Goal: Entertainment & Leisure: Browse casually

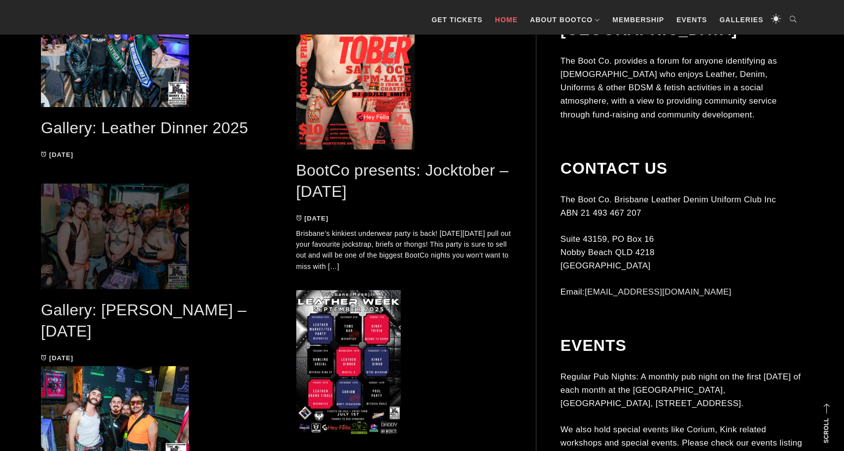
scroll to position [562, 0]
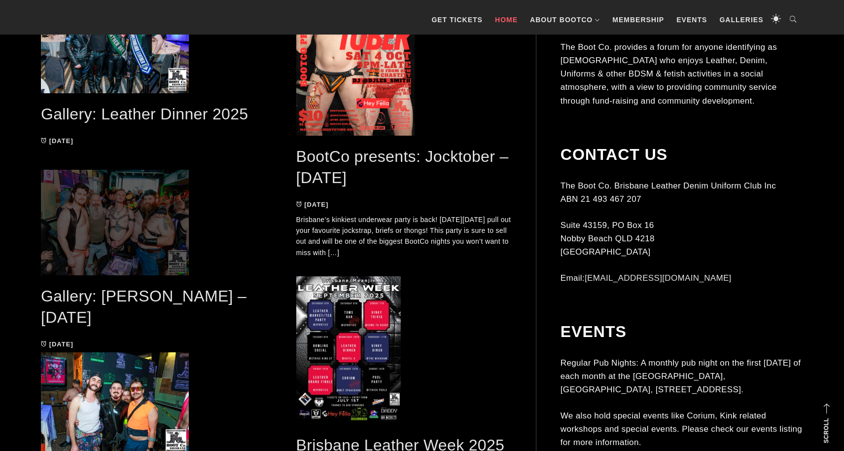
click at [136, 270] on span at bounding box center [149, 223] width 216 height 106
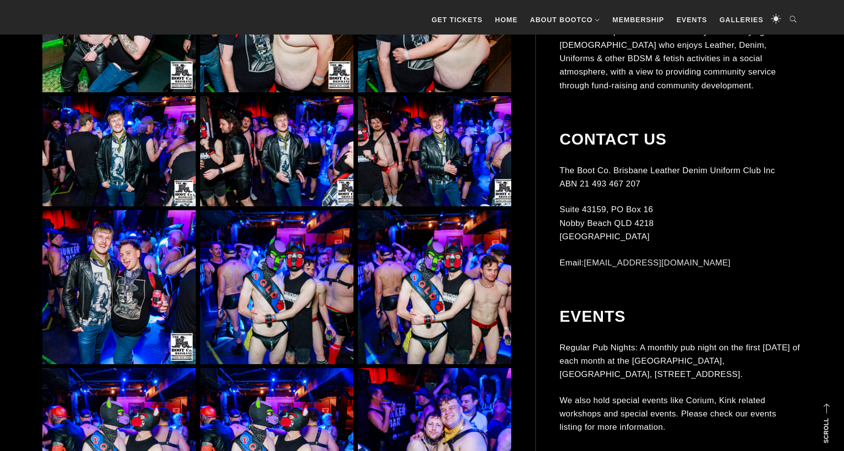
scroll to position [2454, 0]
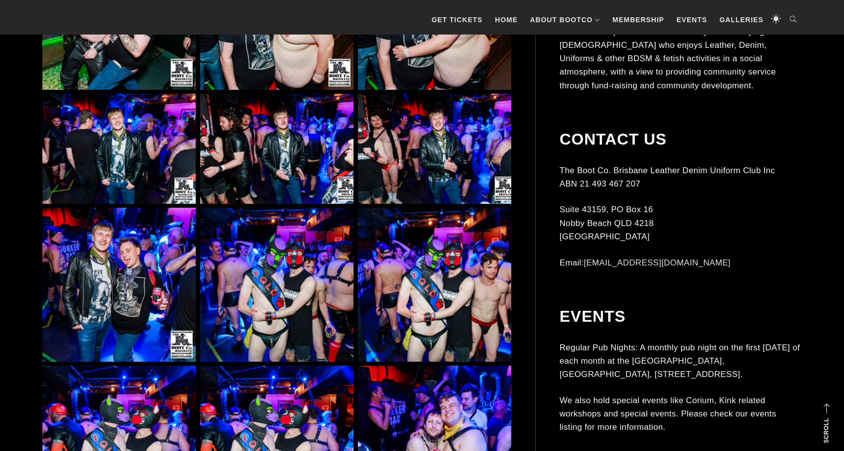
click at [115, 162] on img at bounding box center [118, 149] width 153 height 110
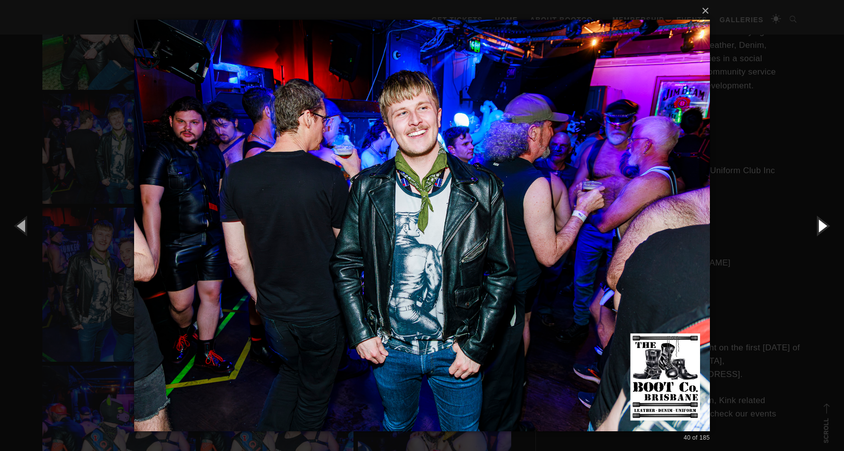
click at [825, 224] on button "button" at bounding box center [822, 225] width 44 height 54
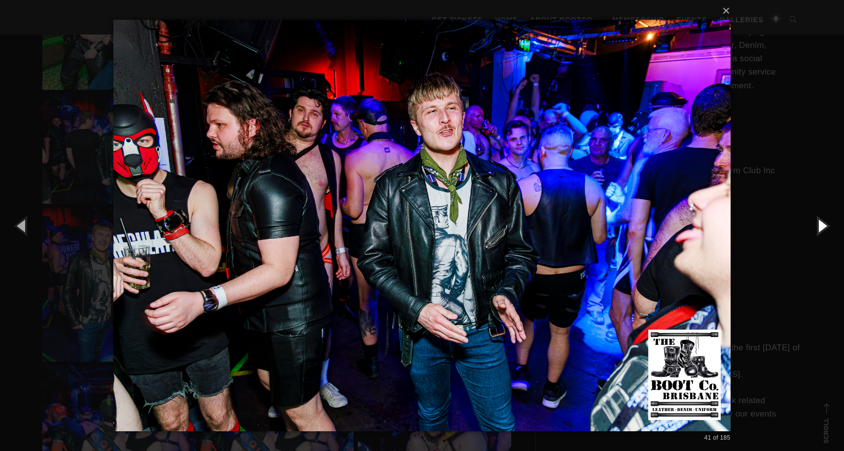
click at [825, 224] on button "button" at bounding box center [822, 225] width 44 height 54
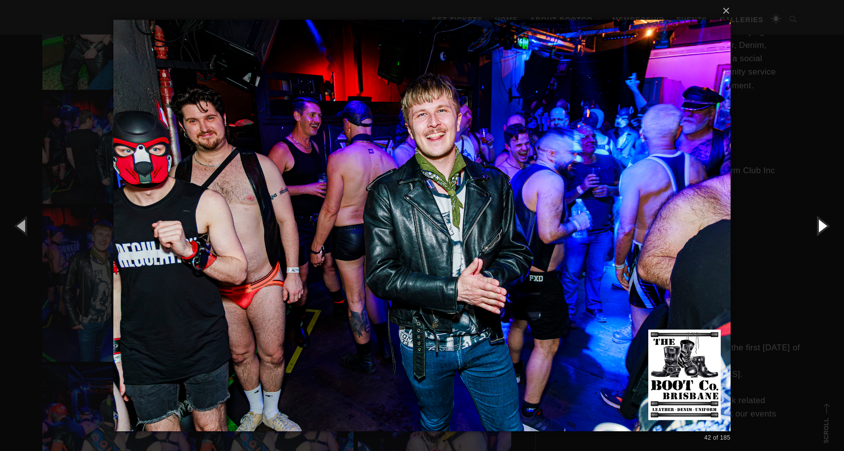
click at [825, 224] on button "button" at bounding box center [822, 225] width 44 height 54
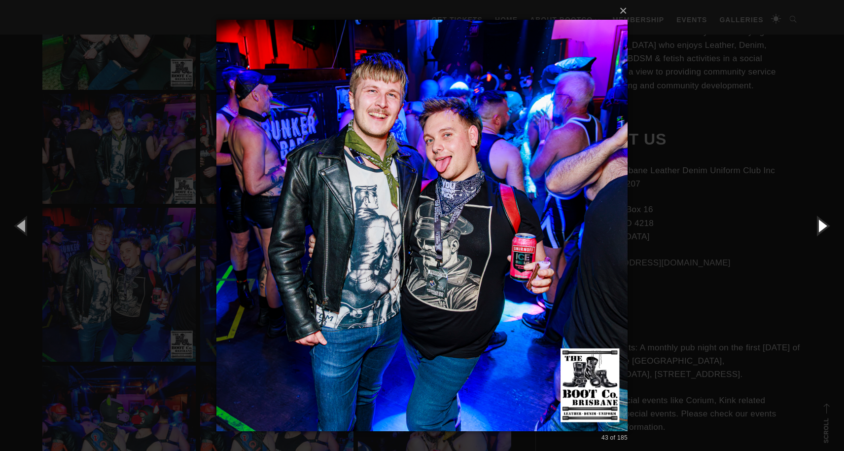
click at [825, 224] on button "button" at bounding box center [822, 225] width 44 height 54
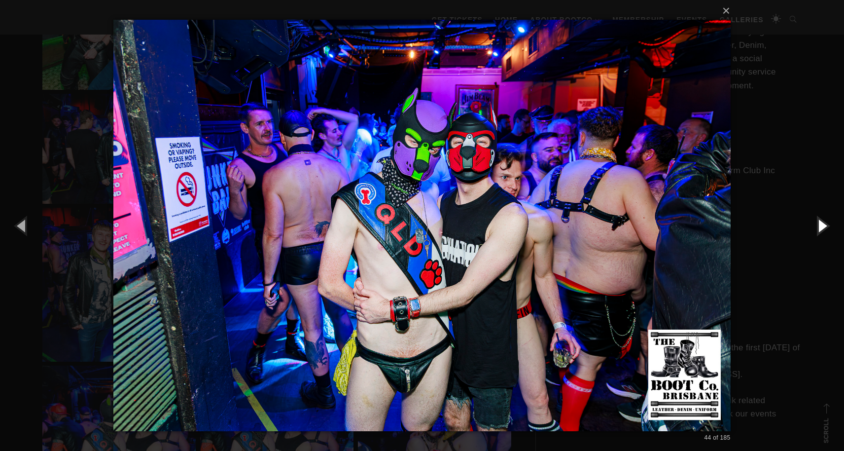
click at [825, 224] on button "button" at bounding box center [822, 225] width 44 height 54
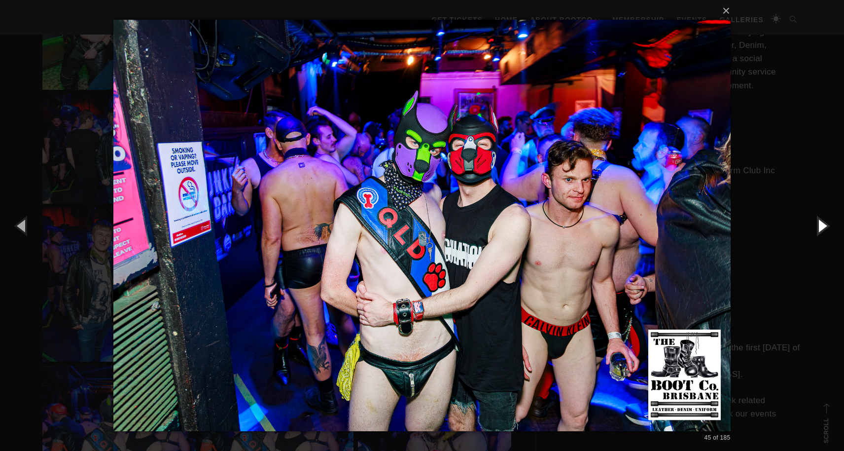
click at [822, 222] on button "button" at bounding box center [822, 225] width 44 height 54
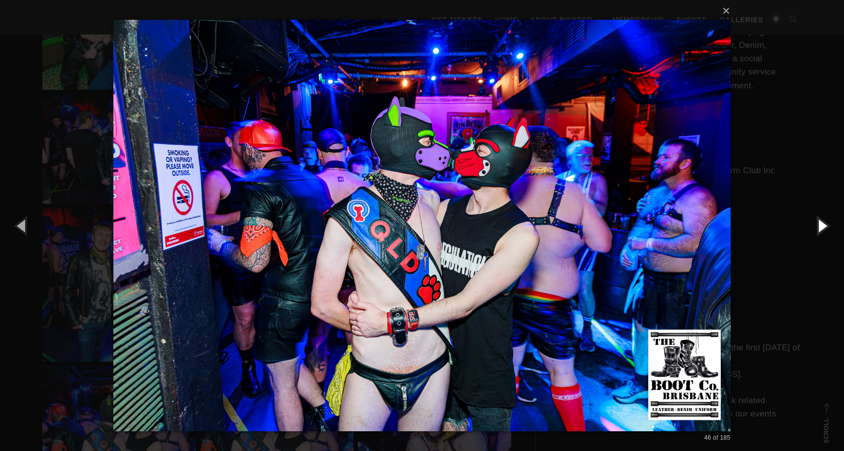
click at [822, 222] on button "button" at bounding box center [822, 225] width 44 height 54
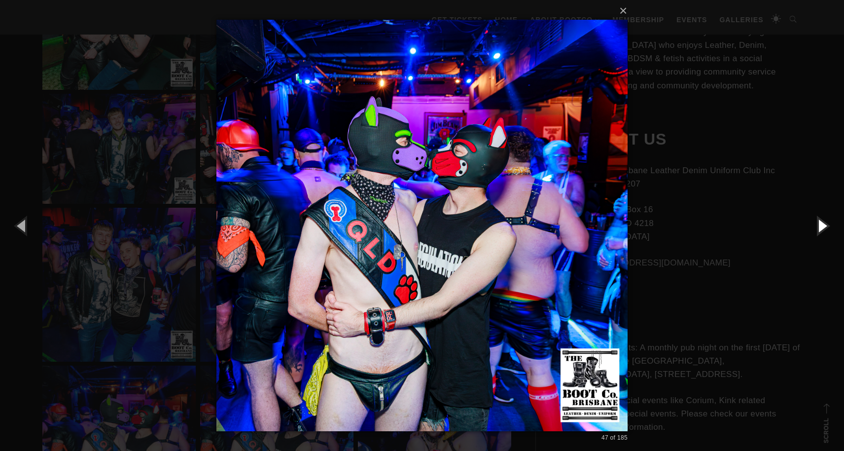
click at [822, 222] on button "button" at bounding box center [822, 225] width 44 height 54
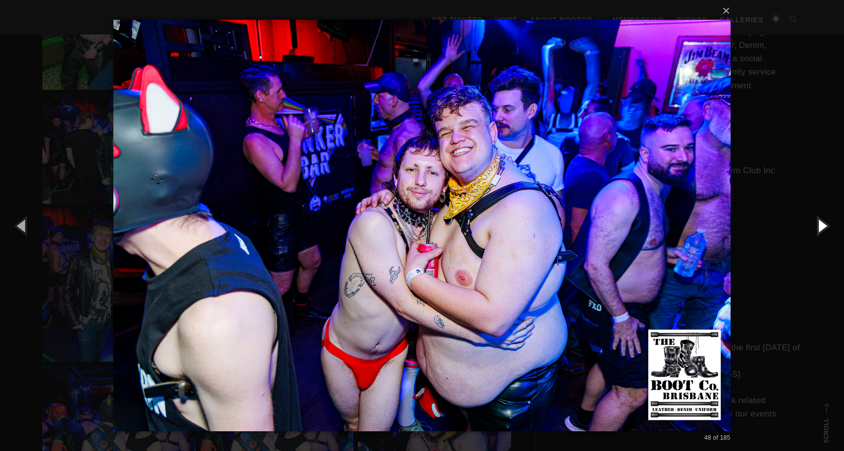
click at [822, 222] on button "button" at bounding box center [822, 225] width 44 height 54
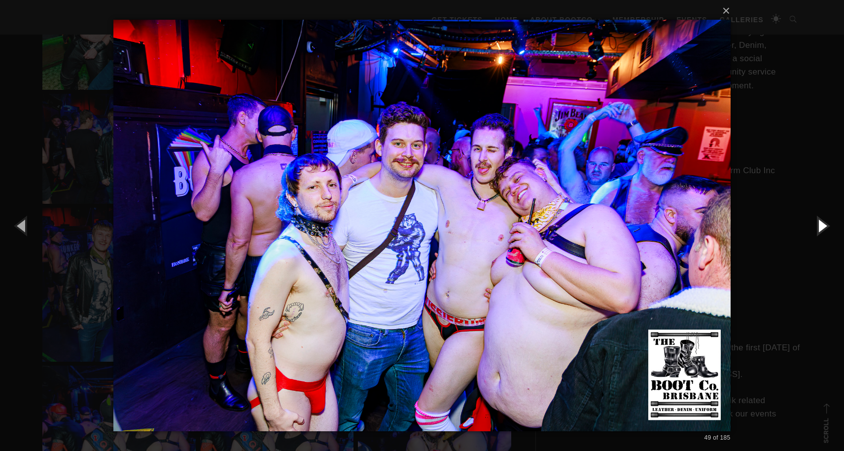
click at [822, 222] on button "button" at bounding box center [822, 225] width 44 height 54
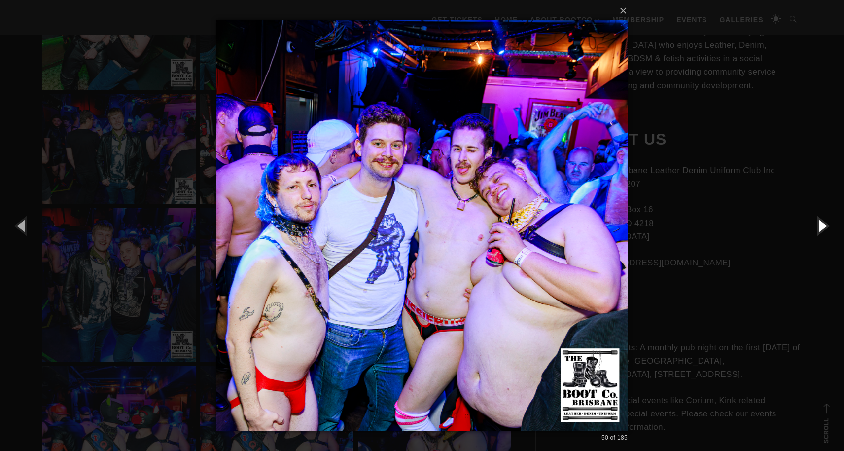
click at [822, 222] on button "button" at bounding box center [822, 225] width 44 height 54
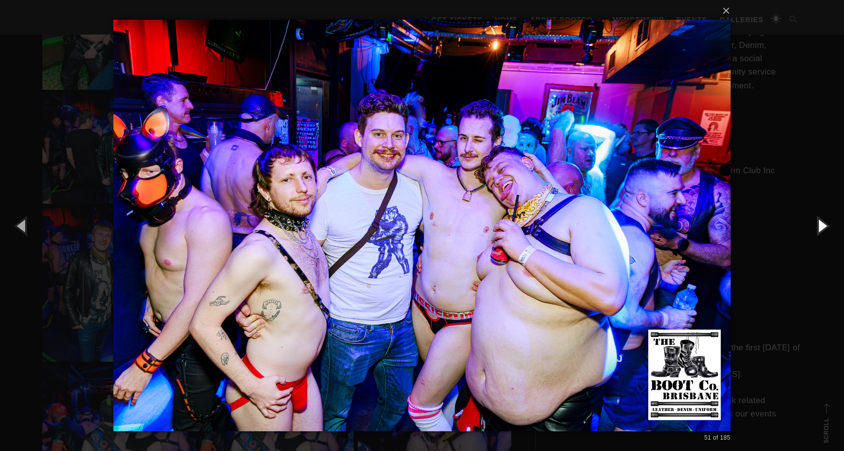
click at [822, 222] on button "button" at bounding box center [822, 225] width 44 height 54
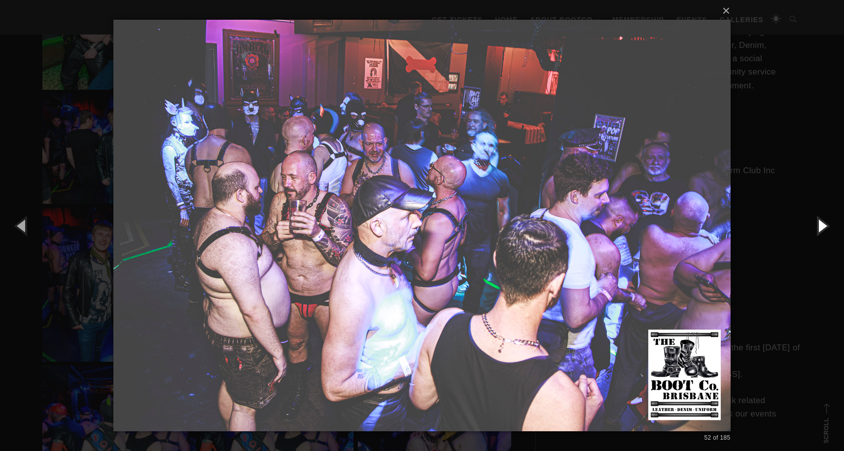
click at [822, 222] on button "button" at bounding box center [822, 225] width 44 height 54
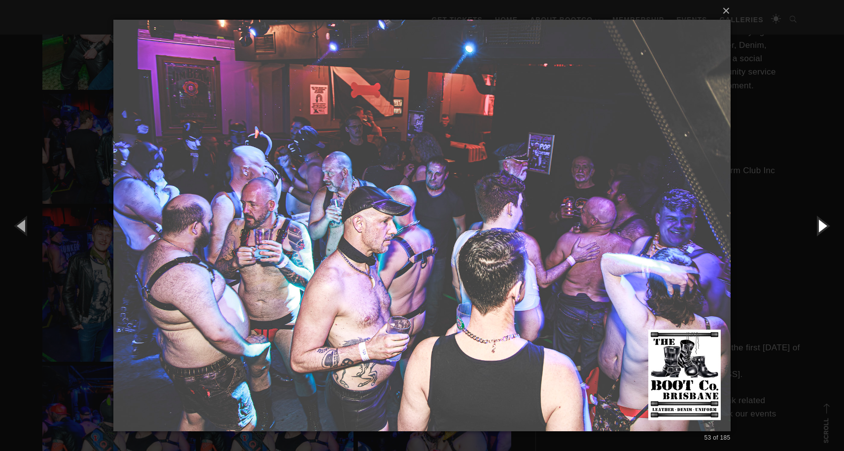
click at [822, 222] on button "button" at bounding box center [822, 225] width 44 height 54
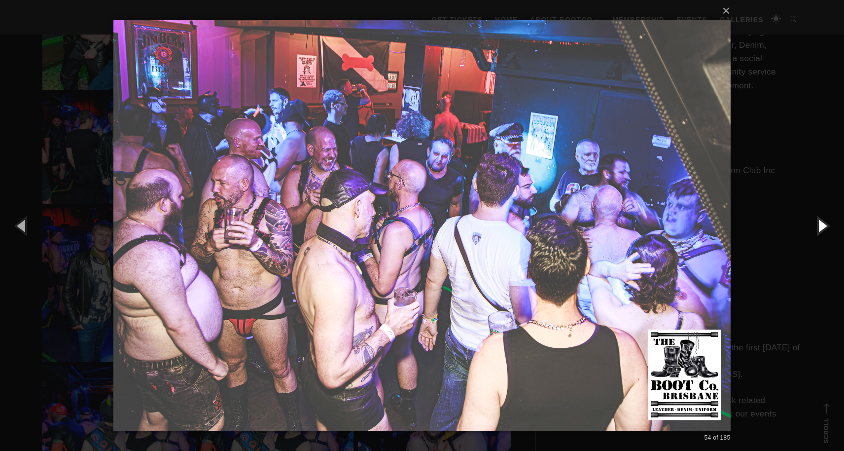
click at [822, 222] on button "button" at bounding box center [822, 225] width 44 height 54
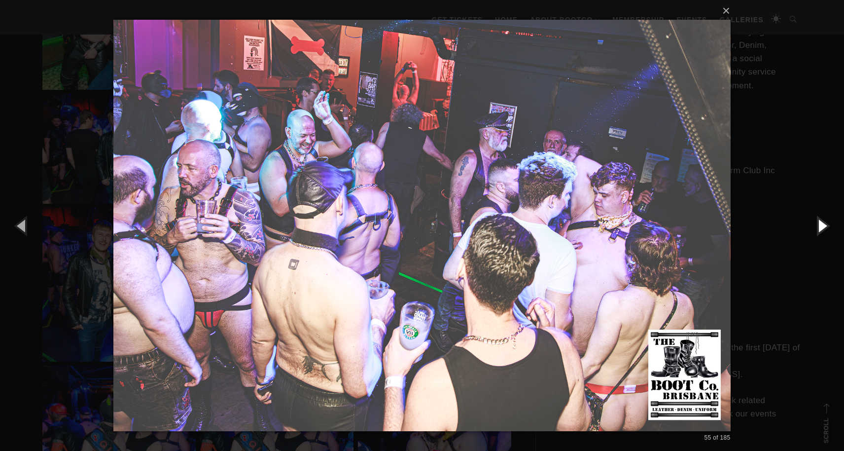
click at [822, 222] on button "button" at bounding box center [822, 225] width 44 height 54
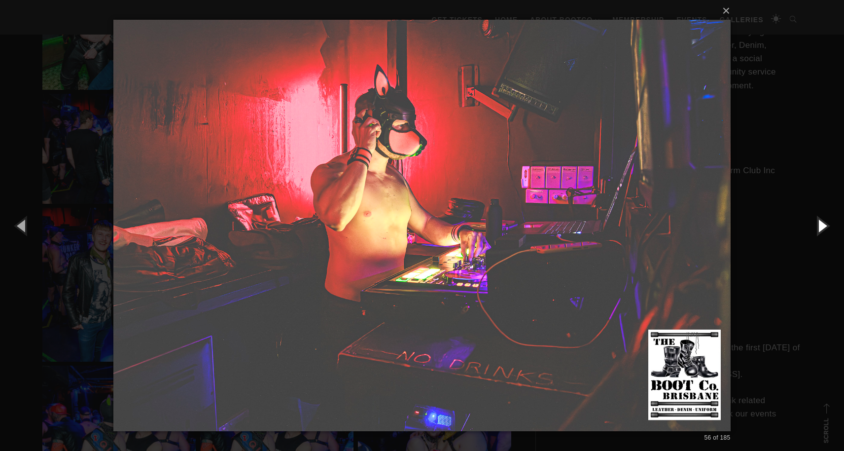
click at [822, 222] on button "button" at bounding box center [822, 225] width 44 height 54
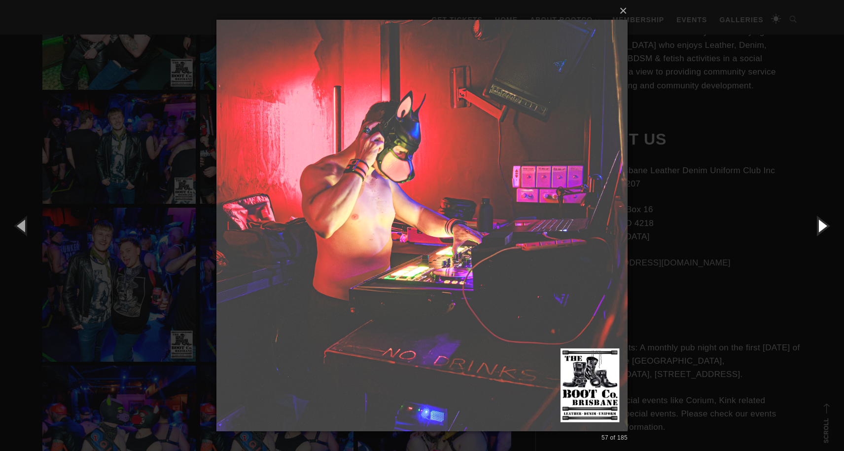
click at [822, 222] on button "button" at bounding box center [822, 225] width 44 height 54
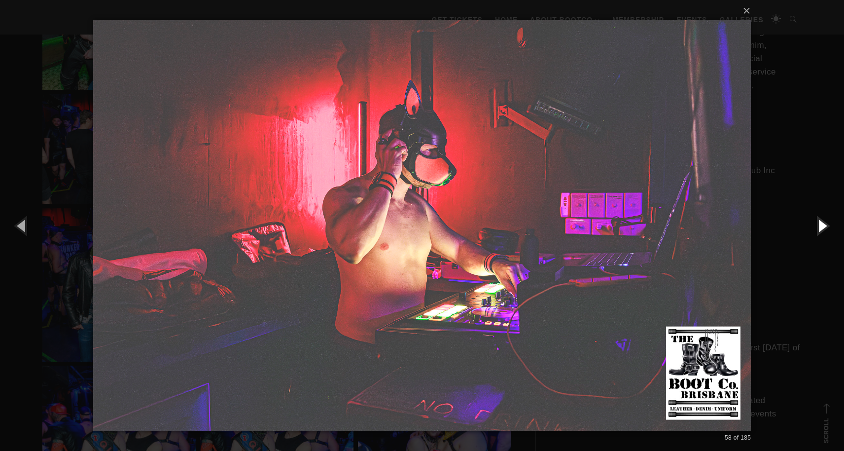
click at [822, 222] on button "button" at bounding box center [822, 225] width 44 height 54
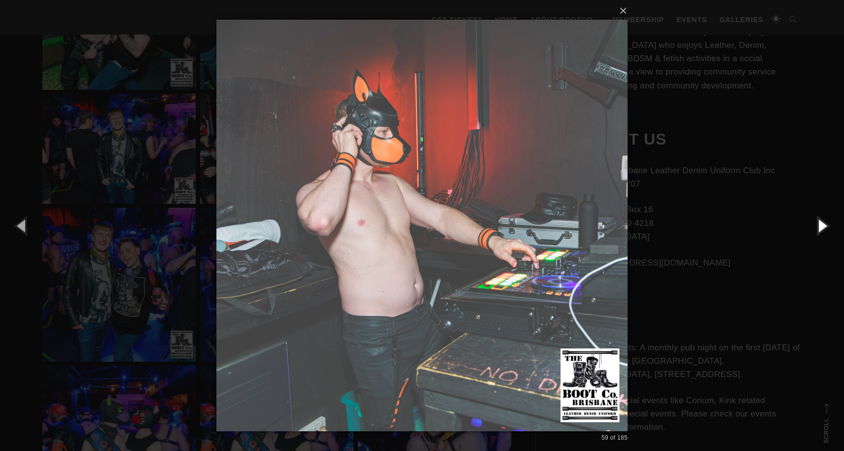
click at [822, 222] on button "button" at bounding box center [822, 225] width 44 height 54
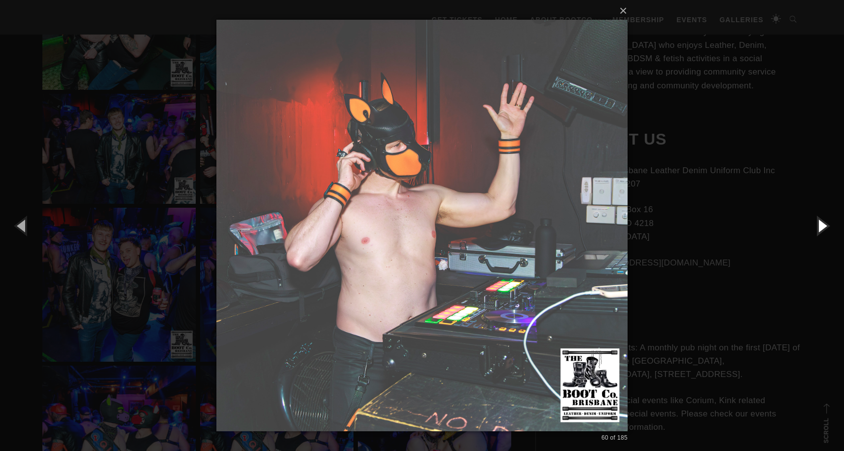
click at [822, 222] on button "button" at bounding box center [822, 225] width 44 height 54
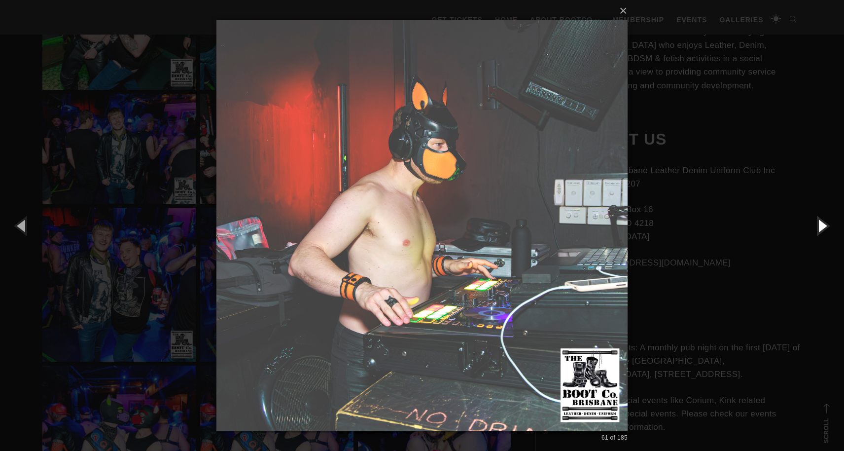
click at [822, 222] on button "button" at bounding box center [822, 225] width 44 height 54
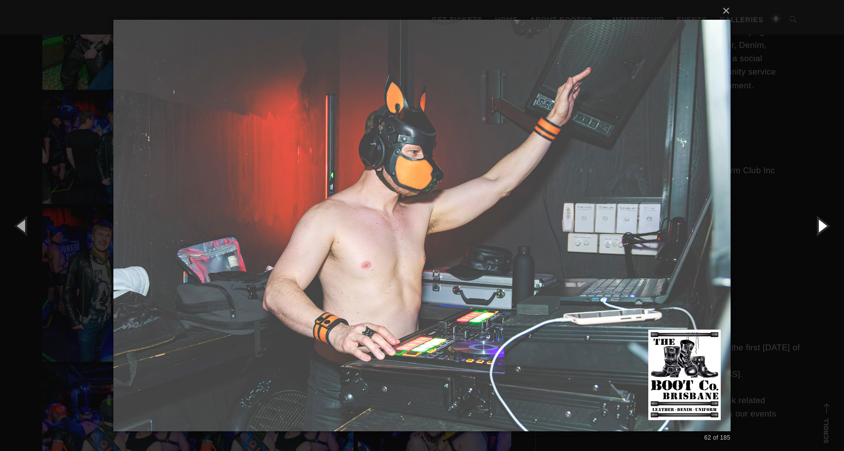
click at [822, 222] on button "button" at bounding box center [822, 225] width 44 height 54
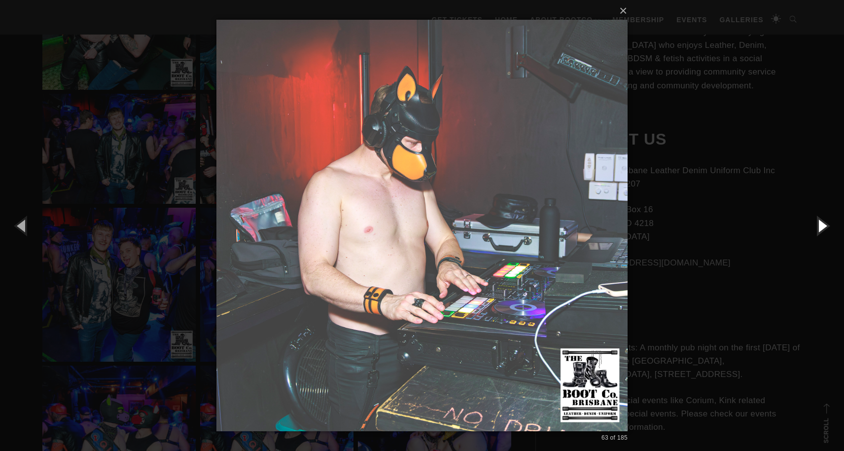
click at [822, 222] on button "button" at bounding box center [822, 225] width 44 height 54
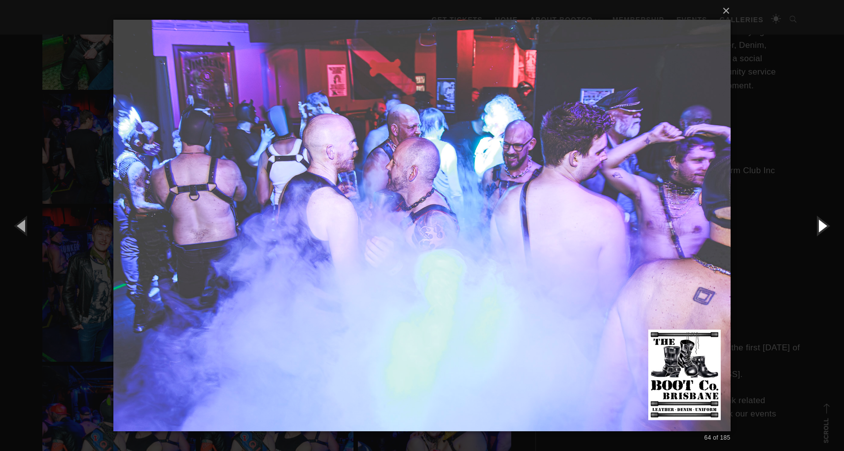
click at [822, 222] on button "button" at bounding box center [822, 225] width 44 height 54
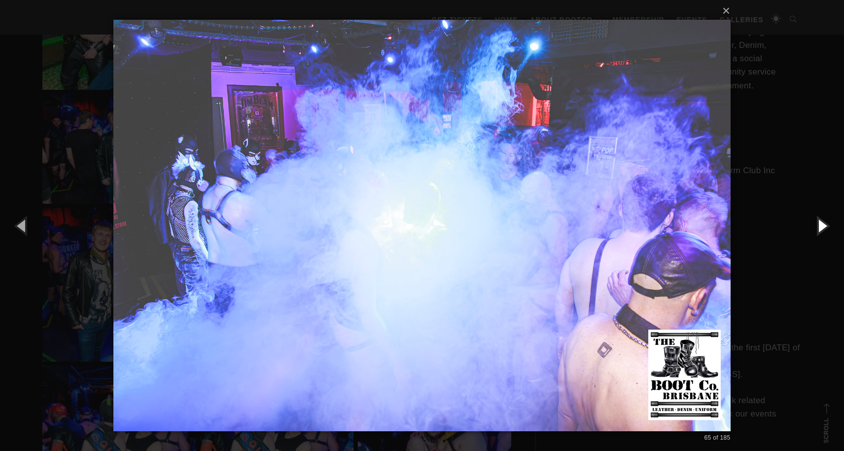
click at [822, 222] on button "button" at bounding box center [822, 225] width 44 height 54
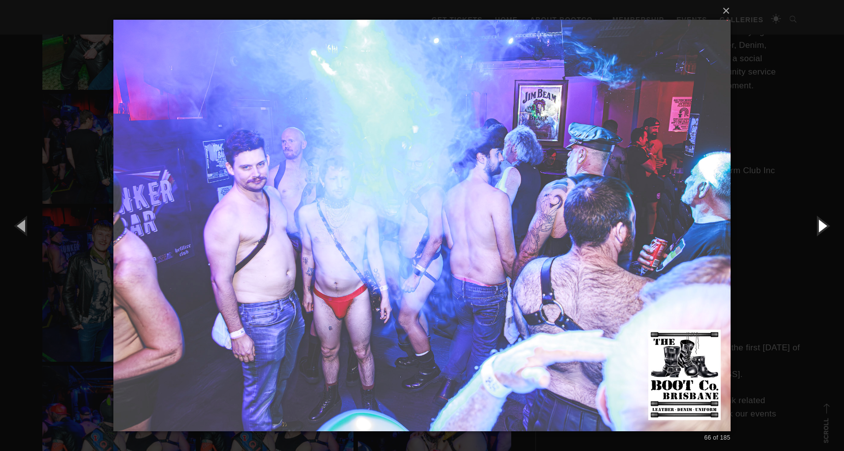
click at [822, 222] on button "button" at bounding box center [822, 225] width 44 height 54
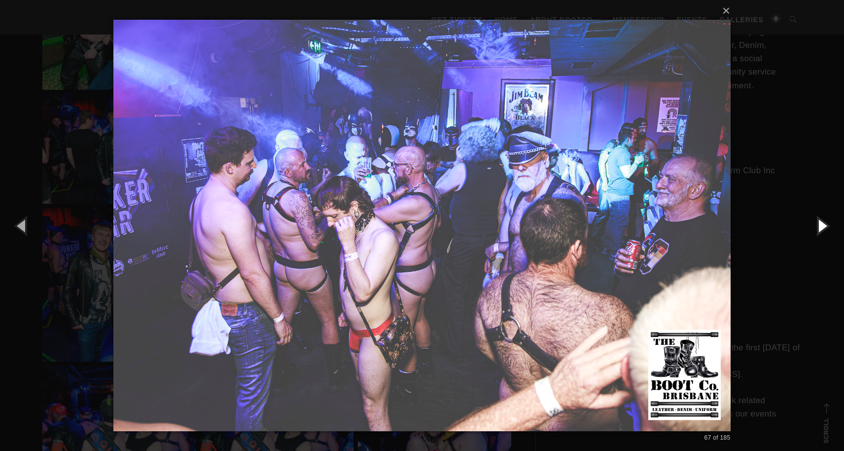
click at [822, 222] on button "button" at bounding box center [822, 225] width 44 height 54
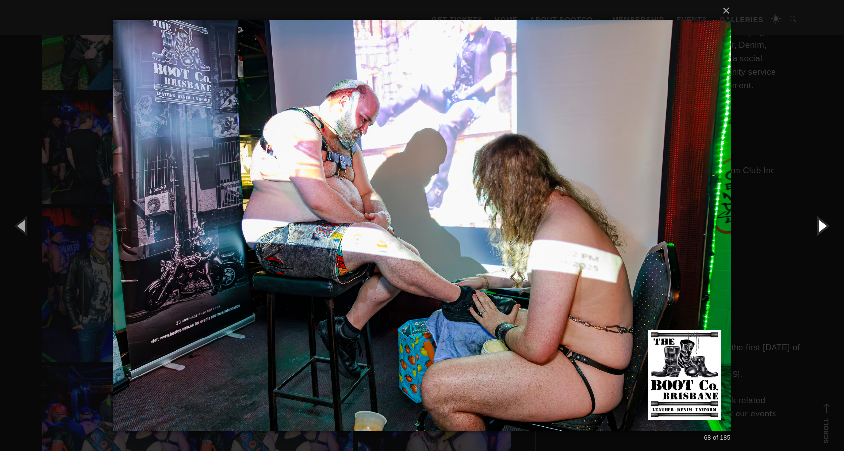
click at [822, 222] on button "button" at bounding box center [822, 225] width 44 height 54
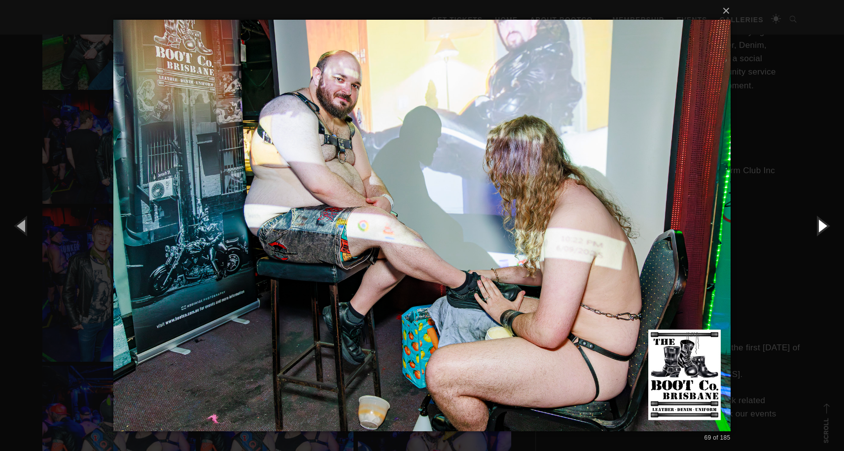
click at [822, 222] on button "button" at bounding box center [822, 225] width 44 height 54
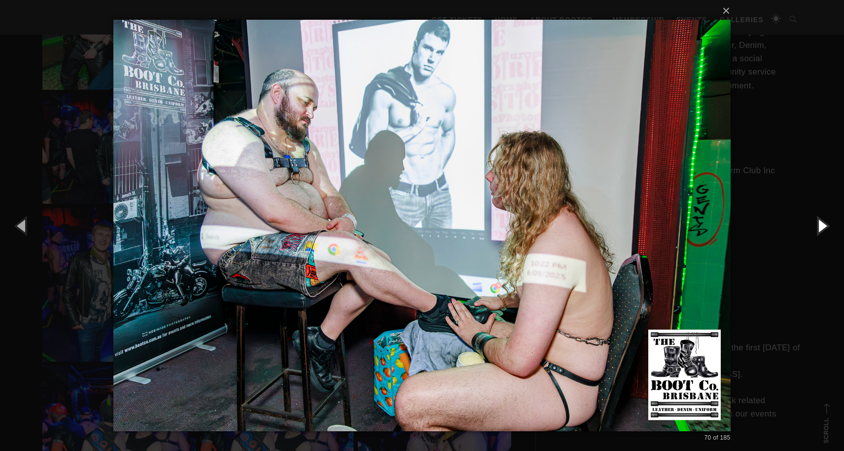
click at [822, 222] on button "button" at bounding box center [822, 225] width 44 height 54
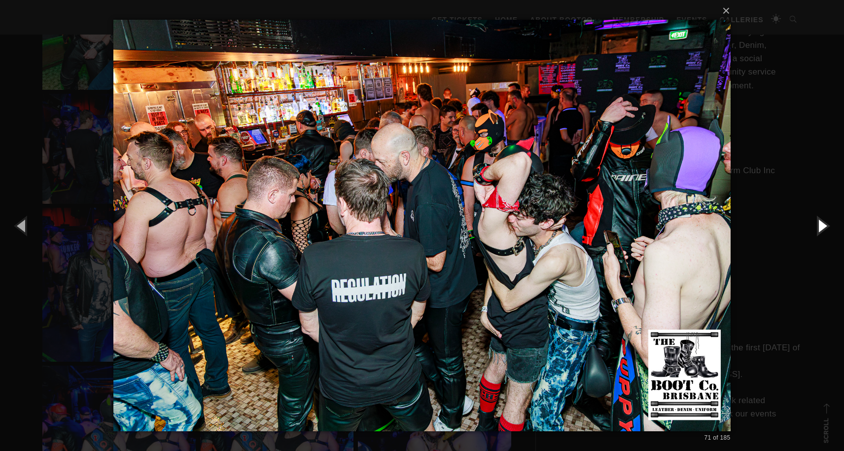
click at [822, 222] on button "button" at bounding box center [822, 225] width 44 height 54
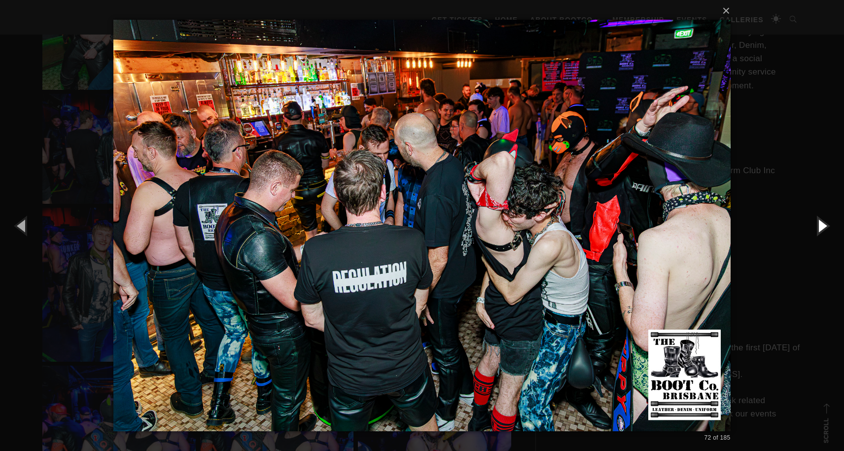
click at [822, 222] on button "button" at bounding box center [822, 225] width 44 height 54
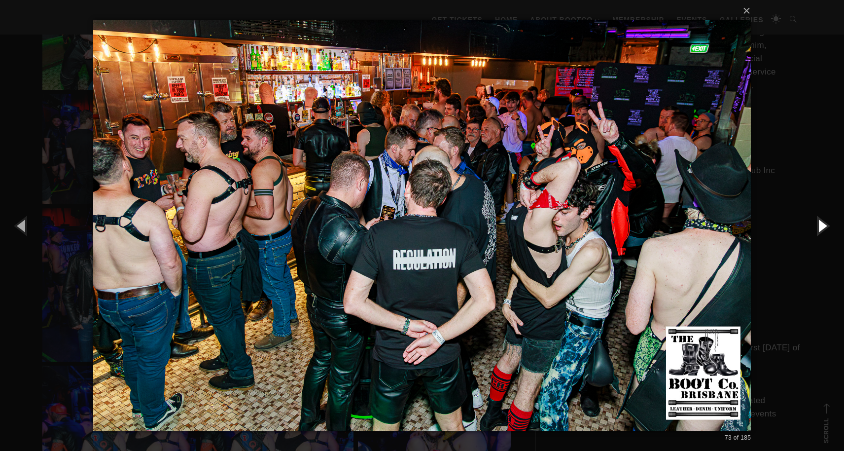
click at [822, 222] on button "button" at bounding box center [822, 225] width 44 height 54
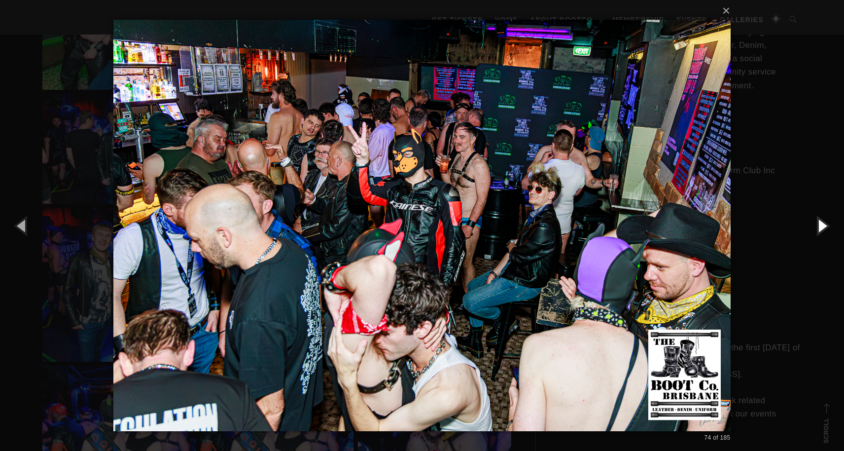
click at [822, 222] on button "button" at bounding box center [822, 225] width 44 height 54
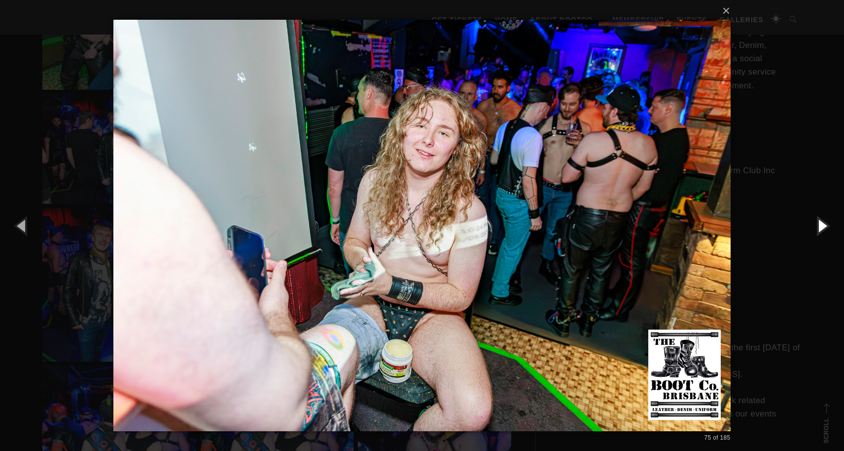
click at [822, 222] on button "button" at bounding box center [822, 225] width 44 height 54
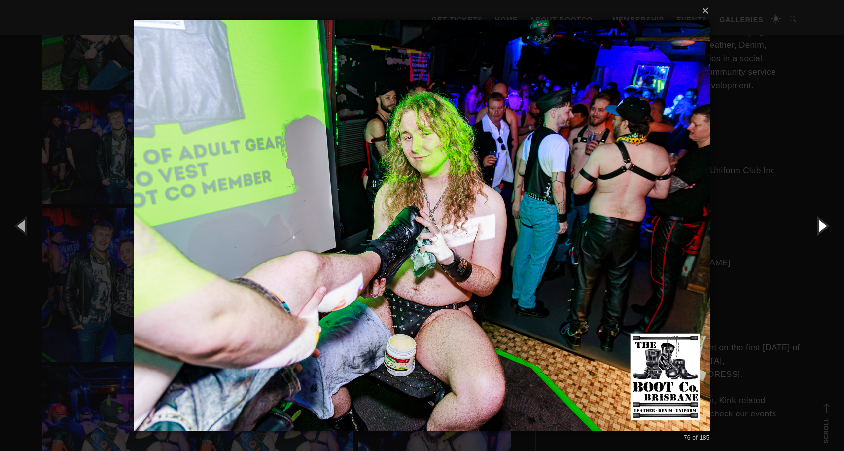
click at [822, 222] on button "button" at bounding box center [822, 225] width 44 height 54
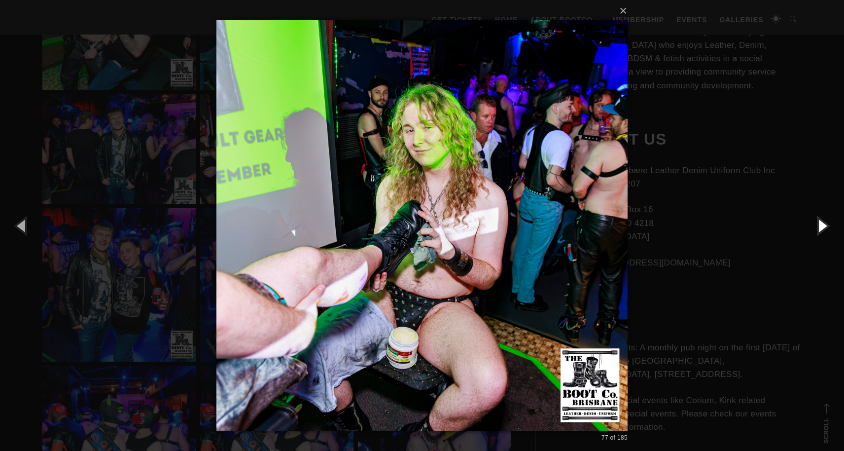
click at [822, 222] on button "button" at bounding box center [822, 225] width 44 height 54
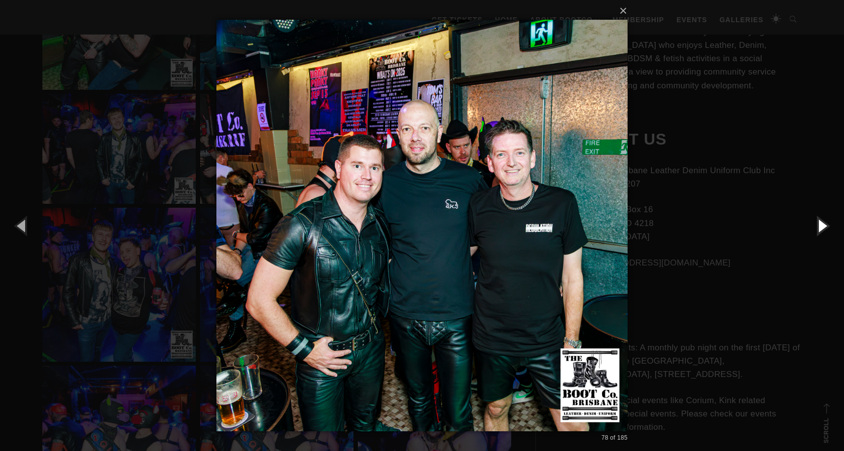
click at [822, 222] on button "button" at bounding box center [822, 225] width 44 height 54
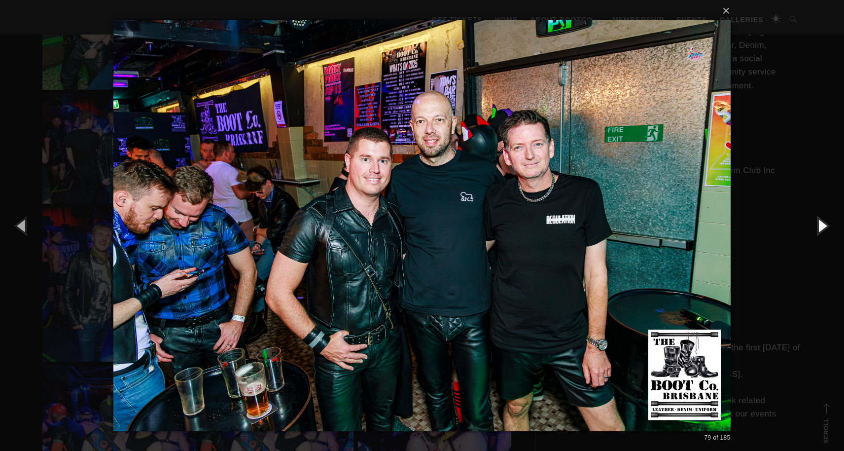
click at [822, 222] on button "button" at bounding box center [822, 225] width 44 height 54
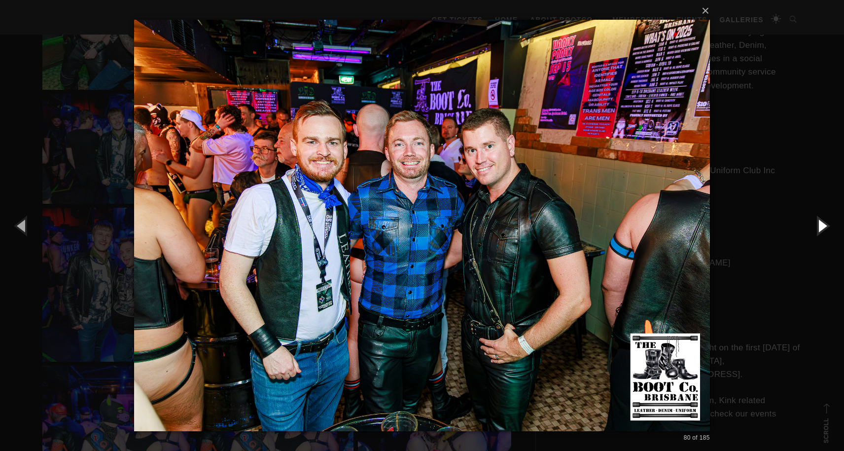
click at [822, 222] on button "button" at bounding box center [822, 225] width 44 height 54
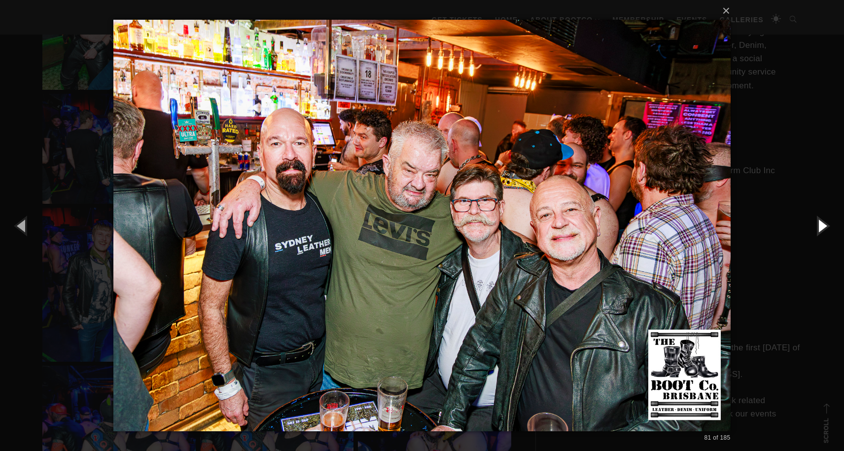
click at [822, 222] on button "button" at bounding box center [822, 225] width 44 height 54
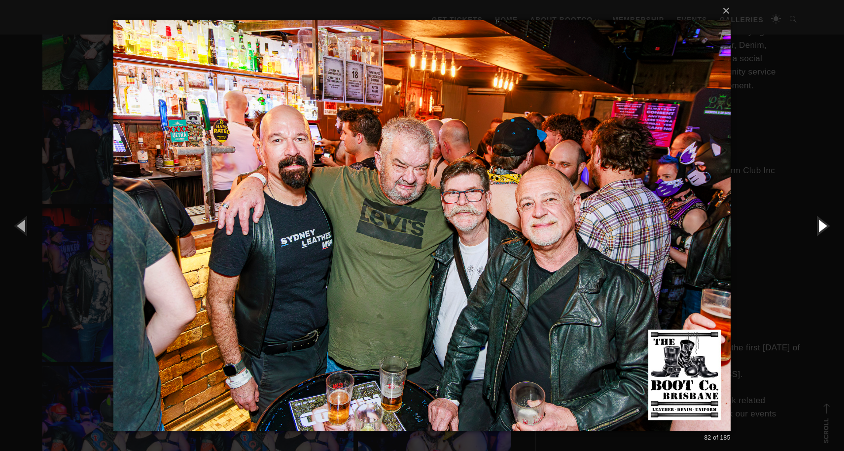
click at [822, 222] on button "button" at bounding box center [822, 225] width 44 height 54
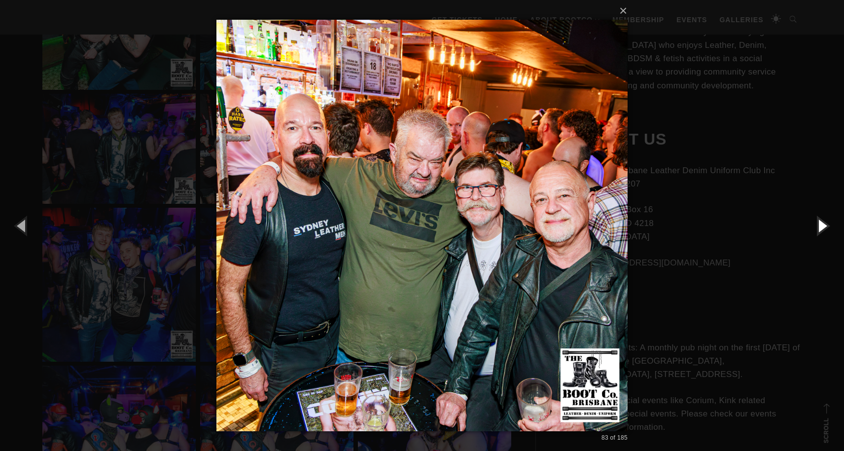
click at [822, 222] on button "button" at bounding box center [822, 225] width 44 height 54
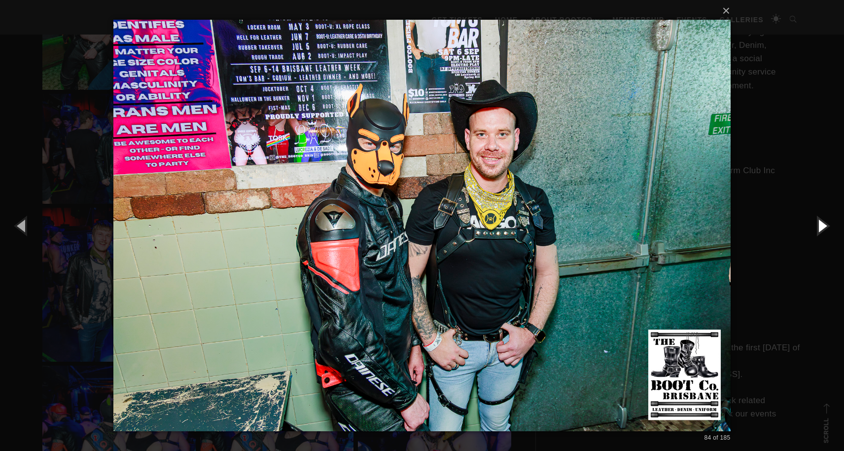
click at [822, 222] on button "button" at bounding box center [822, 225] width 44 height 54
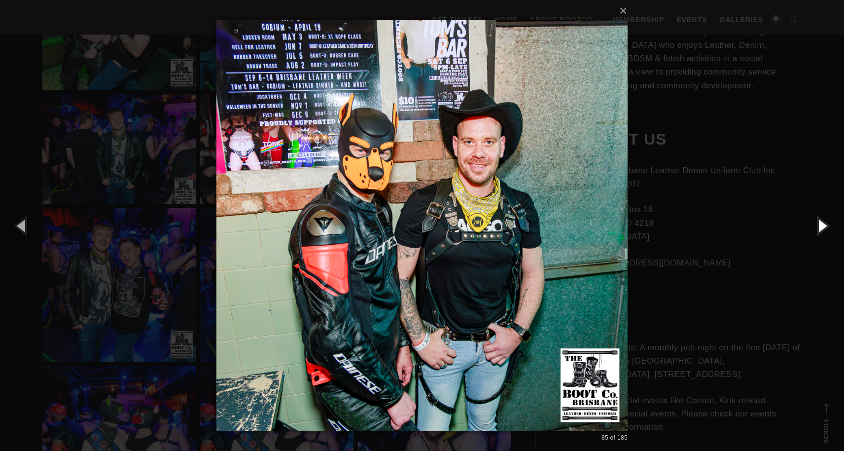
click at [822, 222] on button "button" at bounding box center [822, 225] width 44 height 54
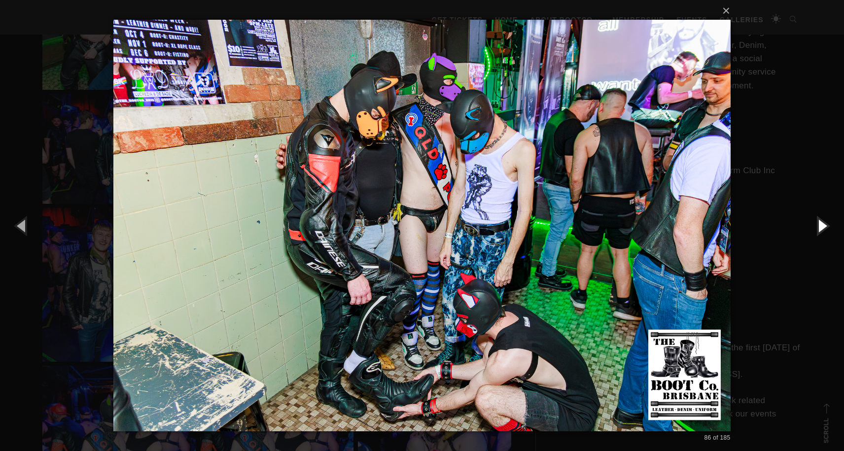
click at [822, 222] on button "button" at bounding box center [822, 225] width 44 height 54
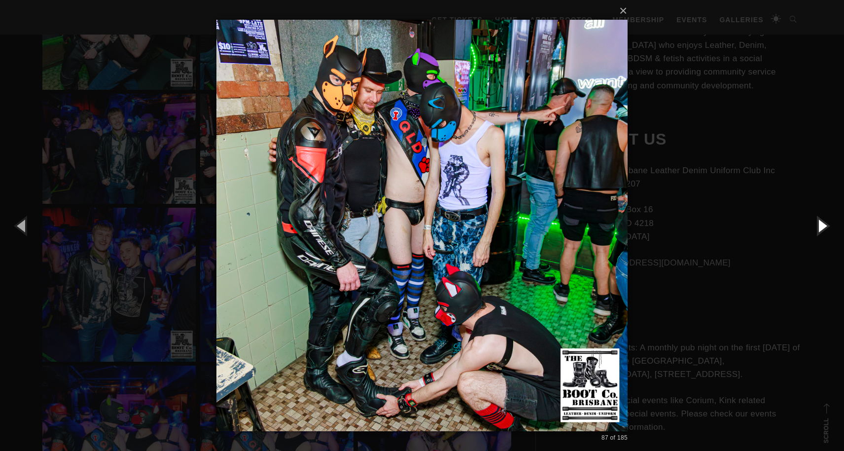
click at [822, 222] on button "button" at bounding box center [822, 225] width 44 height 54
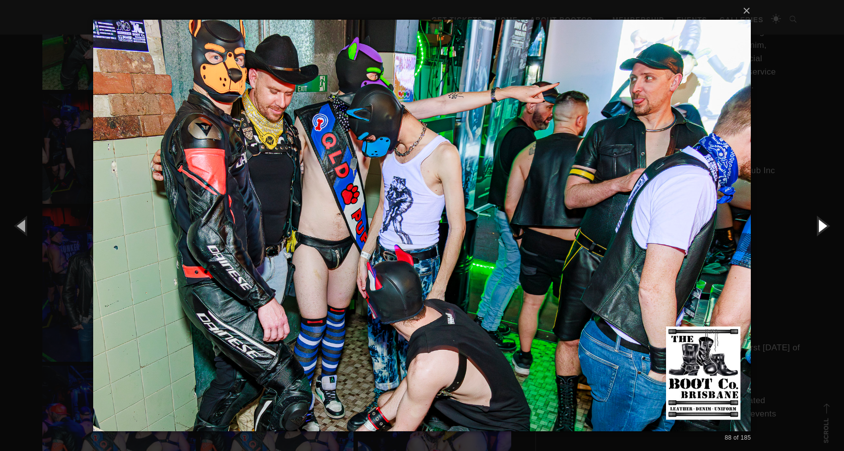
click at [822, 222] on button "button" at bounding box center [822, 225] width 44 height 54
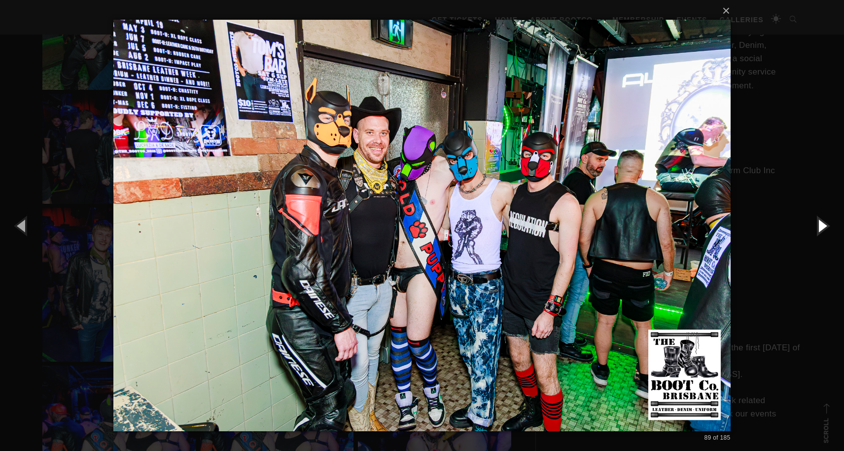
click at [822, 222] on button "button" at bounding box center [822, 225] width 44 height 54
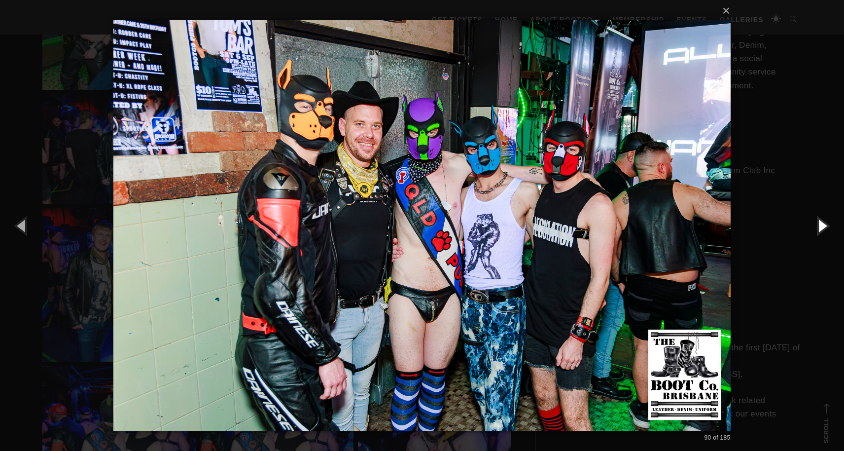
click at [822, 222] on button "button" at bounding box center [822, 225] width 44 height 54
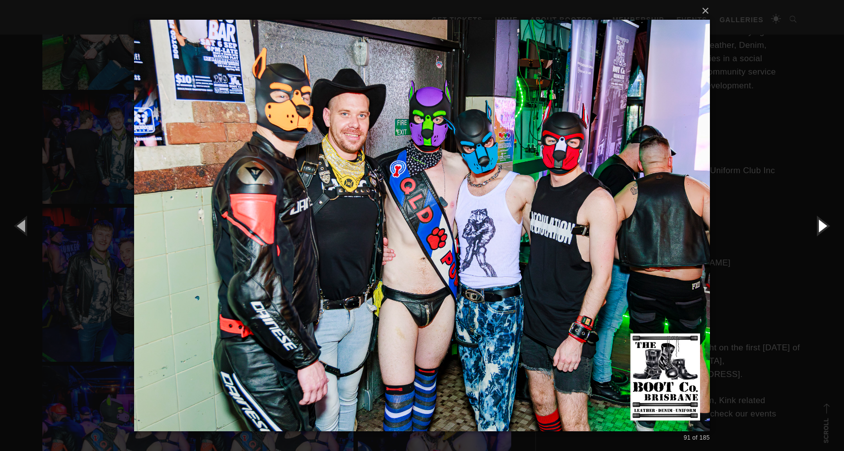
click at [822, 222] on button "button" at bounding box center [822, 225] width 44 height 54
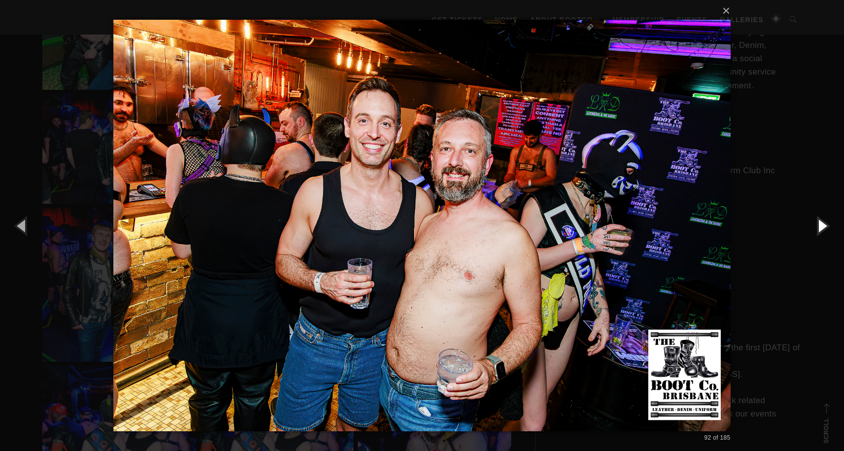
click at [822, 222] on button "button" at bounding box center [822, 225] width 44 height 54
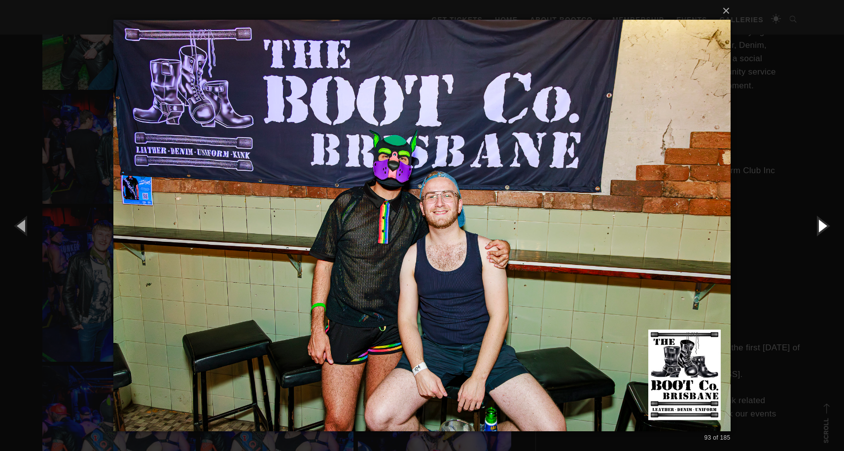
click at [822, 222] on button "button" at bounding box center [822, 225] width 44 height 54
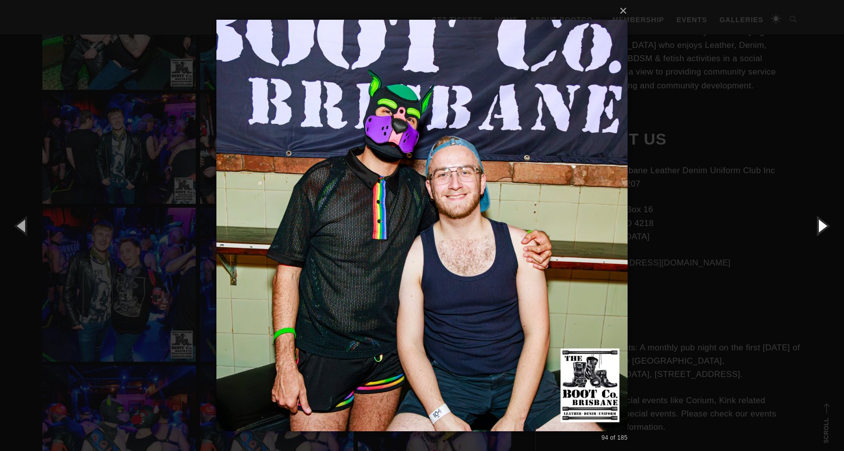
click at [822, 222] on button "button" at bounding box center [822, 225] width 44 height 54
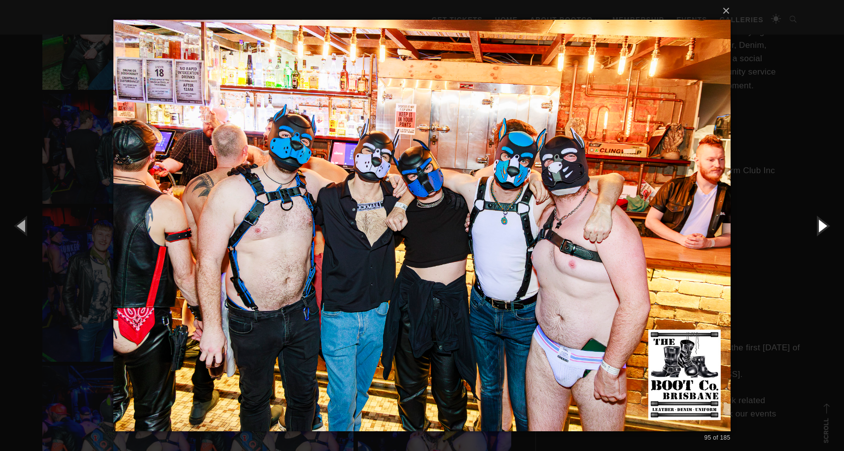
click at [822, 222] on button "button" at bounding box center [822, 225] width 44 height 54
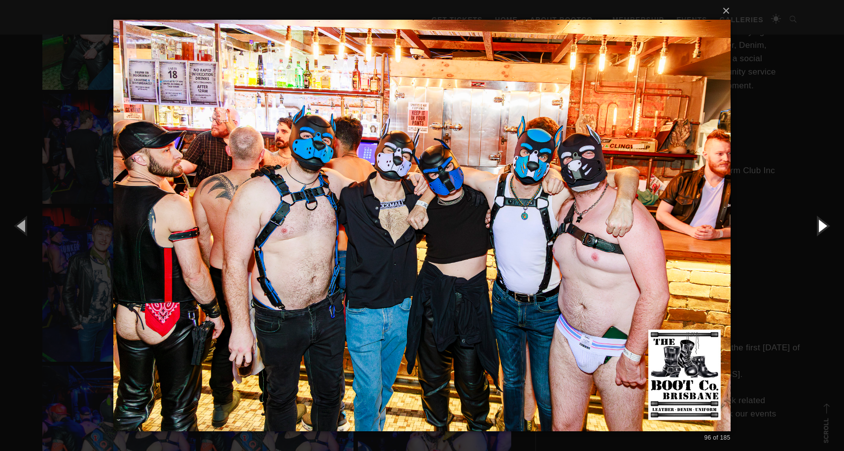
click at [822, 222] on button "button" at bounding box center [822, 225] width 44 height 54
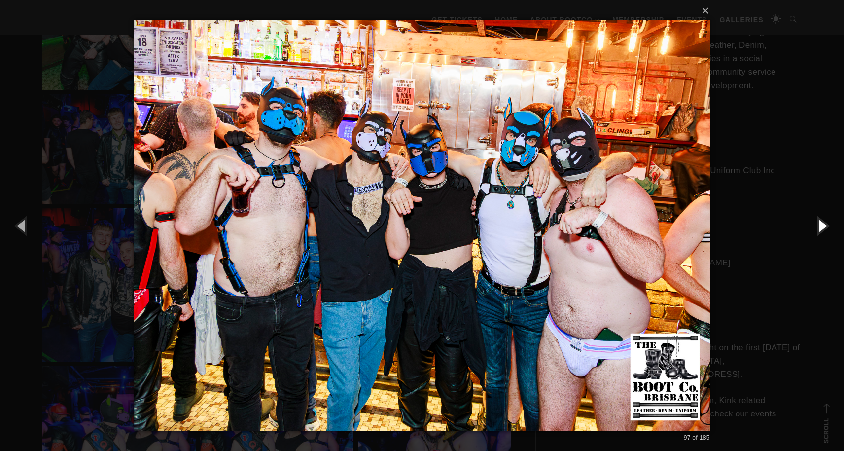
click at [822, 222] on button "button" at bounding box center [822, 225] width 44 height 54
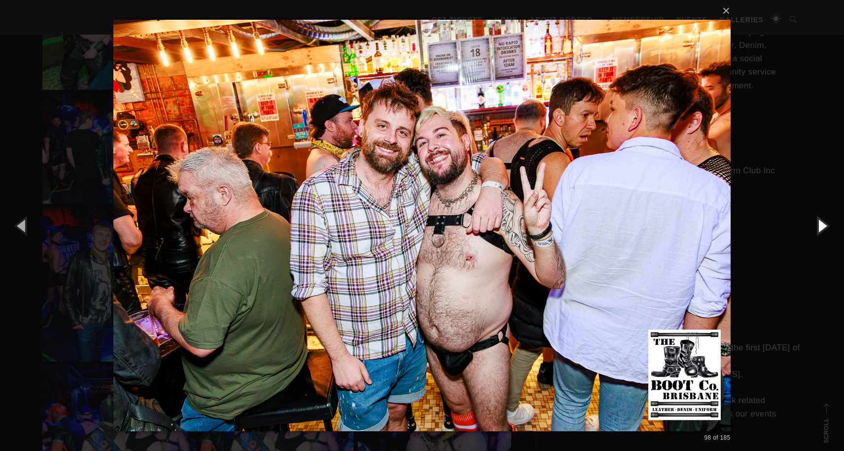
click at [822, 222] on button "button" at bounding box center [822, 225] width 44 height 54
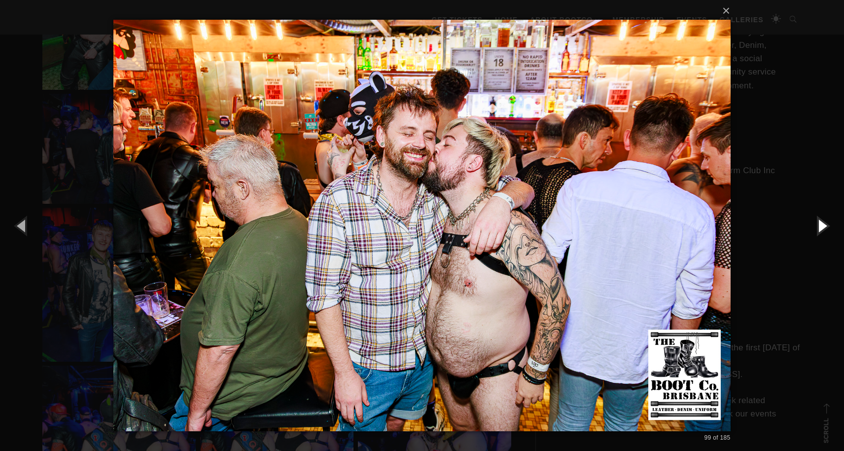
click at [822, 222] on button "button" at bounding box center [822, 225] width 44 height 54
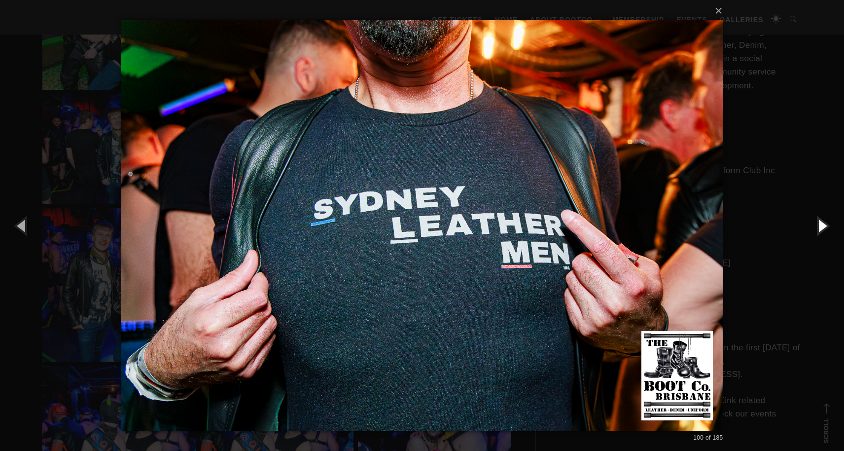
click at [822, 222] on button "button" at bounding box center [822, 225] width 44 height 54
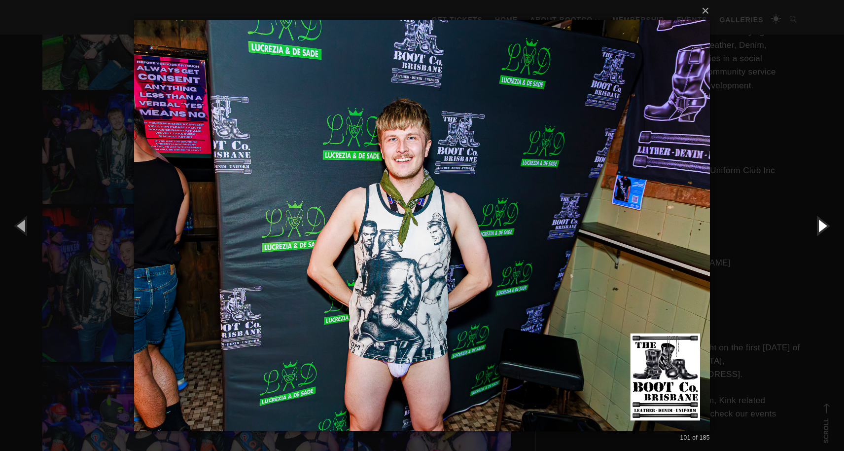
click at [822, 222] on button "button" at bounding box center [822, 225] width 44 height 54
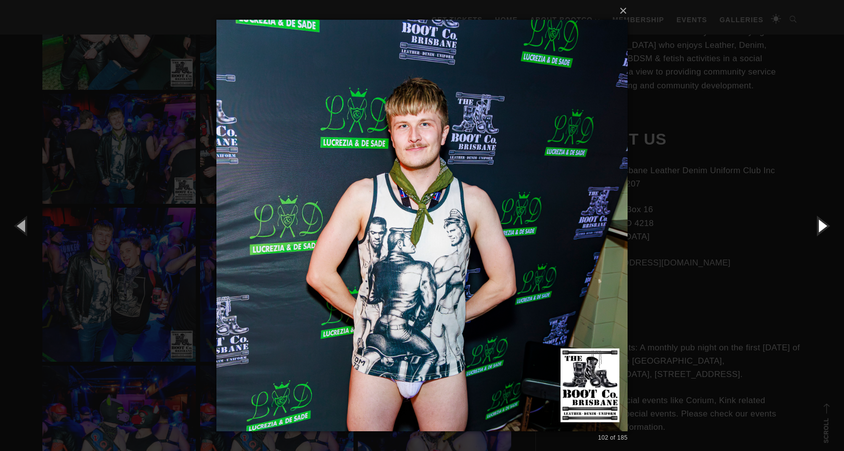
click at [822, 222] on button "button" at bounding box center [822, 225] width 44 height 54
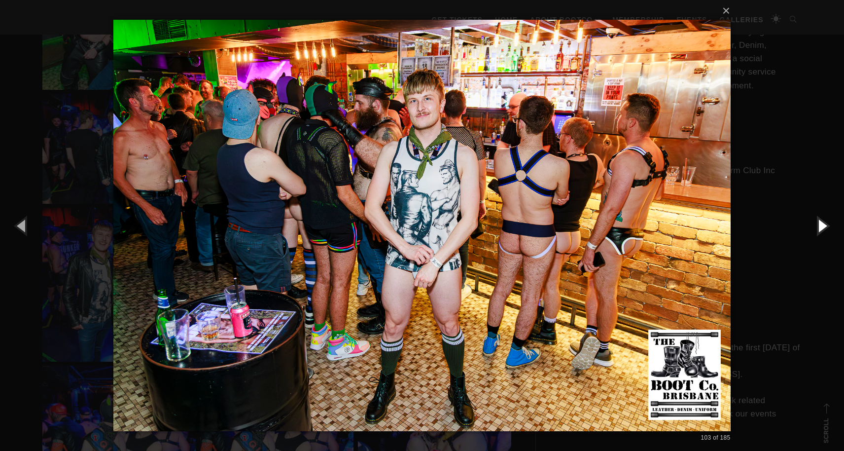
click at [822, 222] on button "button" at bounding box center [822, 225] width 44 height 54
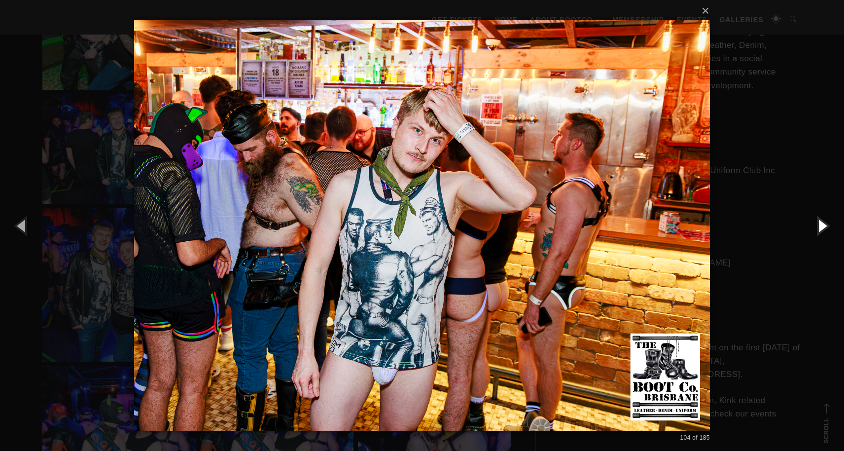
click at [822, 222] on button "button" at bounding box center [822, 225] width 44 height 54
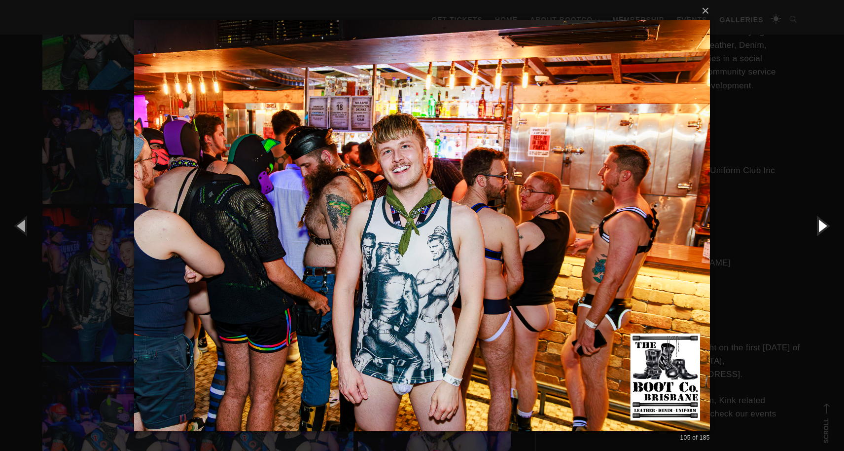
click at [822, 222] on button "button" at bounding box center [822, 225] width 44 height 54
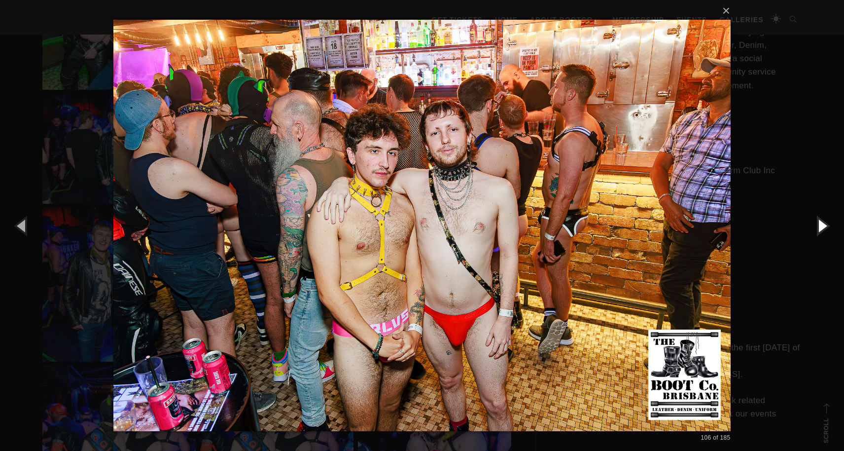
click at [822, 222] on button "button" at bounding box center [822, 225] width 44 height 54
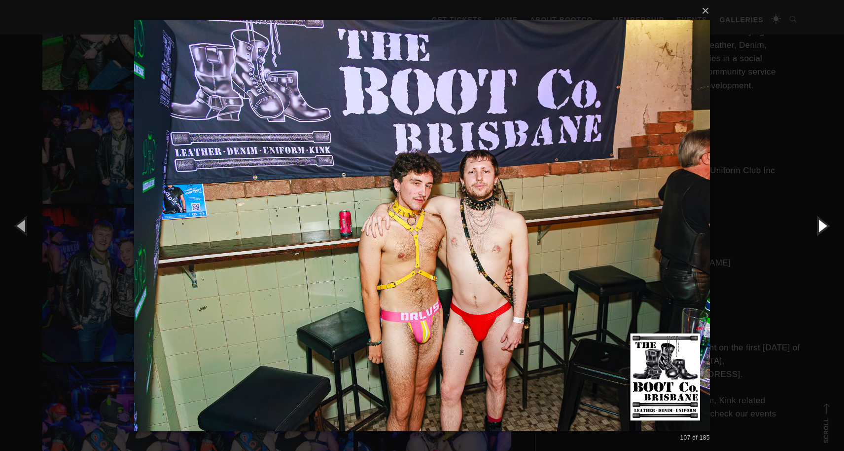
click at [822, 222] on button "button" at bounding box center [822, 225] width 44 height 54
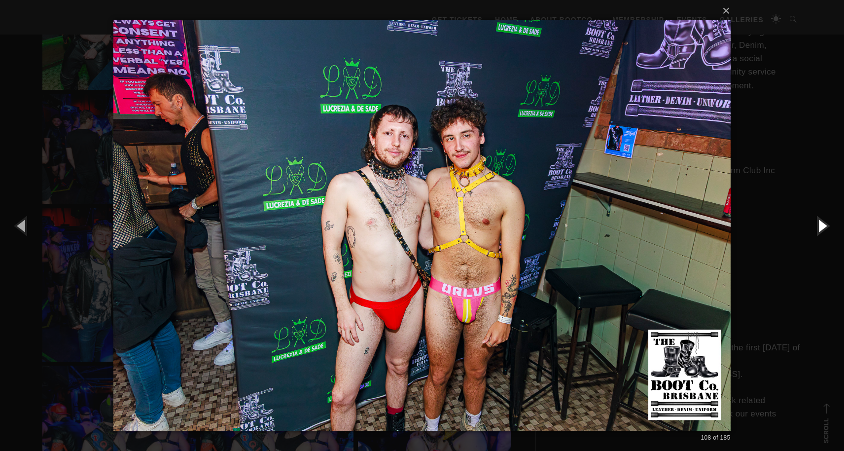
click at [822, 222] on button "button" at bounding box center [822, 225] width 44 height 54
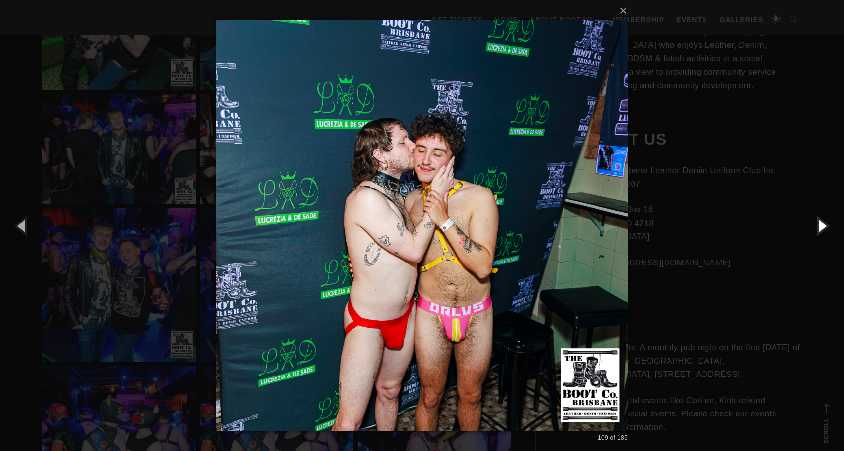
click at [822, 222] on button "button" at bounding box center [822, 225] width 44 height 54
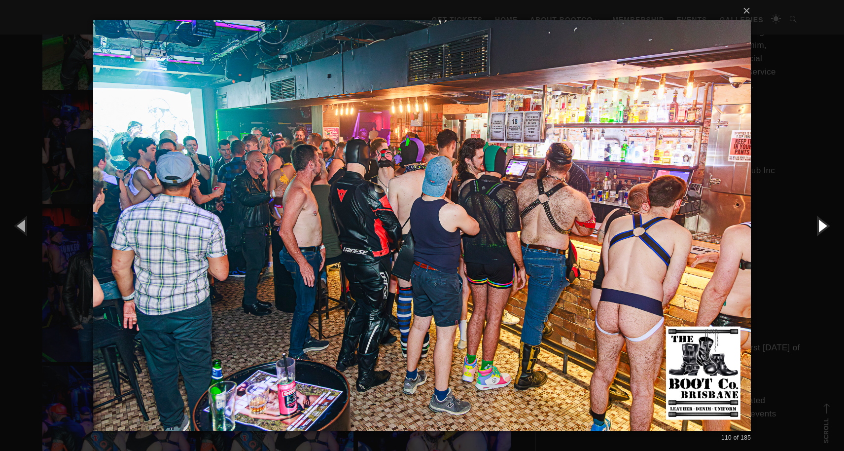
click at [822, 222] on button "button" at bounding box center [822, 225] width 44 height 54
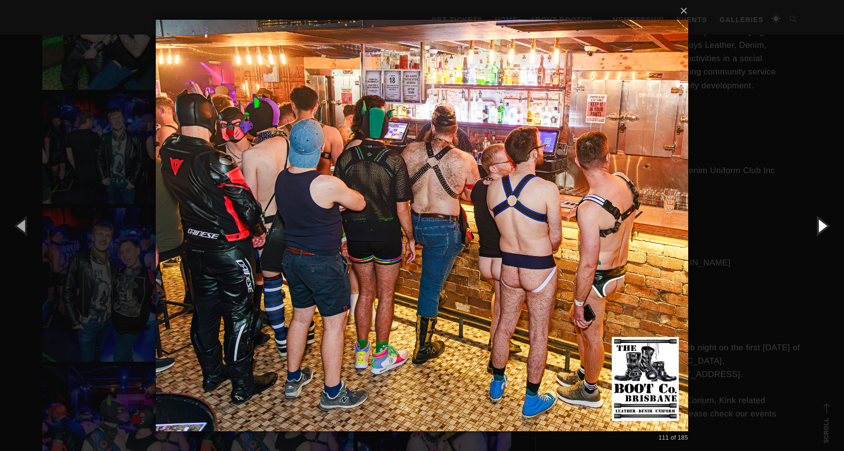
click at [822, 222] on button "button" at bounding box center [822, 225] width 44 height 54
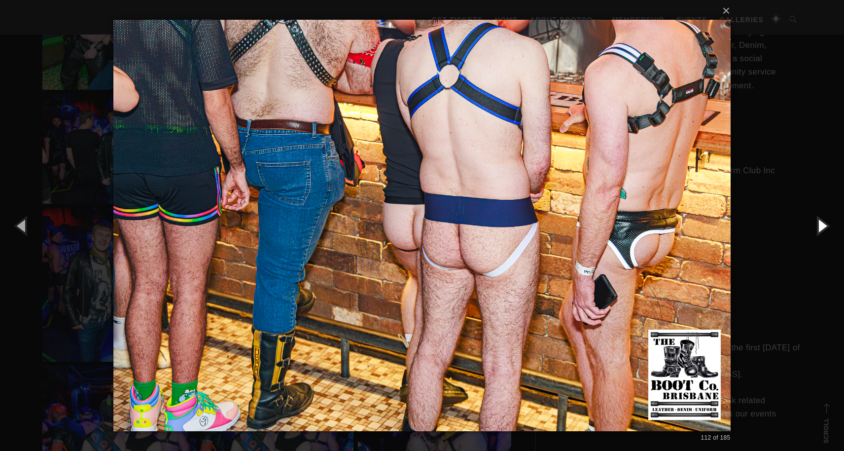
click at [822, 222] on button "button" at bounding box center [822, 225] width 44 height 54
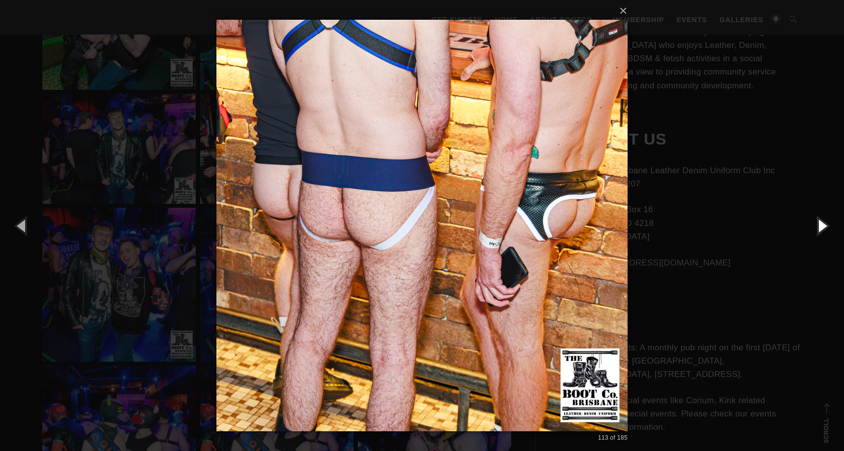
click at [822, 222] on button "button" at bounding box center [822, 225] width 44 height 54
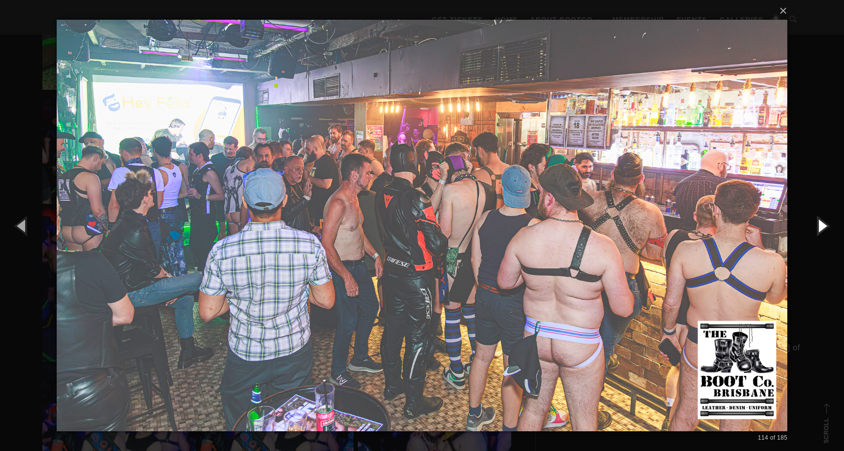
click at [822, 222] on button "button" at bounding box center [822, 225] width 44 height 54
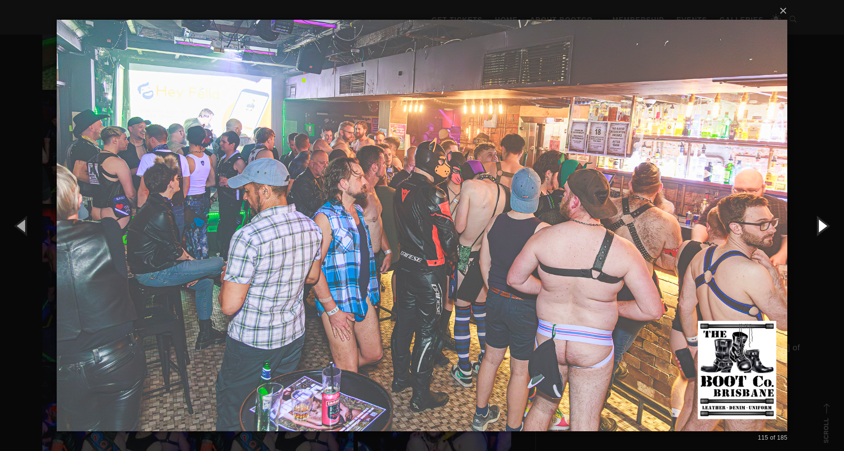
click at [822, 222] on button "button" at bounding box center [822, 225] width 44 height 54
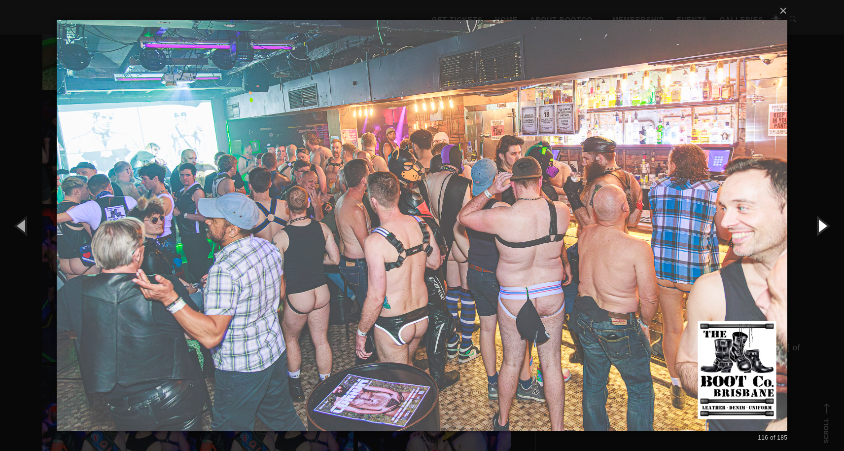
click at [822, 222] on button "button" at bounding box center [822, 225] width 44 height 54
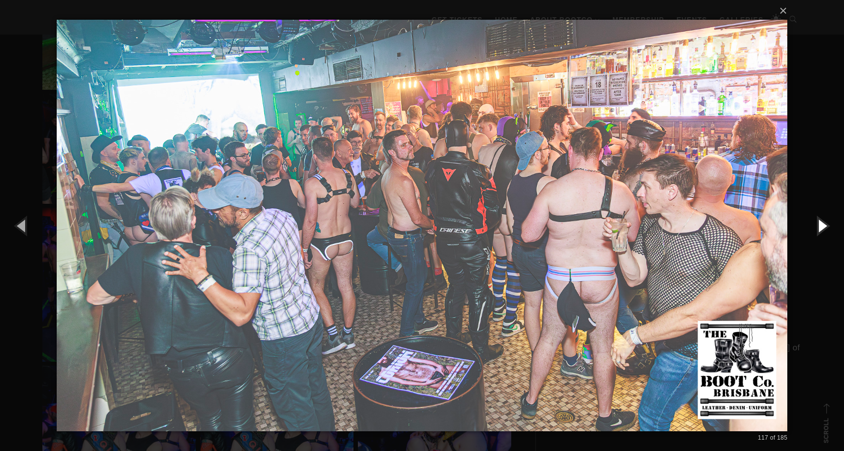
click at [822, 222] on button "button" at bounding box center [822, 225] width 44 height 54
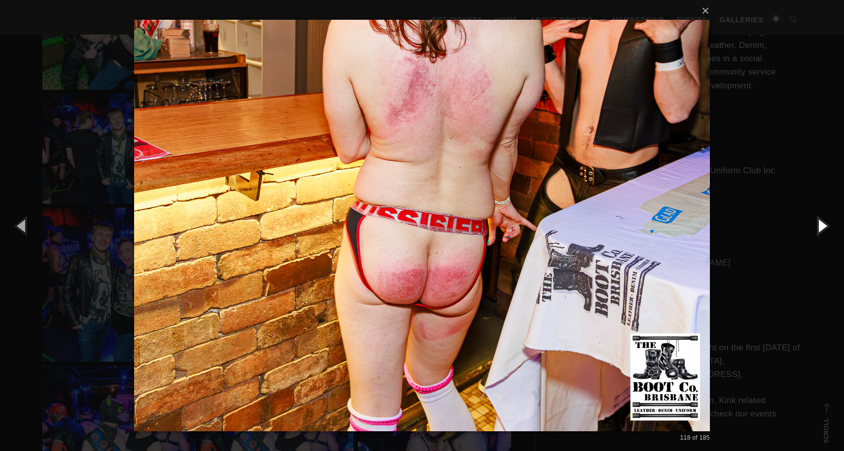
click at [822, 222] on button "button" at bounding box center [822, 225] width 44 height 54
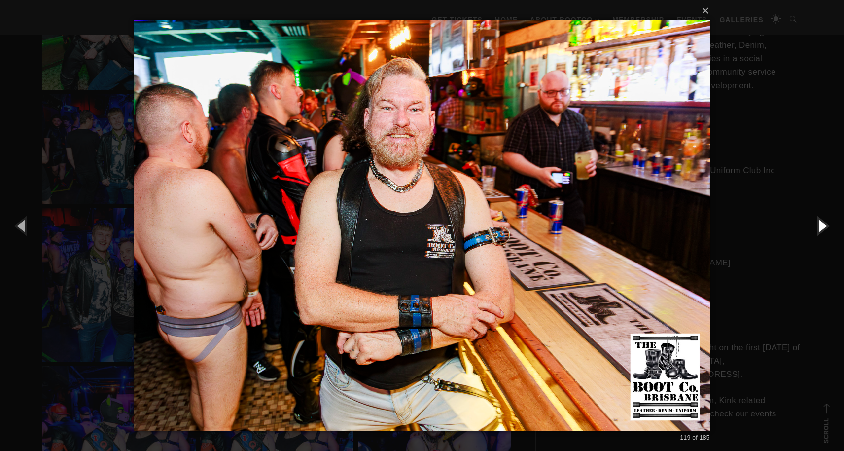
click at [822, 222] on button "button" at bounding box center [822, 225] width 44 height 54
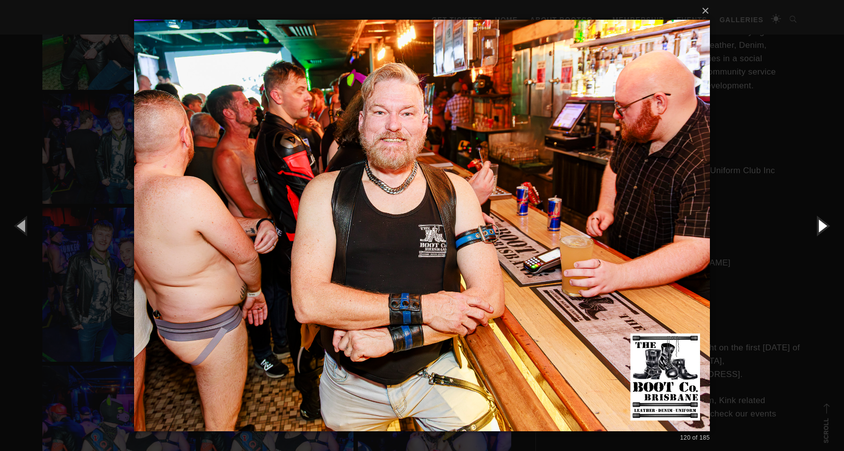
click at [822, 222] on button "button" at bounding box center [822, 225] width 44 height 54
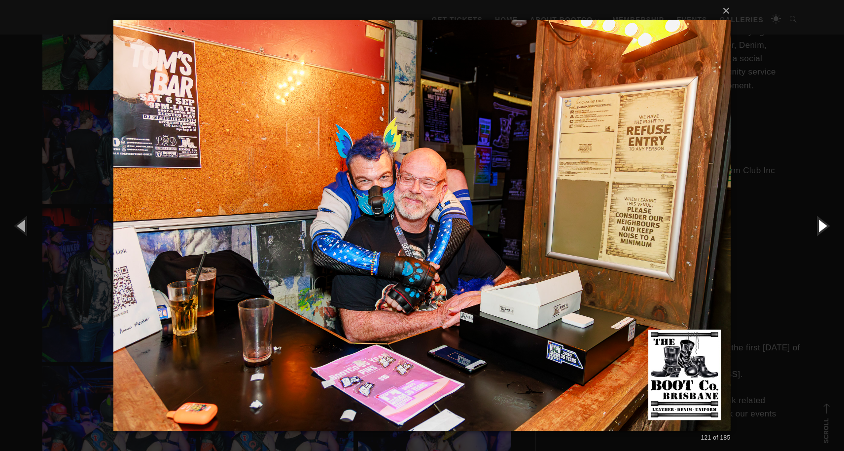
click at [822, 222] on button "button" at bounding box center [822, 225] width 44 height 54
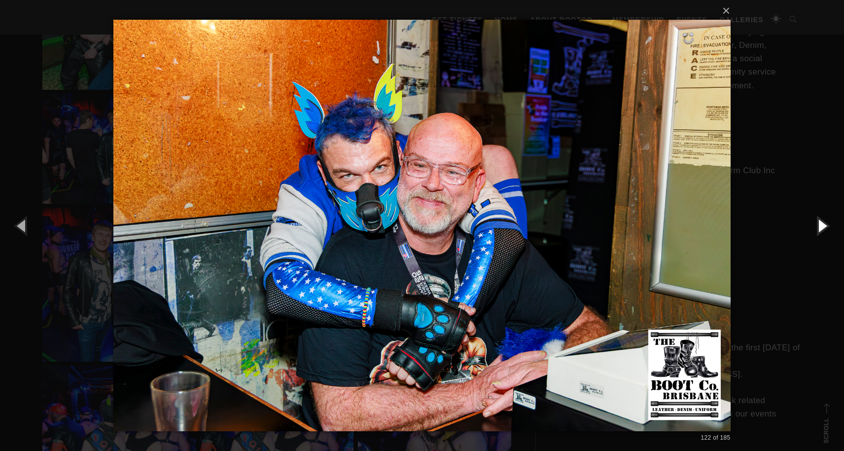
click at [822, 222] on button "button" at bounding box center [822, 225] width 44 height 54
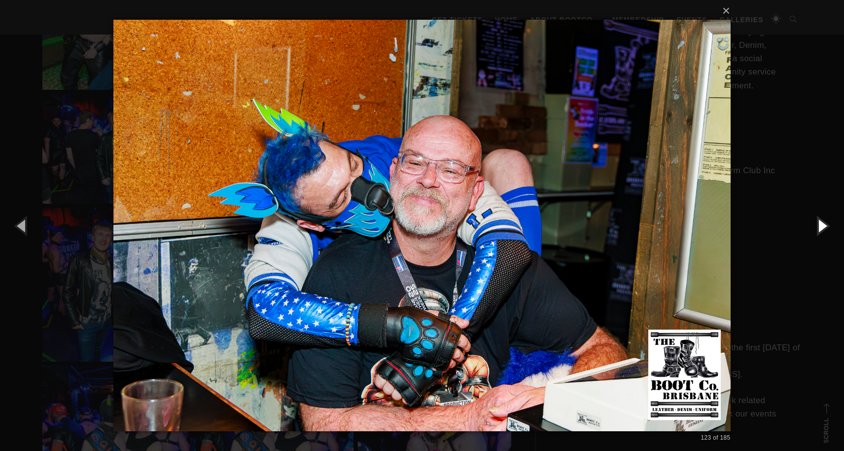
click at [822, 222] on button "button" at bounding box center [822, 225] width 44 height 54
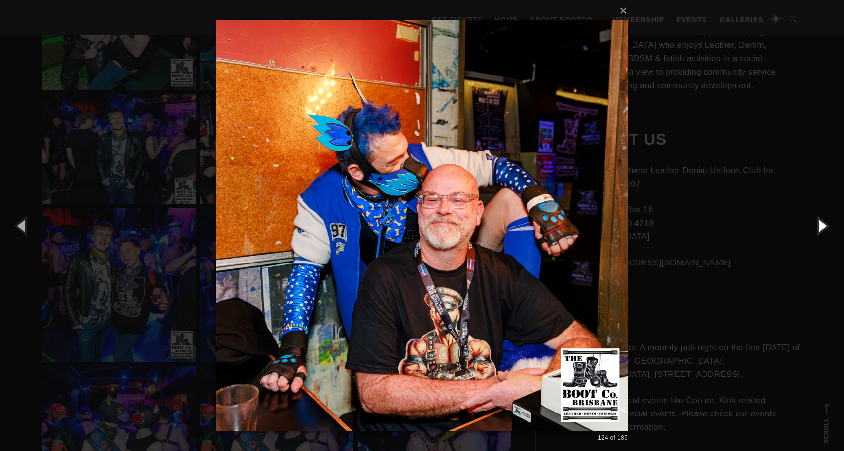
click at [822, 222] on button "button" at bounding box center [822, 225] width 44 height 54
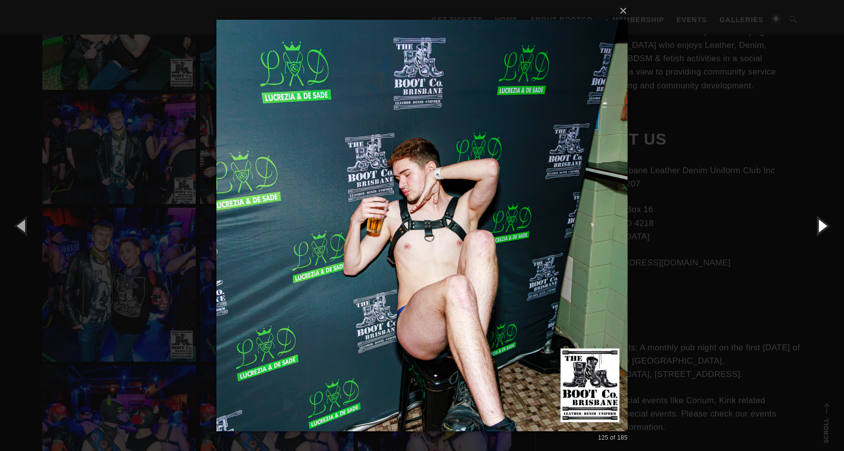
click at [822, 222] on button "button" at bounding box center [822, 225] width 44 height 54
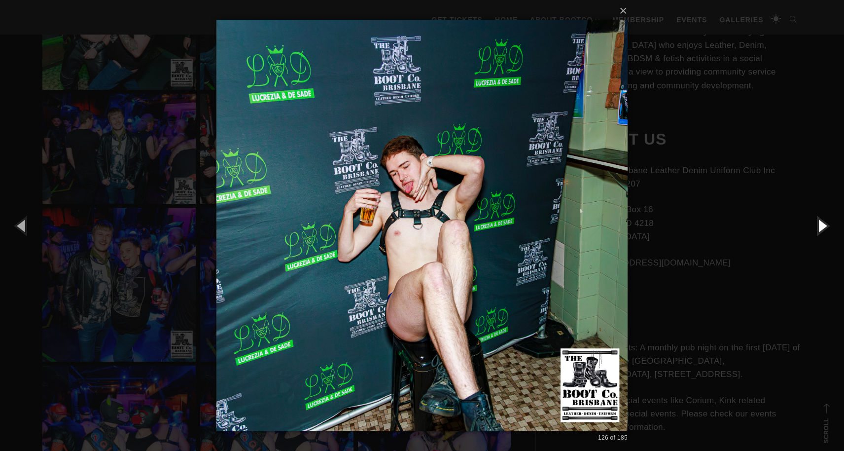
click at [822, 222] on button "button" at bounding box center [822, 225] width 44 height 54
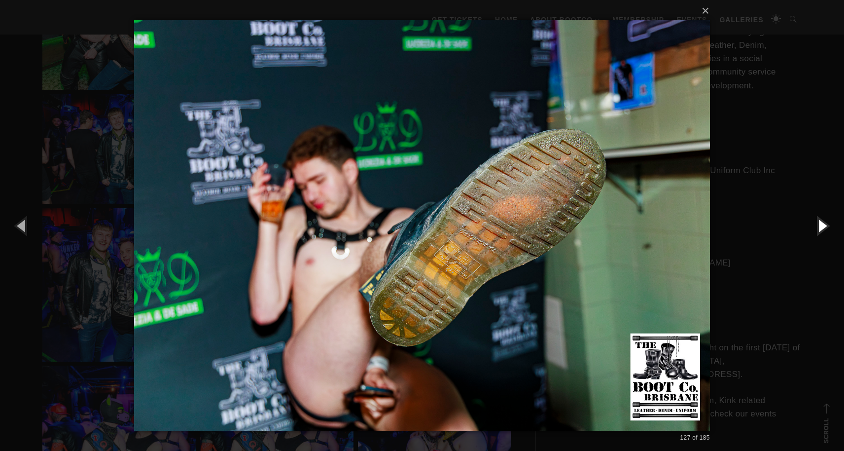
click at [822, 222] on button "button" at bounding box center [822, 225] width 44 height 54
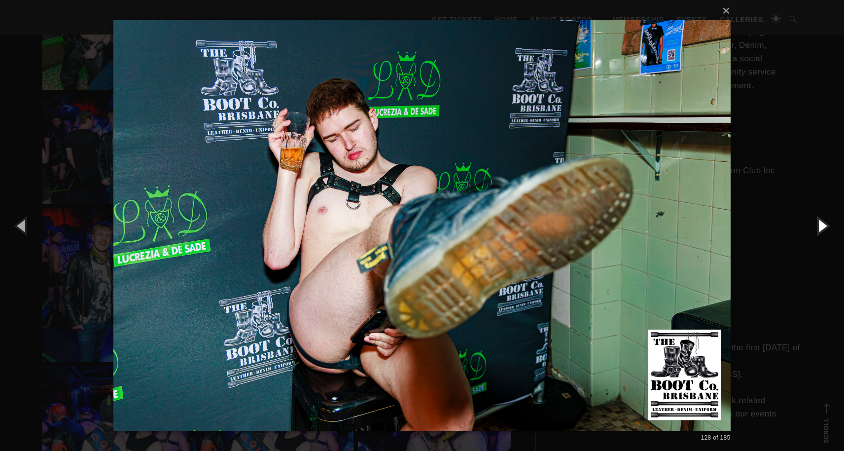
click at [822, 222] on button "button" at bounding box center [822, 225] width 44 height 54
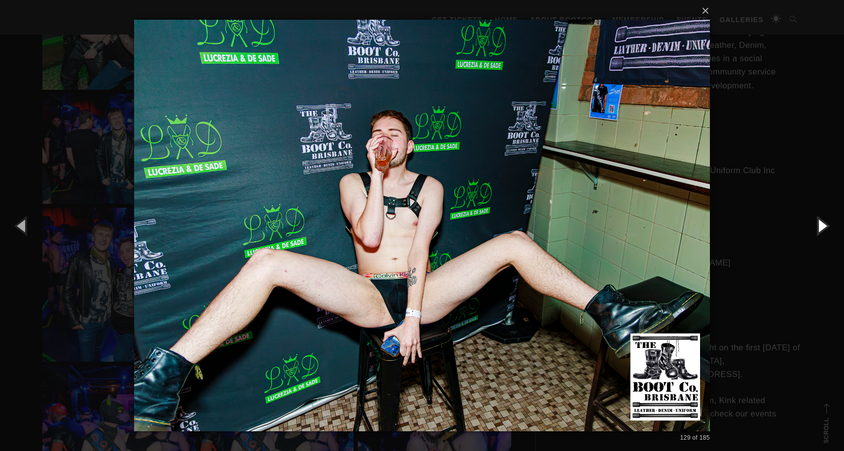
click at [822, 222] on button "button" at bounding box center [822, 225] width 44 height 54
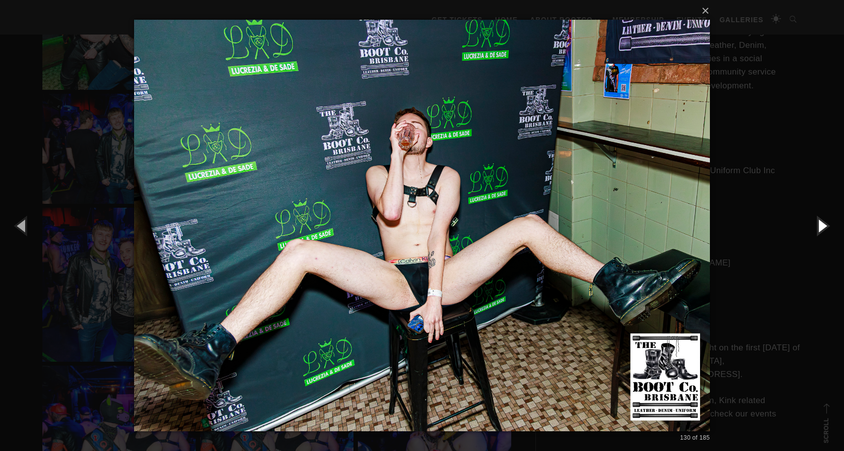
click at [822, 222] on button "button" at bounding box center [822, 225] width 44 height 54
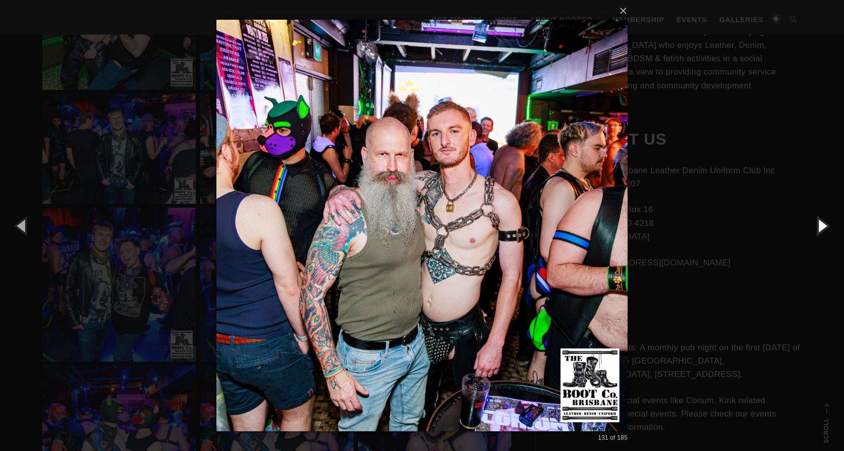
click at [822, 222] on button "button" at bounding box center [822, 225] width 44 height 54
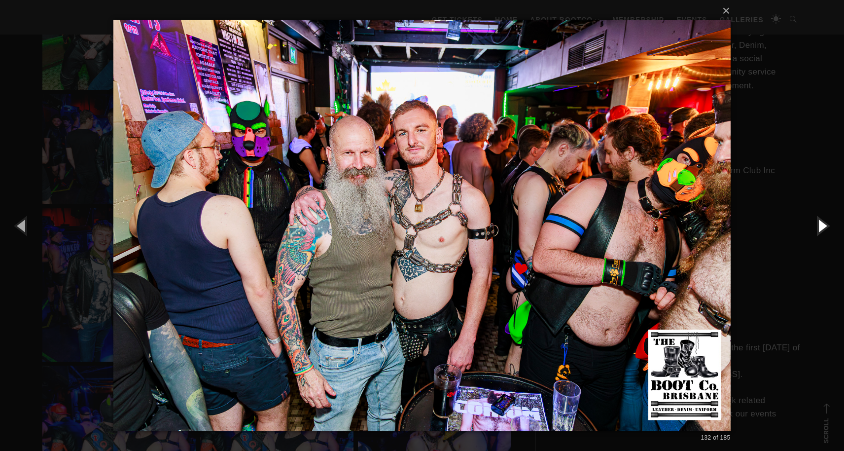
click at [822, 222] on button "button" at bounding box center [822, 225] width 44 height 54
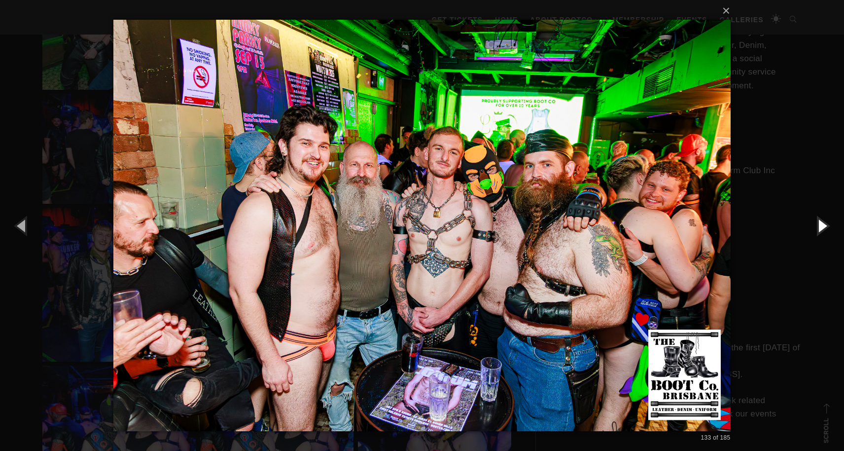
click at [822, 222] on button "button" at bounding box center [822, 225] width 44 height 54
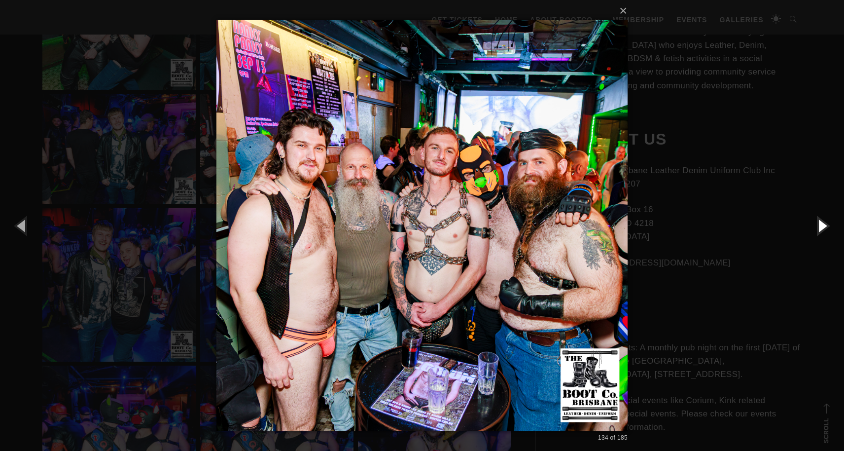
click at [822, 222] on button "button" at bounding box center [822, 225] width 44 height 54
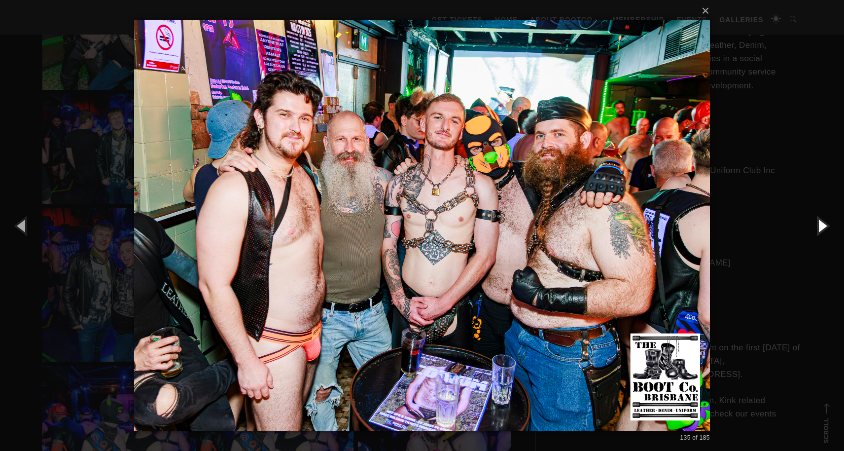
click at [822, 222] on button "button" at bounding box center [822, 225] width 44 height 54
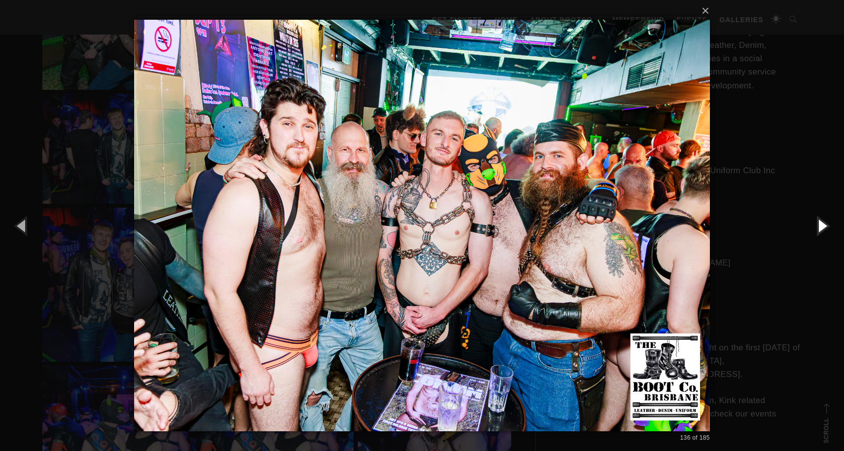
click at [822, 222] on button "button" at bounding box center [822, 225] width 44 height 54
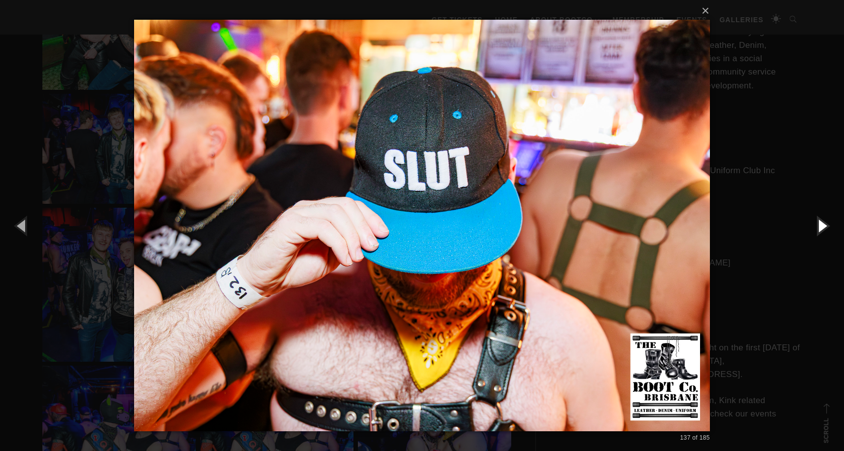
click at [822, 222] on button "button" at bounding box center [822, 225] width 44 height 54
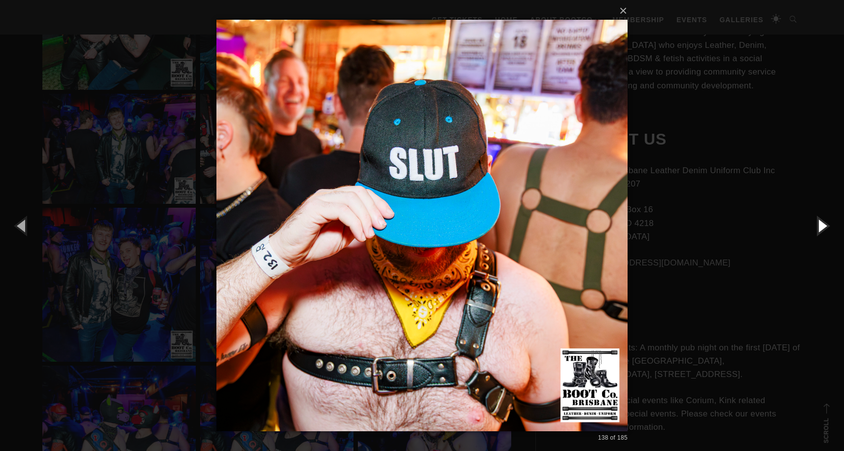
click at [822, 222] on button "button" at bounding box center [822, 225] width 44 height 54
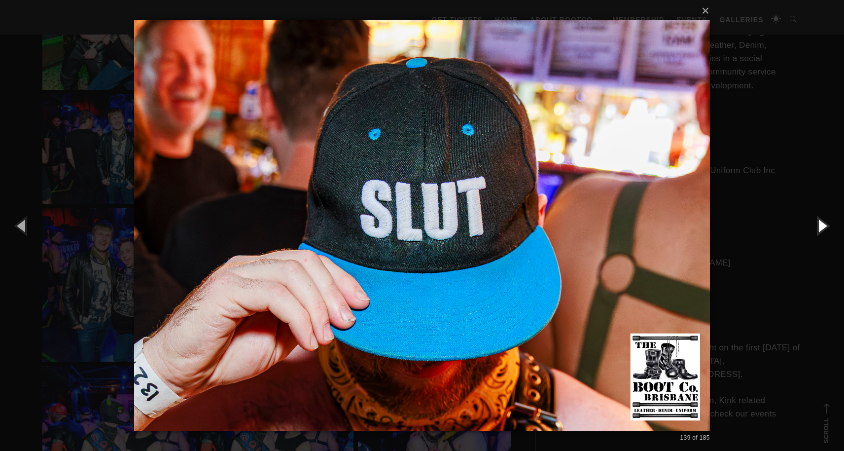
click at [822, 222] on button "button" at bounding box center [822, 225] width 44 height 54
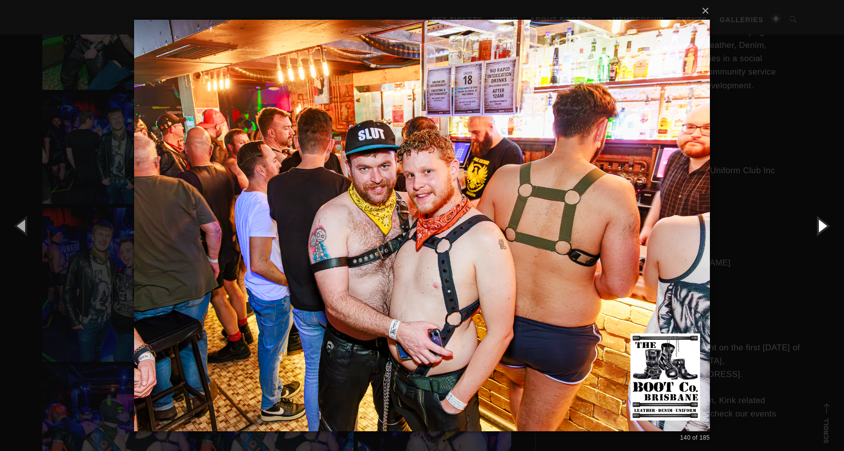
click at [822, 222] on button "button" at bounding box center [822, 225] width 44 height 54
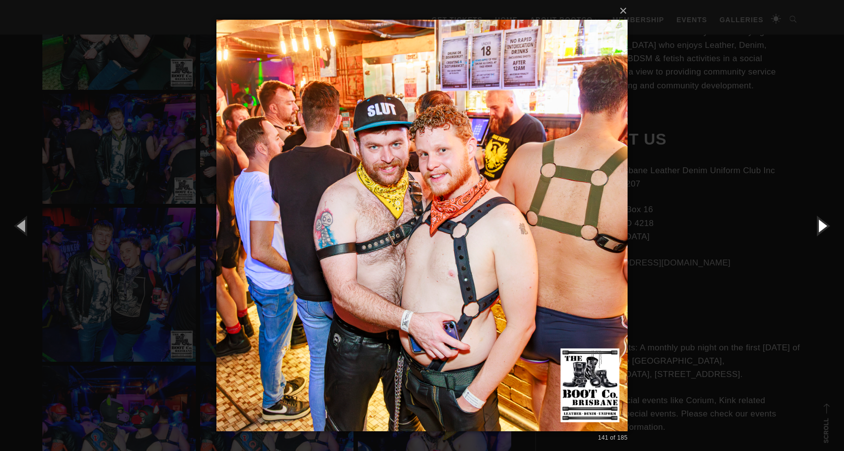
click at [822, 222] on button "button" at bounding box center [822, 225] width 44 height 54
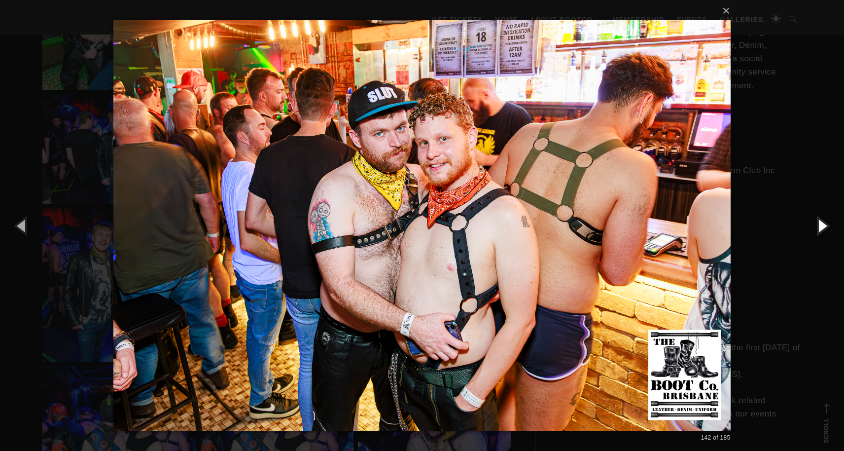
click at [822, 222] on button "button" at bounding box center [822, 225] width 44 height 54
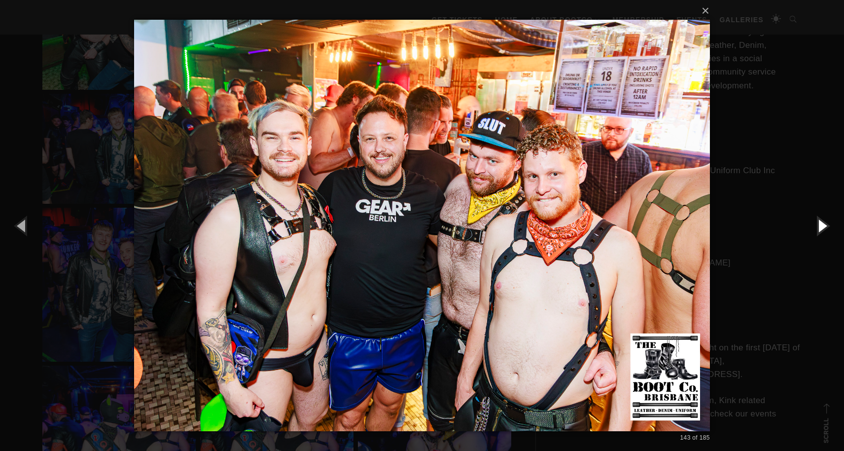
click at [822, 222] on button "button" at bounding box center [822, 225] width 44 height 54
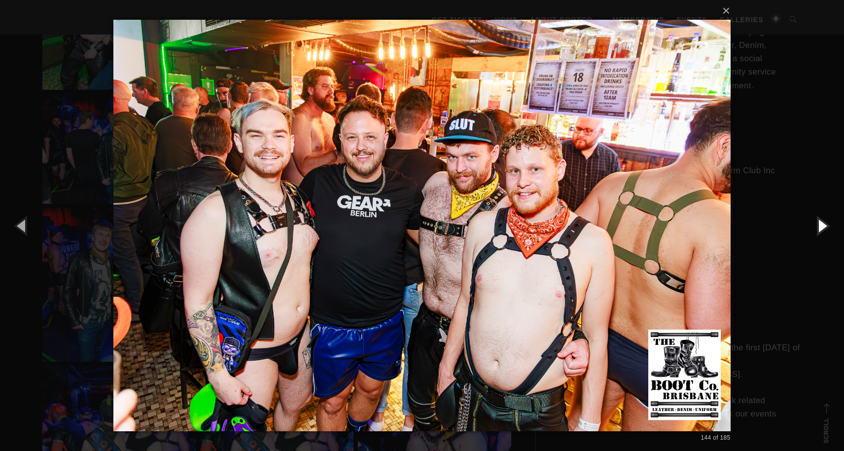
click at [822, 222] on button "button" at bounding box center [822, 225] width 44 height 54
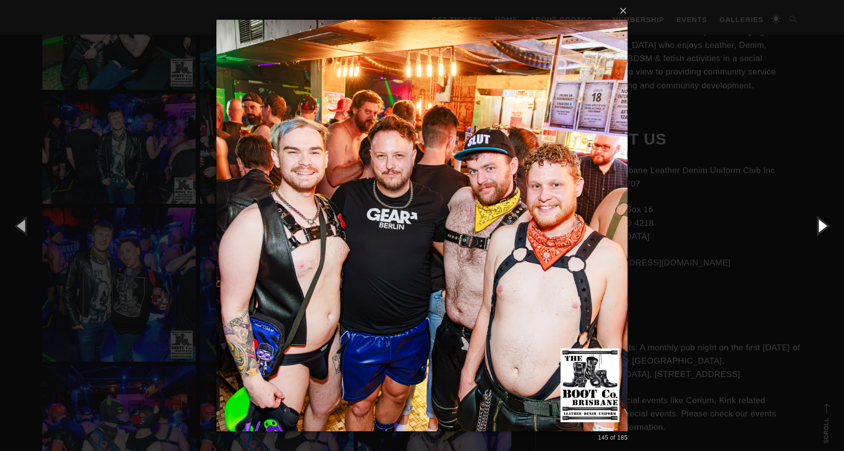
click at [822, 222] on button "button" at bounding box center [822, 225] width 44 height 54
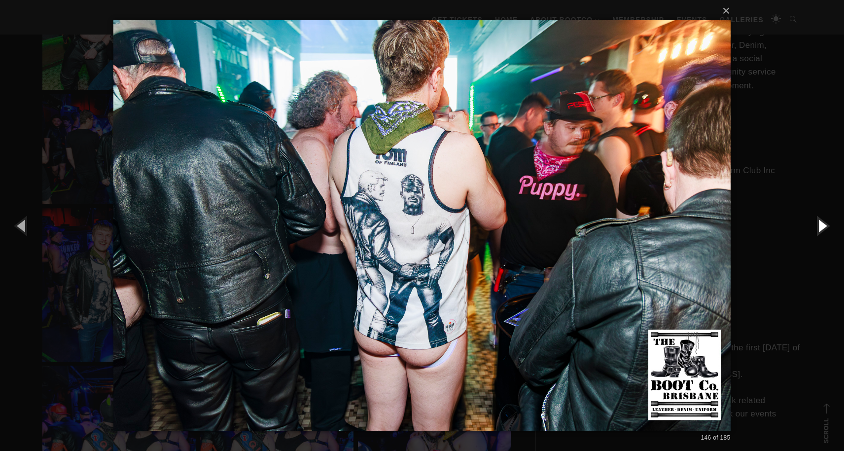
click at [822, 222] on button "button" at bounding box center [822, 225] width 44 height 54
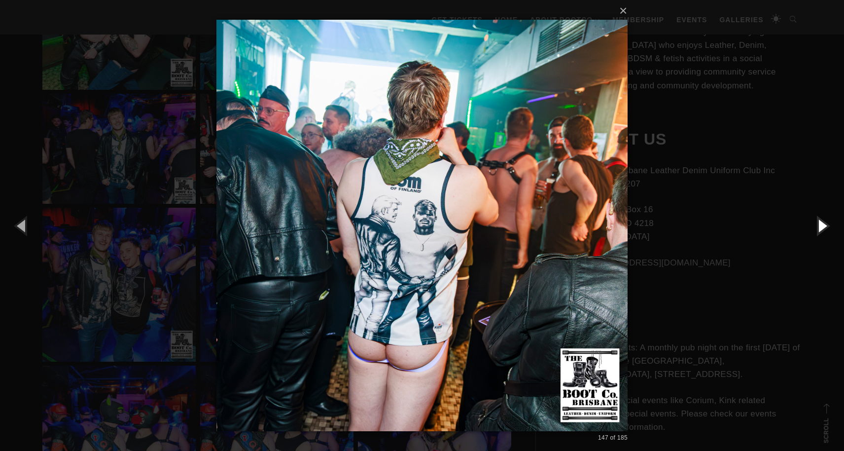
click at [822, 222] on button "button" at bounding box center [822, 225] width 44 height 54
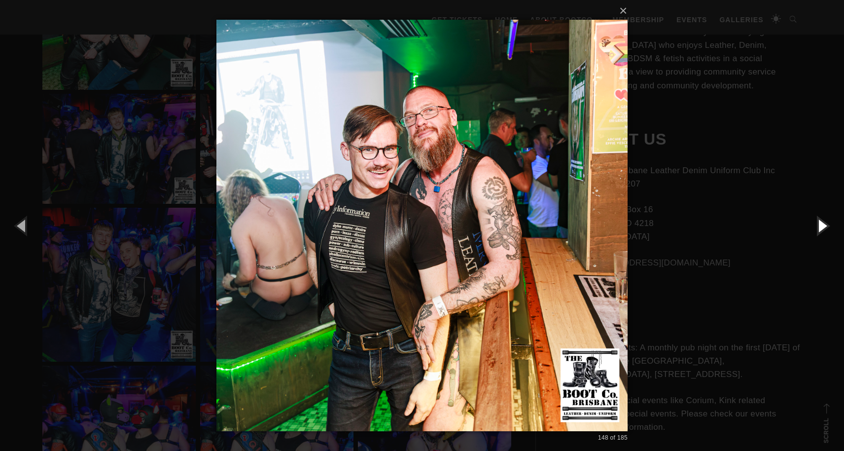
click at [822, 222] on button "button" at bounding box center [822, 225] width 44 height 54
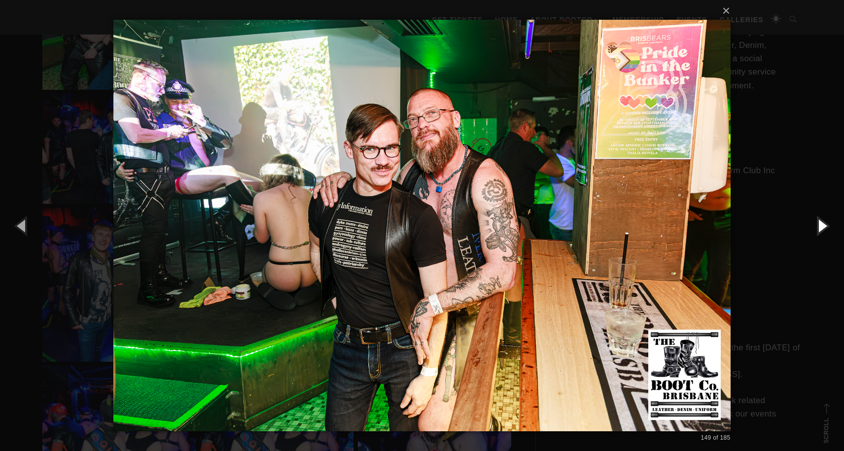
click at [822, 222] on button "button" at bounding box center [822, 225] width 44 height 54
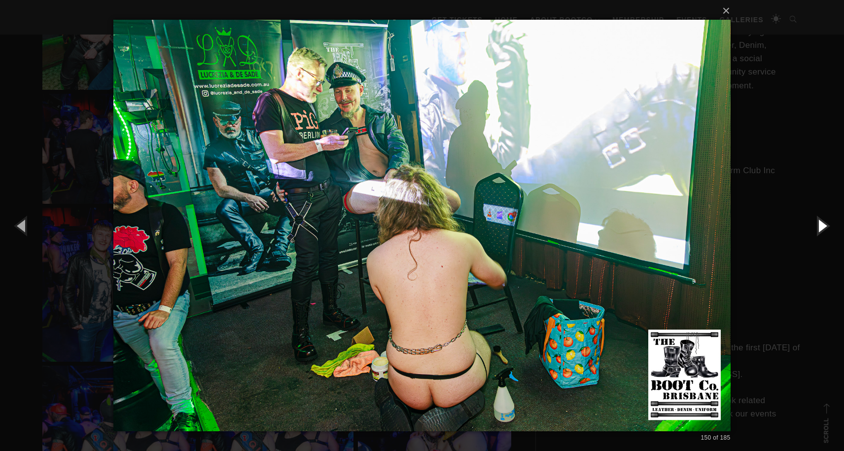
click at [822, 222] on button "button" at bounding box center [822, 225] width 44 height 54
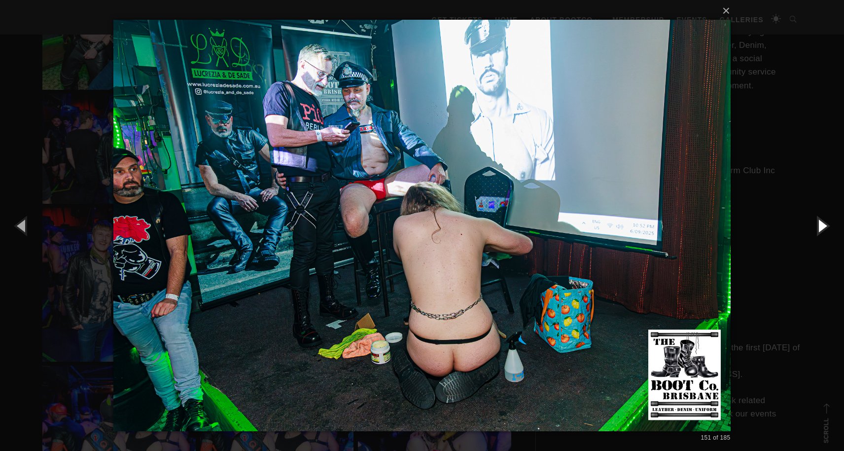
click at [822, 222] on button "button" at bounding box center [822, 225] width 44 height 54
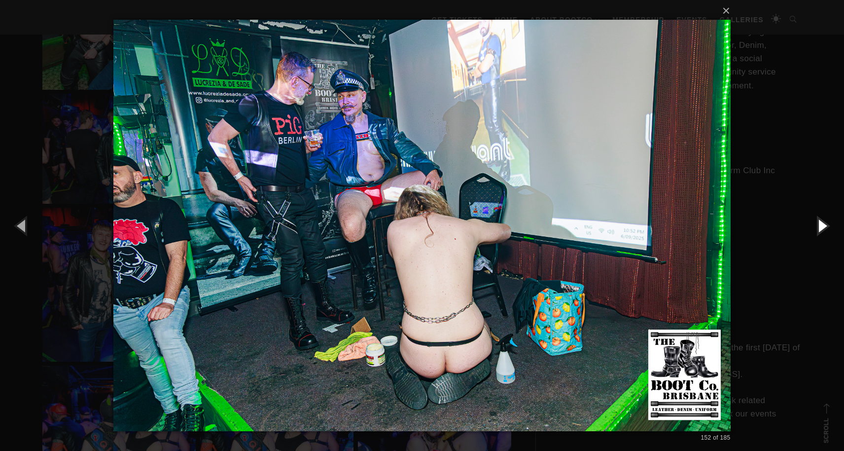
click at [822, 222] on button "button" at bounding box center [822, 225] width 44 height 54
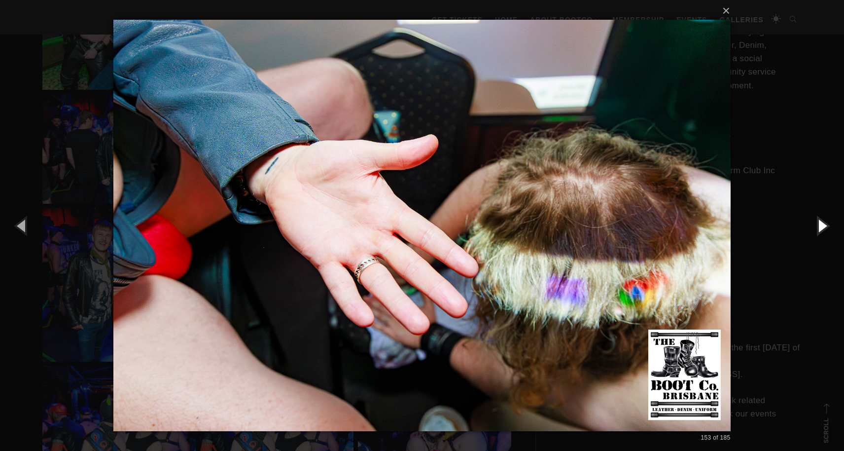
click at [822, 222] on button "button" at bounding box center [822, 225] width 44 height 54
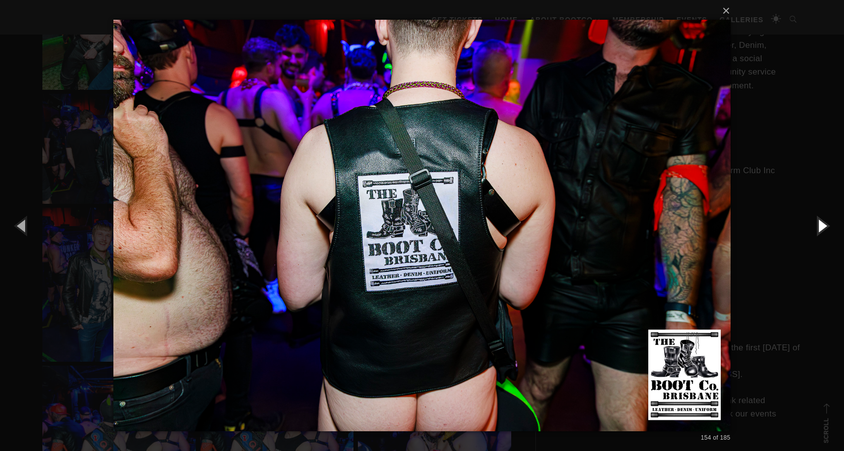
click at [822, 222] on button "button" at bounding box center [822, 225] width 44 height 54
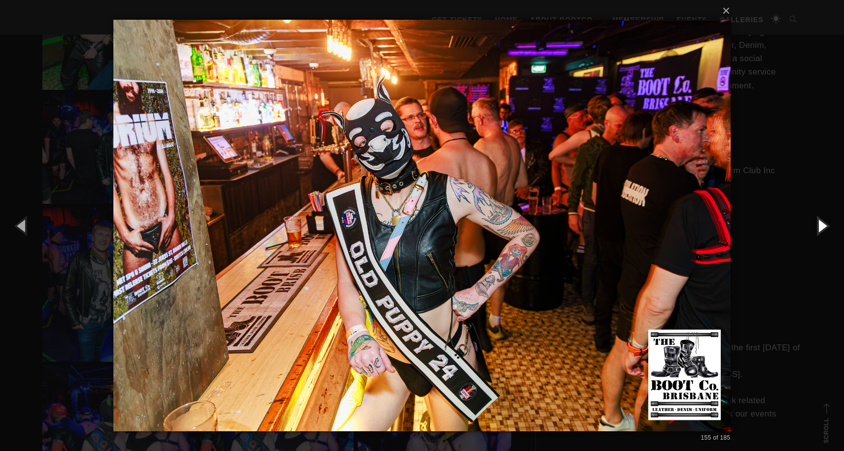
click at [822, 222] on button "button" at bounding box center [822, 225] width 44 height 54
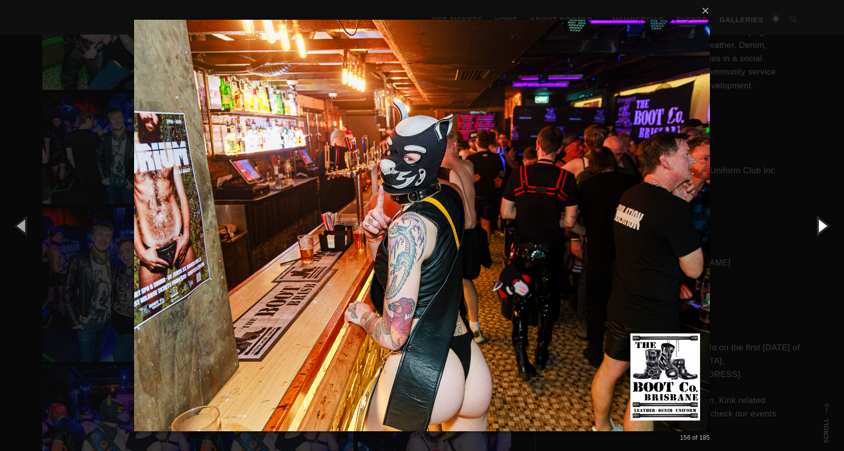
click at [822, 222] on button "button" at bounding box center [822, 225] width 44 height 54
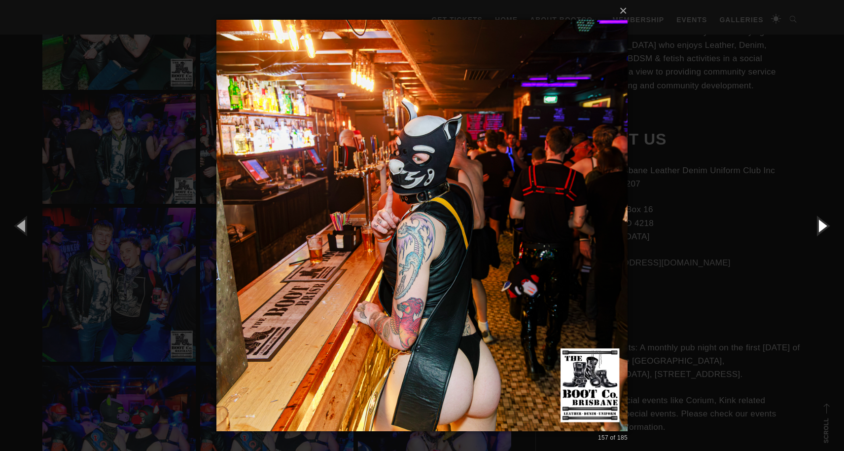
click at [822, 222] on button "button" at bounding box center [822, 225] width 44 height 54
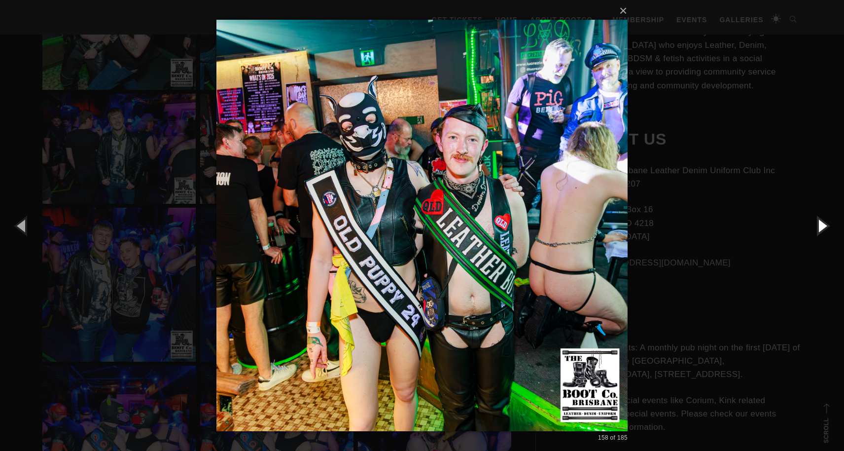
click at [822, 222] on button "button" at bounding box center [822, 225] width 44 height 54
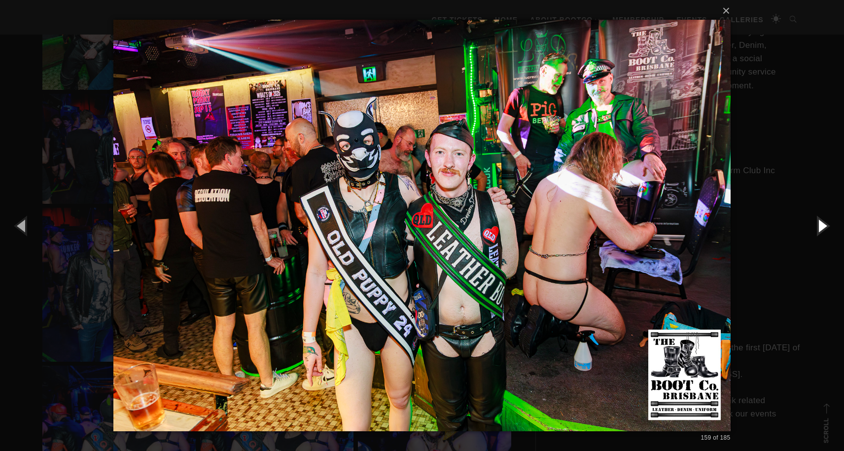
click at [822, 222] on button "button" at bounding box center [822, 225] width 44 height 54
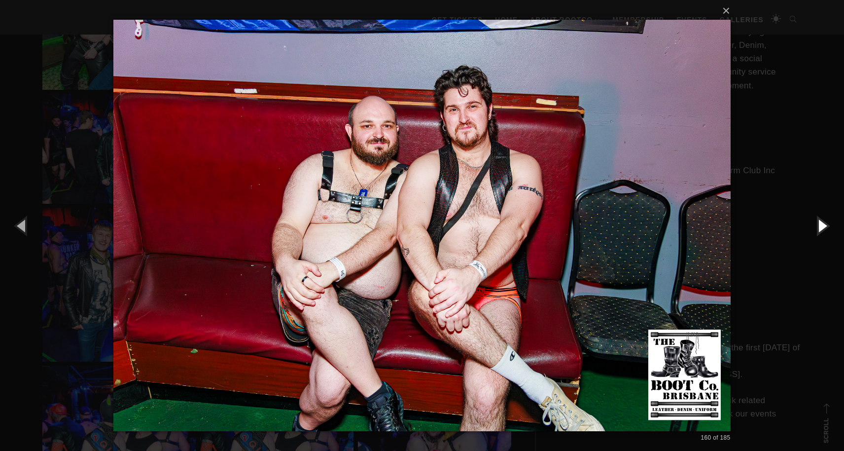
click at [822, 222] on button "button" at bounding box center [822, 225] width 44 height 54
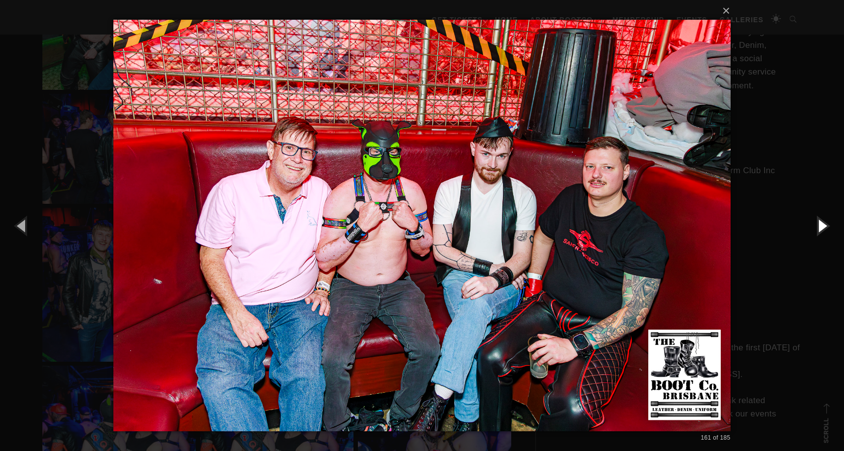
click at [822, 222] on button "button" at bounding box center [822, 225] width 44 height 54
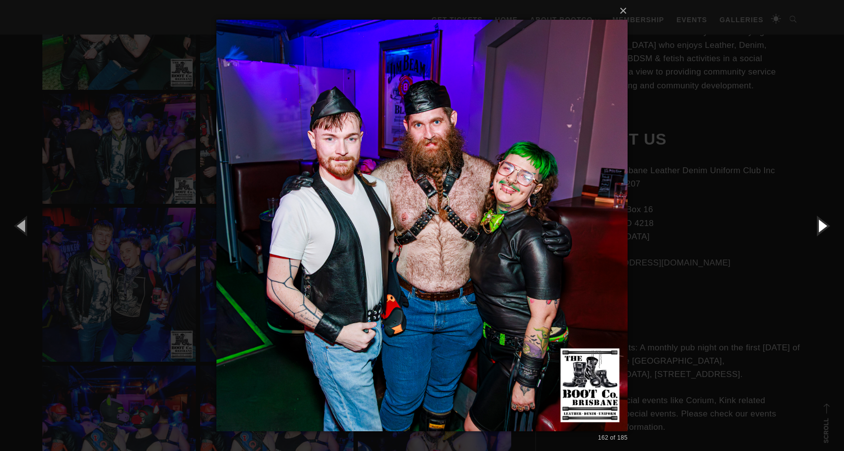
click at [822, 222] on button "button" at bounding box center [822, 225] width 44 height 54
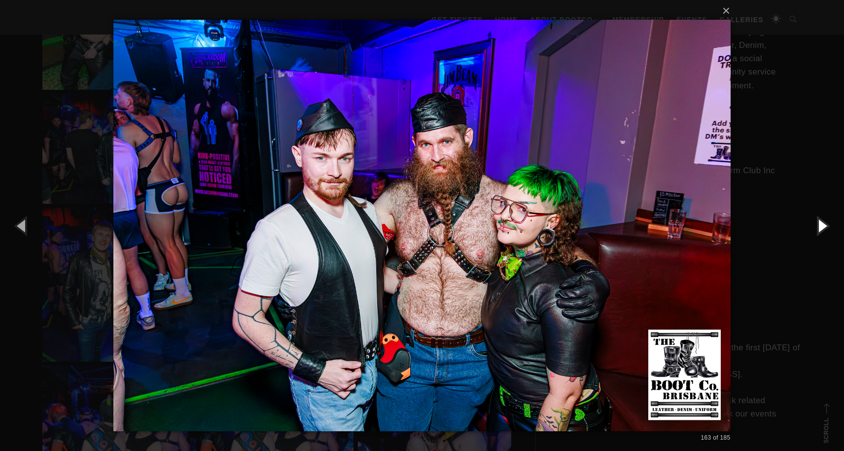
click at [822, 222] on button "button" at bounding box center [822, 225] width 44 height 54
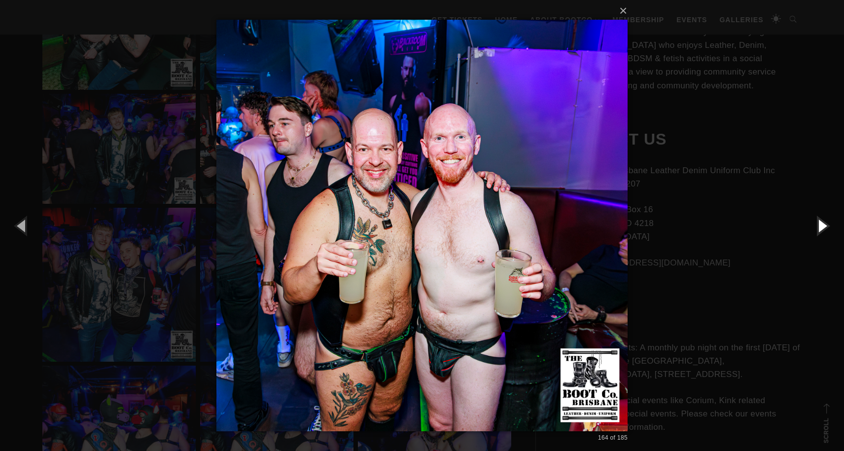
click at [822, 222] on button "button" at bounding box center [822, 225] width 44 height 54
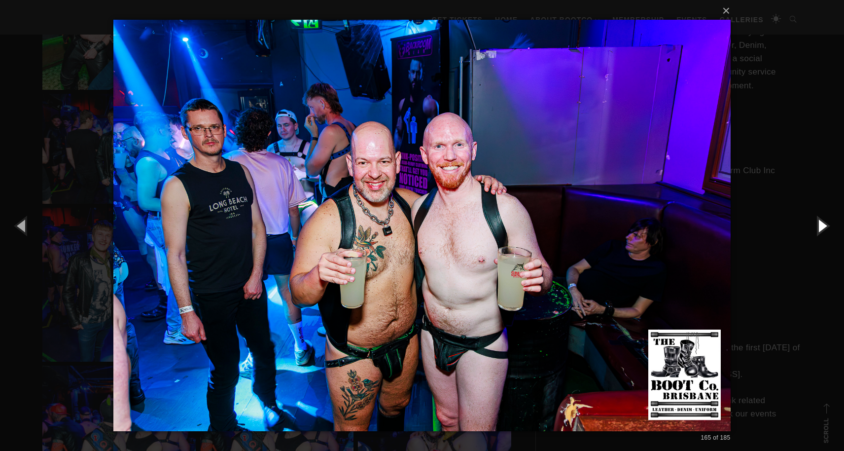
click at [822, 222] on button "button" at bounding box center [822, 225] width 44 height 54
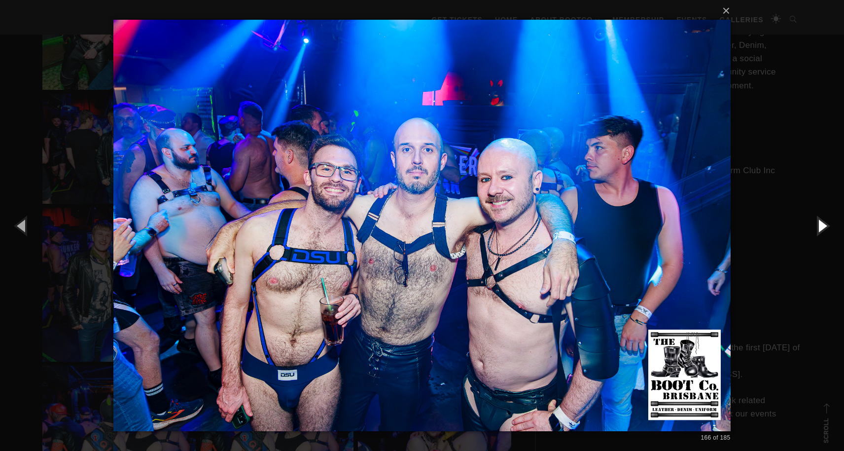
click at [822, 222] on button "button" at bounding box center [822, 225] width 44 height 54
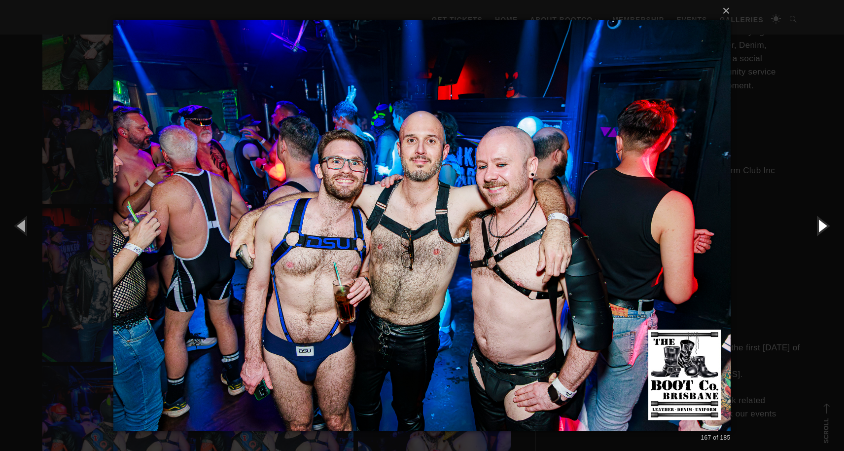
click at [822, 222] on button "button" at bounding box center [822, 225] width 44 height 54
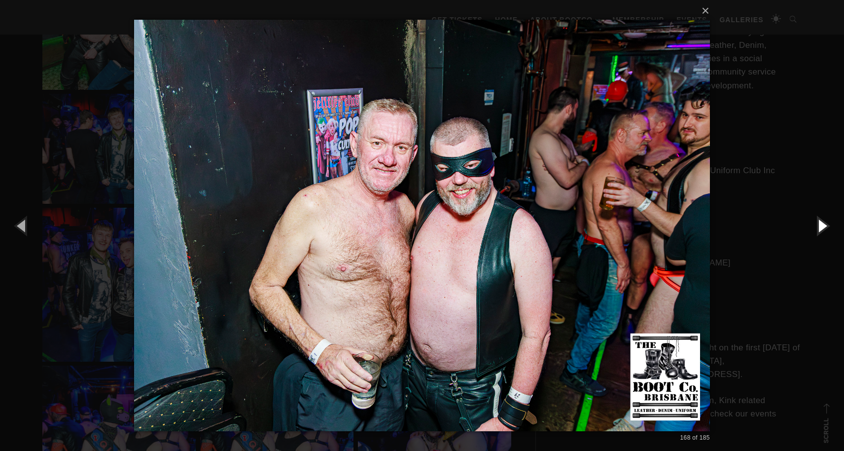
click at [822, 222] on button "button" at bounding box center [822, 225] width 44 height 54
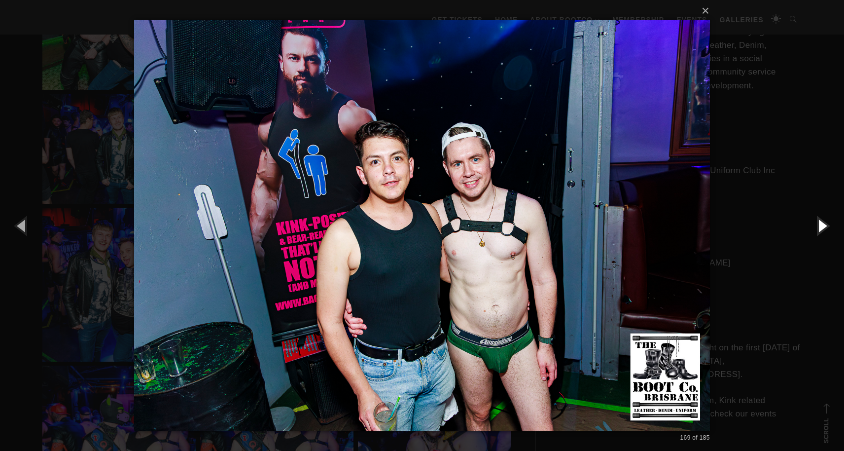
click at [822, 222] on button "button" at bounding box center [822, 225] width 44 height 54
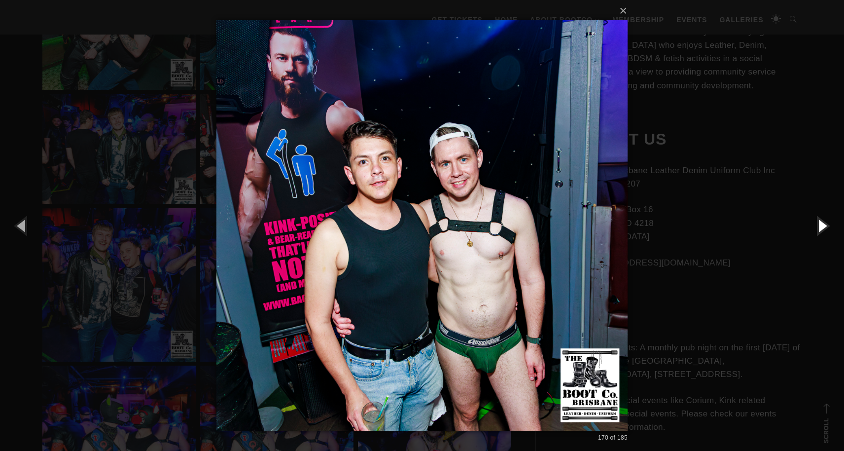
click at [822, 222] on button "button" at bounding box center [822, 225] width 44 height 54
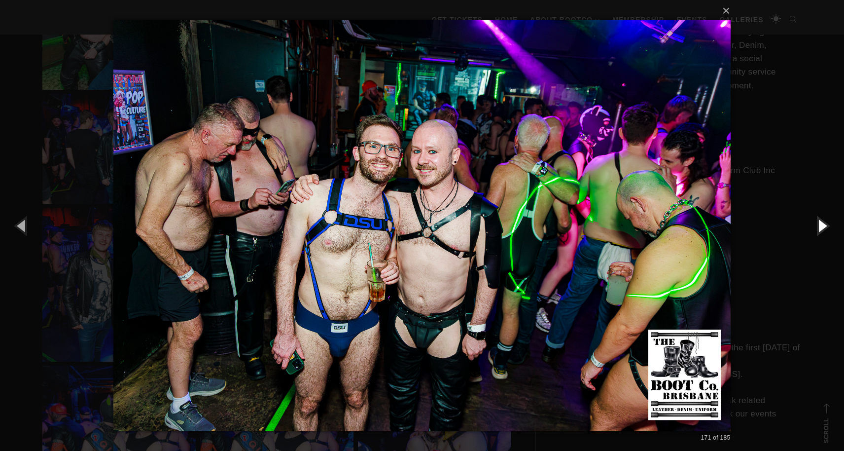
click at [822, 222] on button "button" at bounding box center [822, 225] width 44 height 54
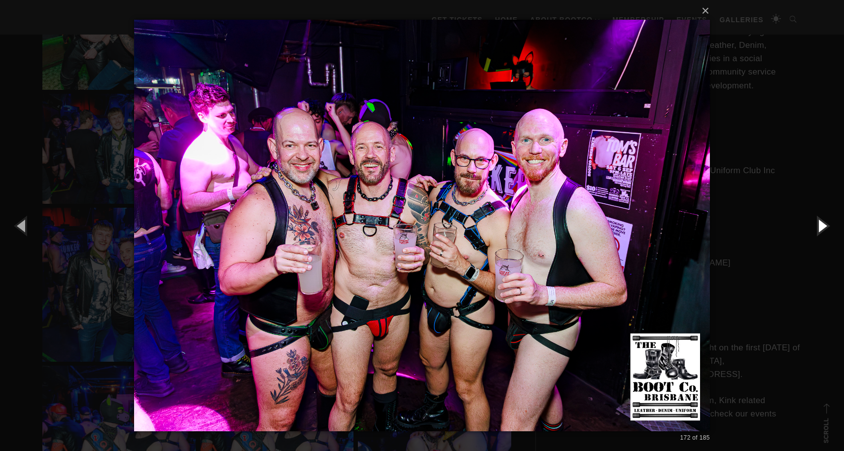
click at [822, 222] on button "button" at bounding box center [822, 225] width 44 height 54
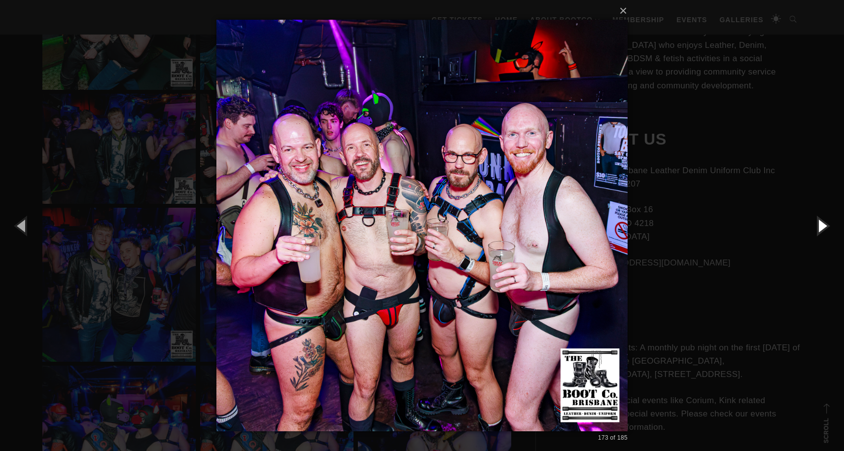
click at [822, 222] on button "button" at bounding box center [822, 225] width 44 height 54
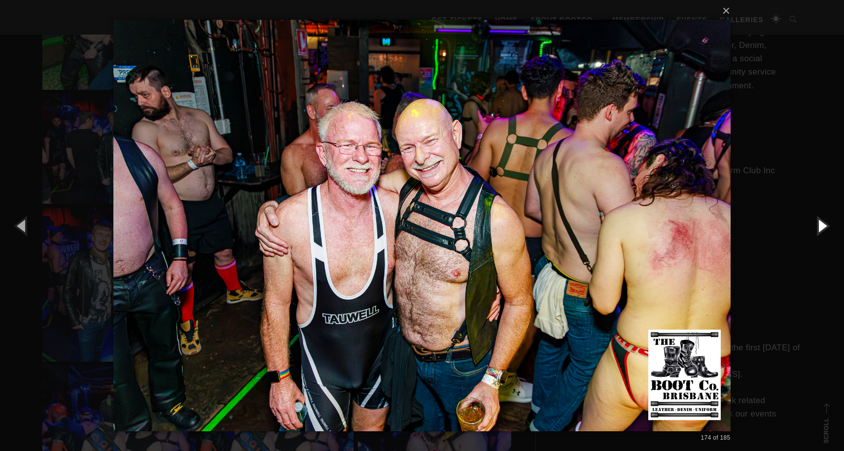
click at [822, 222] on button "button" at bounding box center [822, 225] width 44 height 54
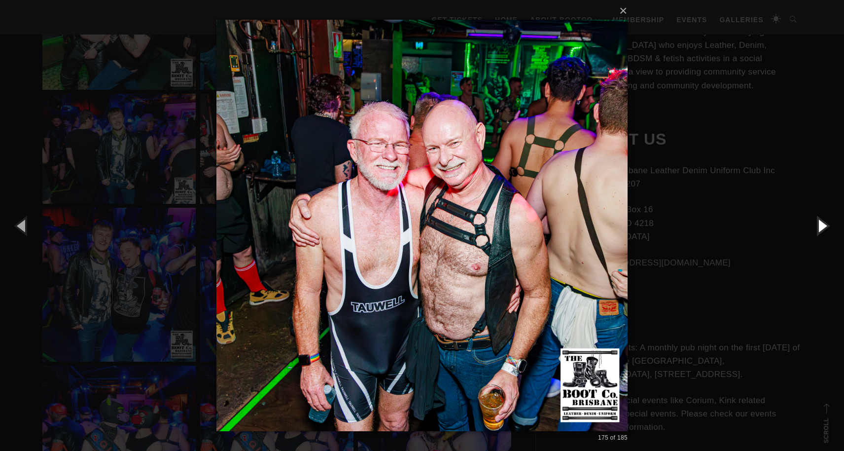
click at [822, 222] on button "button" at bounding box center [822, 225] width 44 height 54
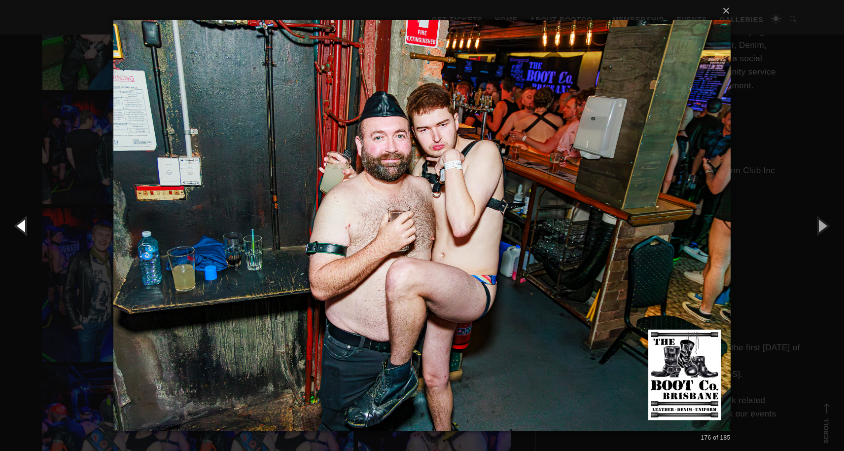
click at [26, 228] on button "button" at bounding box center [22, 225] width 44 height 54
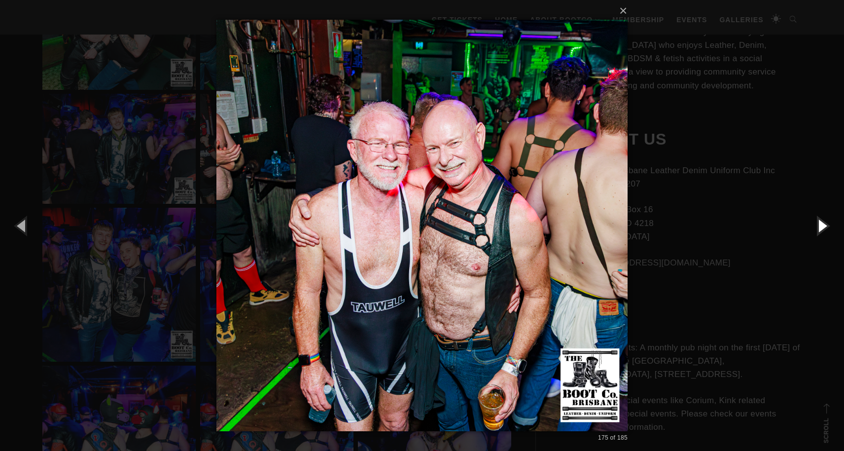
click at [819, 225] on button "button" at bounding box center [822, 225] width 44 height 54
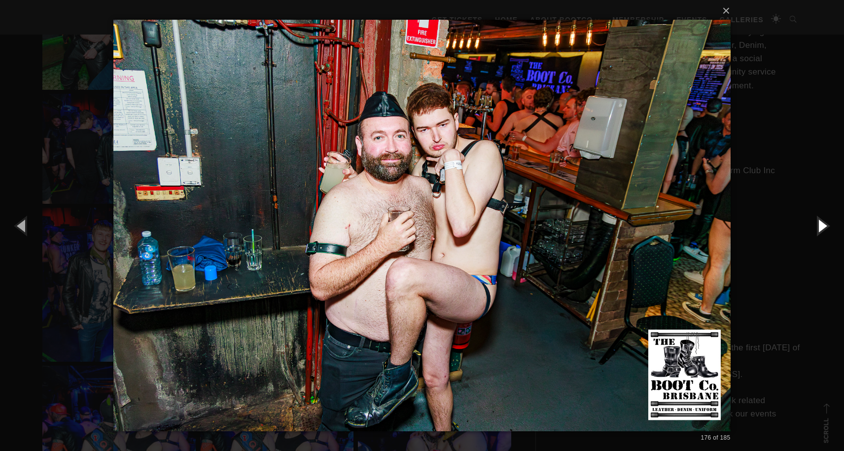
click at [819, 225] on button "button" at bounding box center [822, 225] width 44 height 54
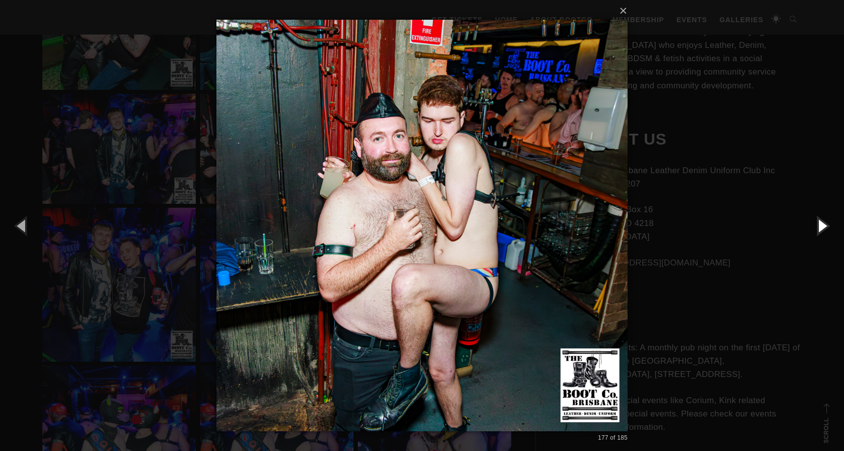
click at [819, 225] on button "button" at bounding box center [822, 225] width 44 height 54
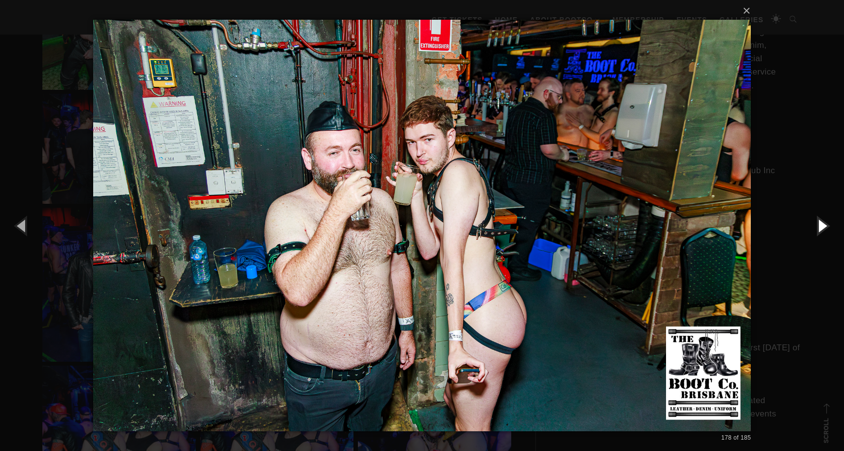
click at [819, 225] on button "button" at bounding box center [822, 225] width 44 height 54
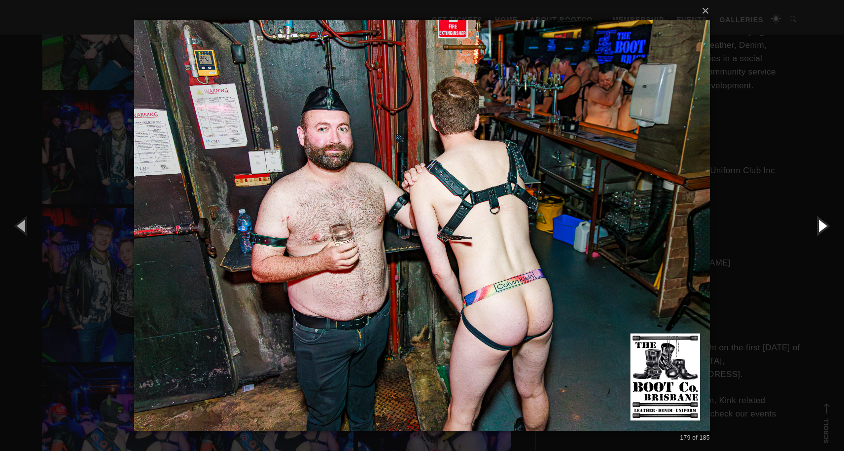
click at [819, 225] on button "button" at bounding box center [822, 225] width 44 height 54
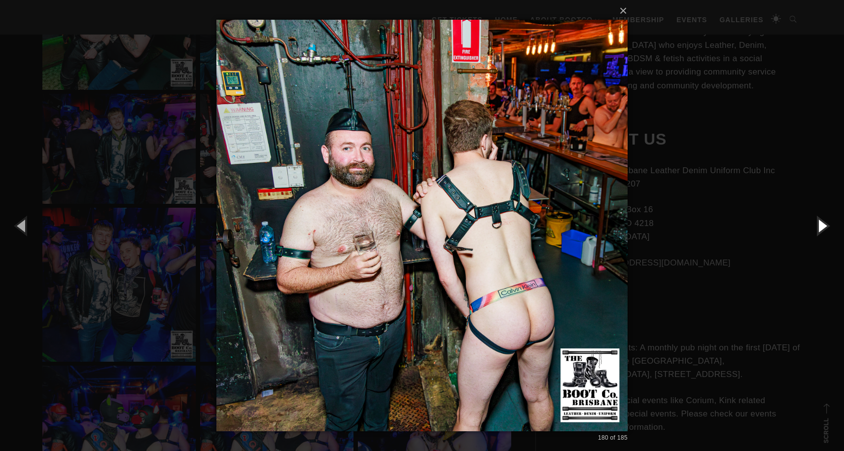
click at [819, 225] on button "button" at bounding box center [822, 225] width 44 height 54
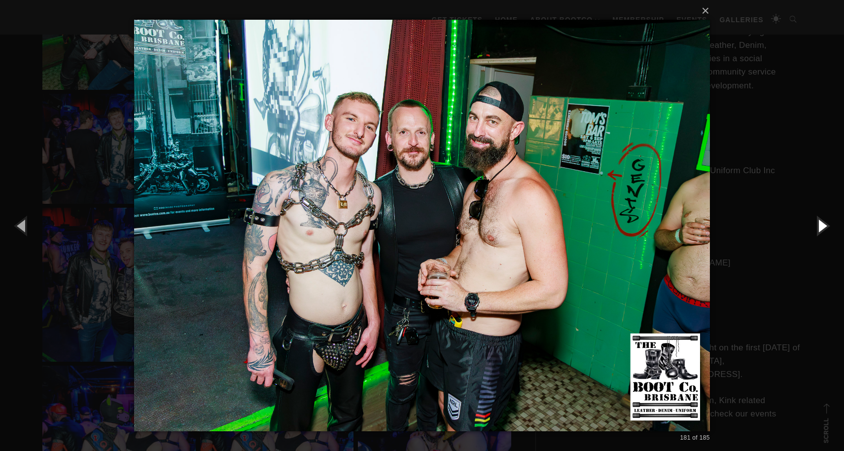
click at [819, 225] on button "button" at bounding box center [822, 225] width 44 height 54
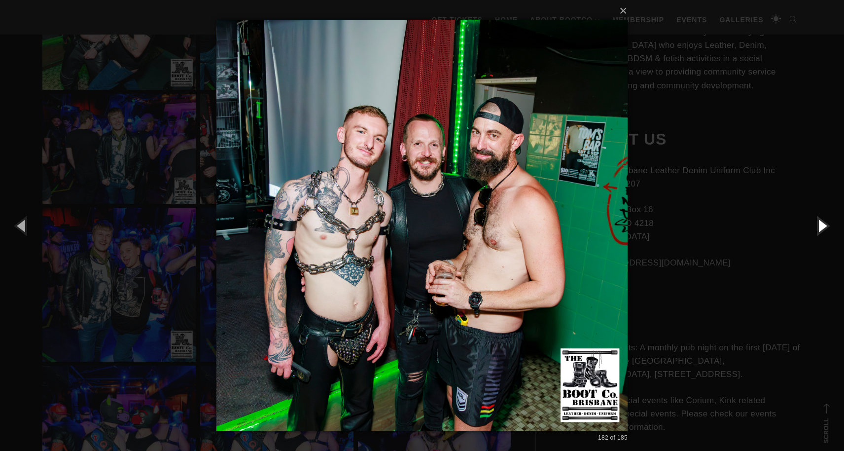
click at [819, 225] on button "button" at bounding box center [822, 225] width 44 height 54
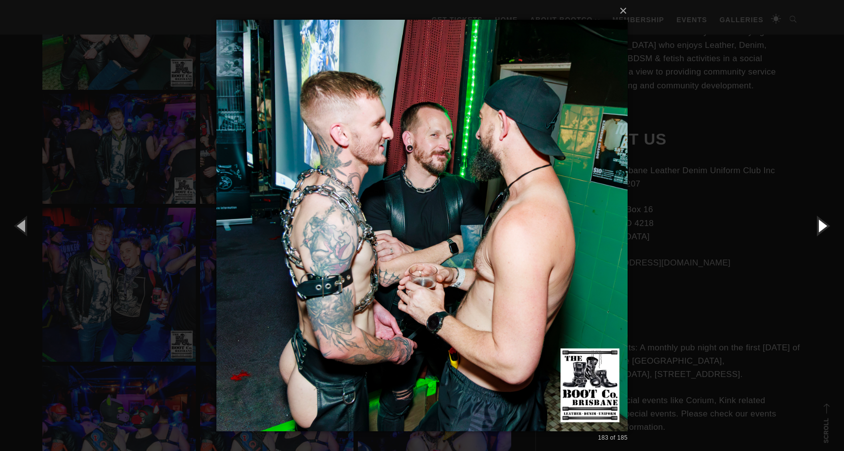
click at [819, 225] on button "button" at bounding box center [822, 225] width 44 height 54
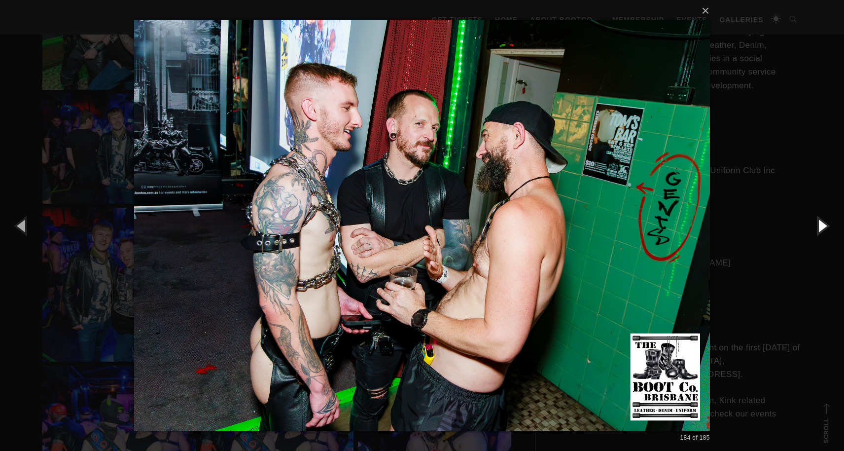
click at [819, 225] on button "button" at bounding box center [822, 225] width 44 height 54
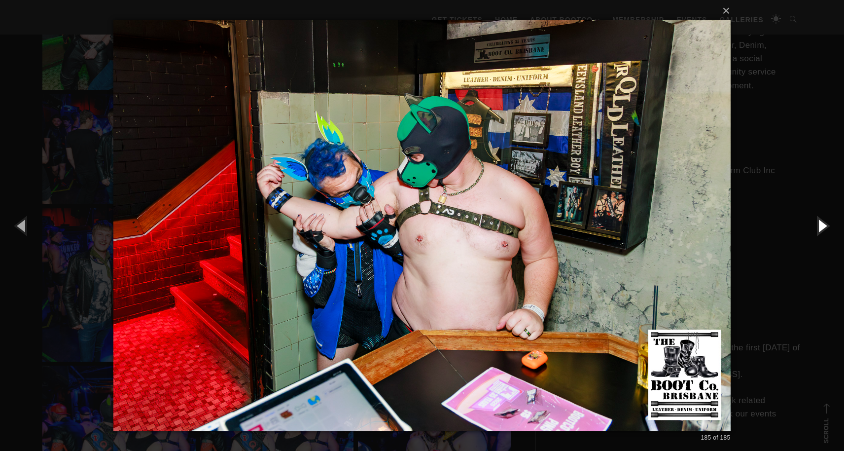
click at [819, 225] on button "button" at bounding box center [822, 225] width 44 height 54
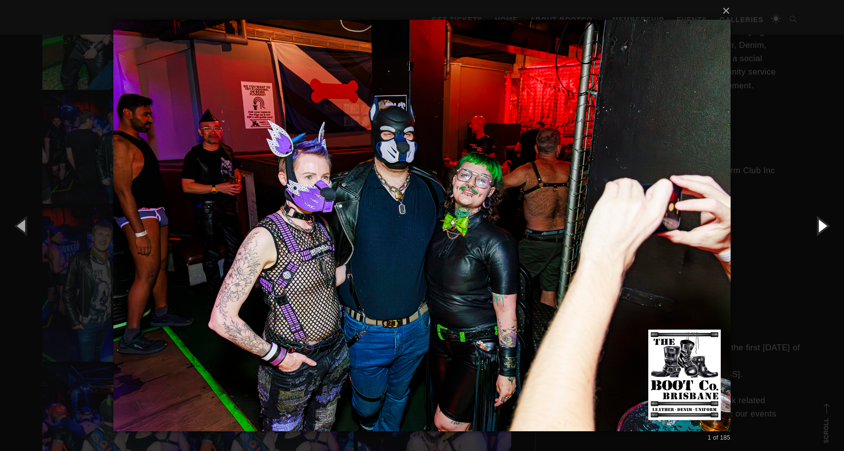
click at [819, 225] on button "button" at bounding box center [822, 225] width 44 height 54
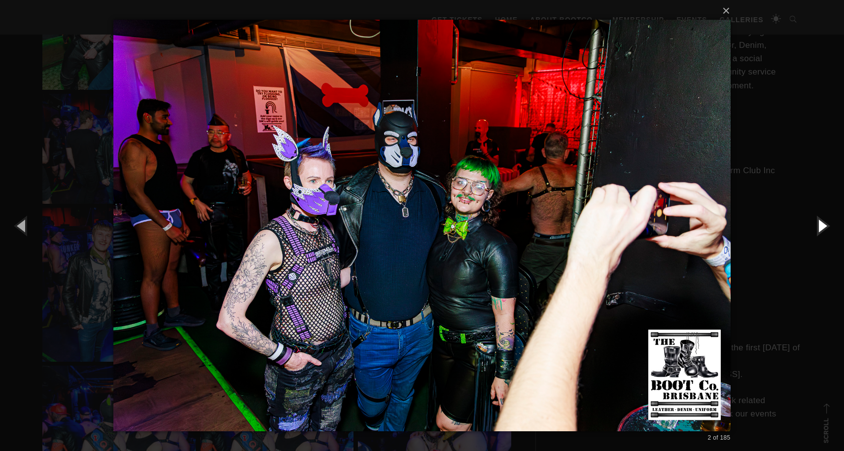
click at [819, 225] on button "button" at bounding box center [822, 225] width 44 height 54
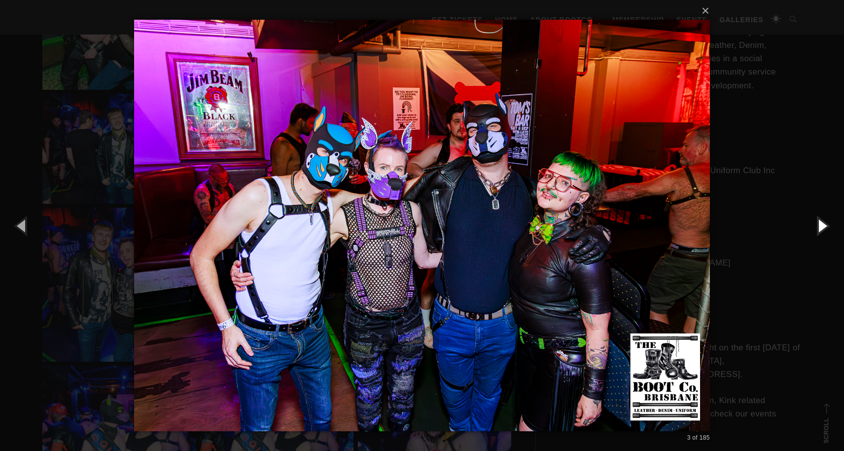
click at [819, 225] on button "button" at bounding box center [822, 225] width 44 height 54
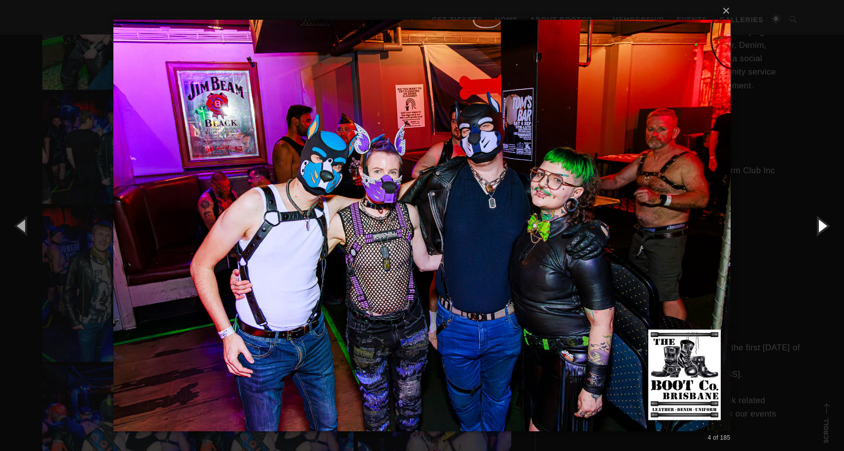
click at [819, 225] on button "button" at bounding box center [822, 225] width 44 height 54
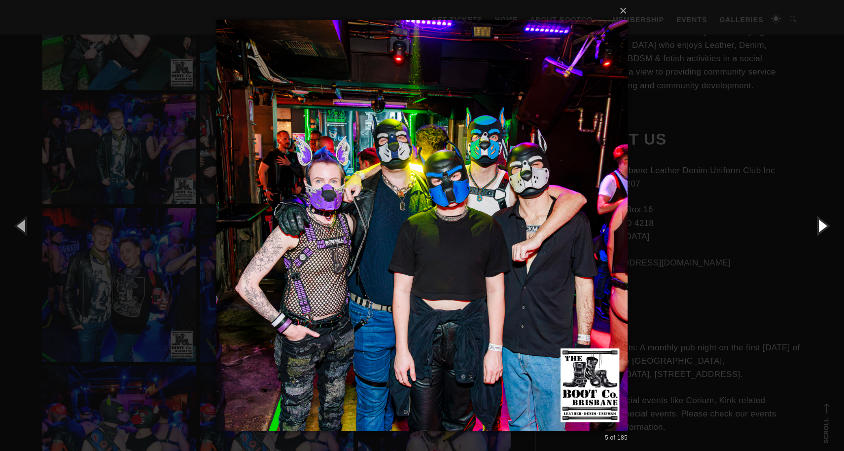
click at [819, 225] on button "button" at bounding box center [822, 225] width 44 height 54
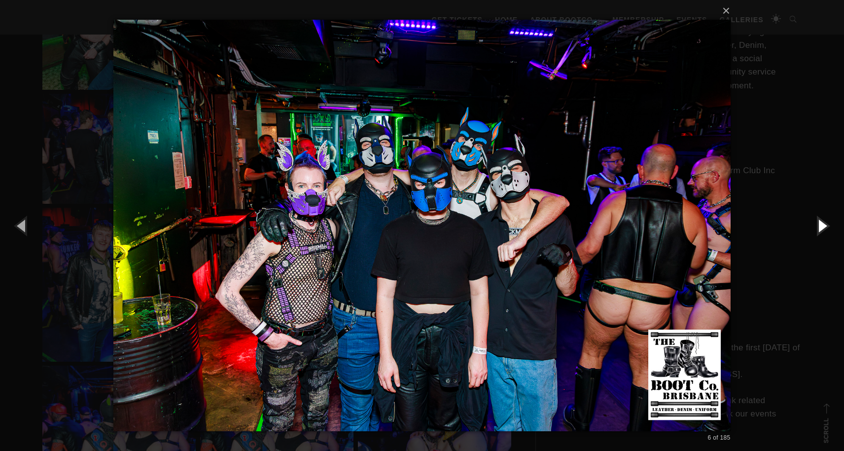
click at [819, 225] on button "button" at bounding box center [822, 225] width 44 height 54
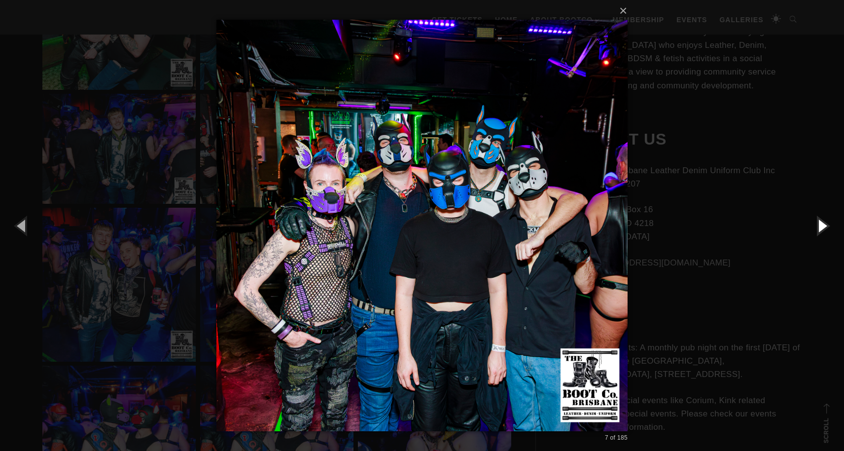
click at [819, 225] on button "button" at bounding box center [822, 225] width 44 height 54
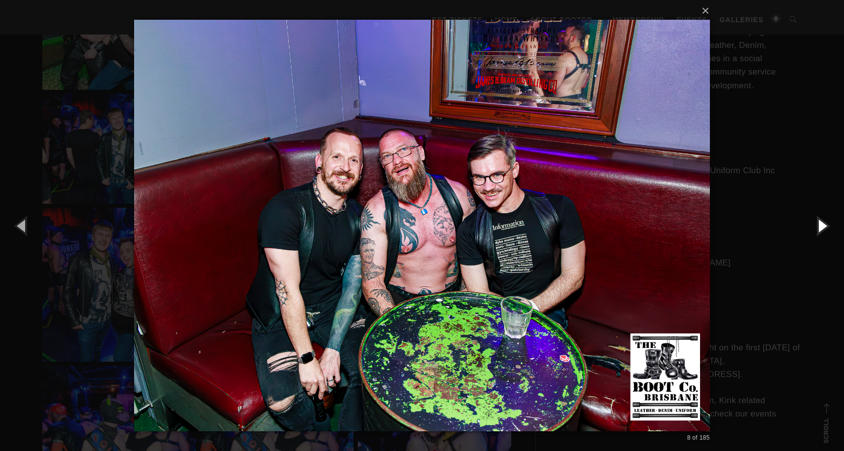
click at [819, 225] on button "button" at bounding box center [822, 225] width 44 height 54
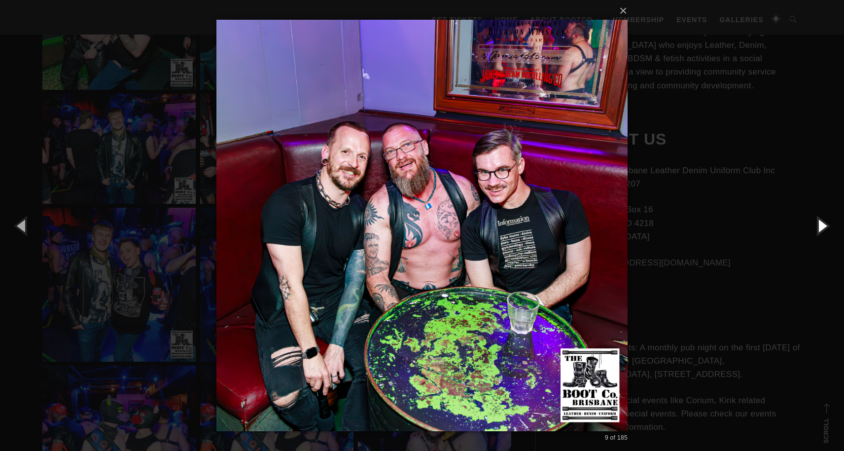
click at [819, 225] on button "button" at bounding box center [822, 225] width 44 height 54
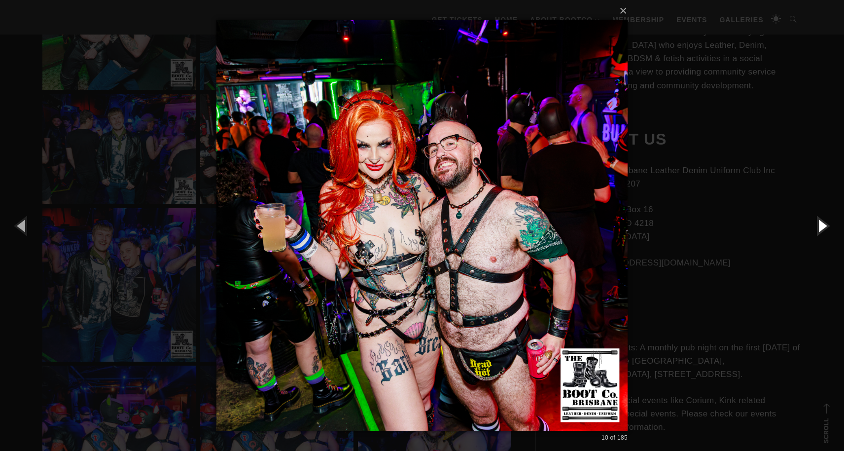
click at [819, 225] on button "button" at bounding box center [822, 225] width 44 height 54
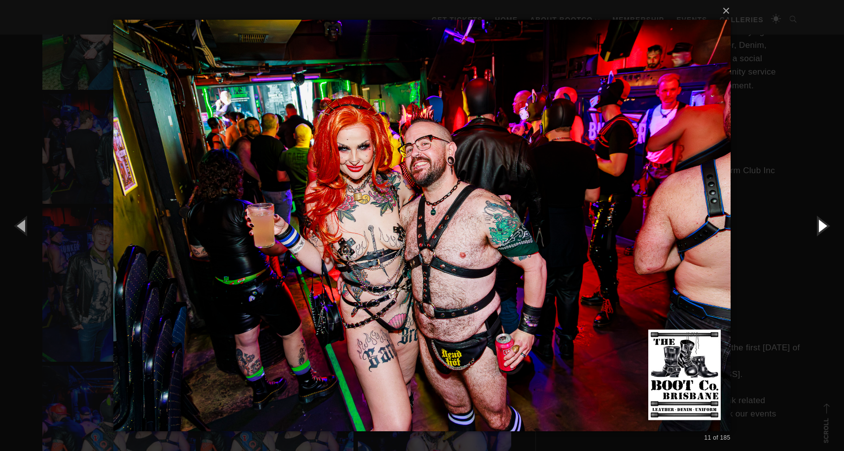
click at [819, 225] on button "button" at bounding box center [822, 225] width 44 height 54
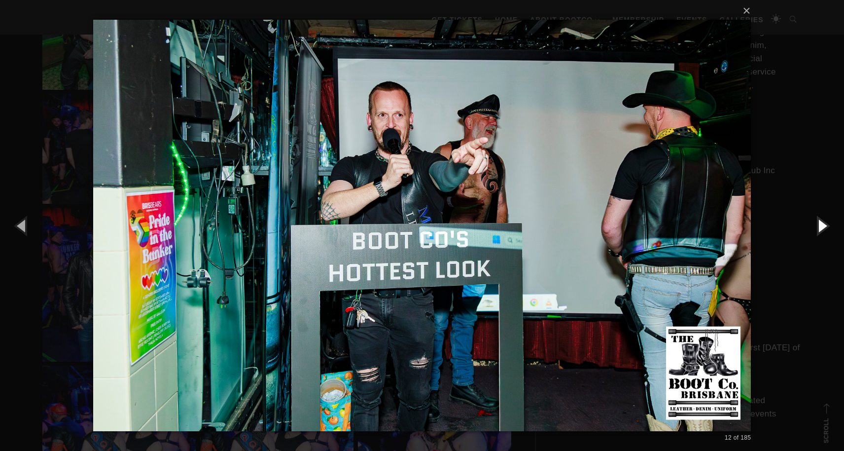
click at [819, 225] on button "button" at bounding box center [822, 225] width 44 height 54
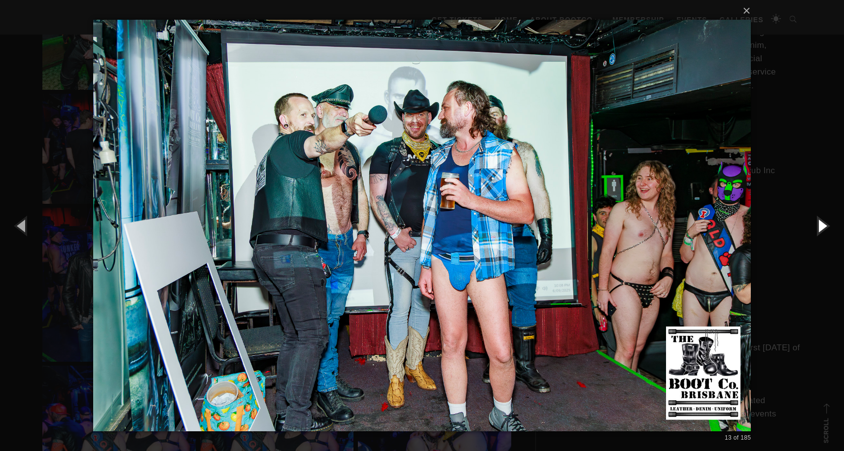
click at [819, 225] on button "button" at bounding box center [822, 225] width 44 height 54
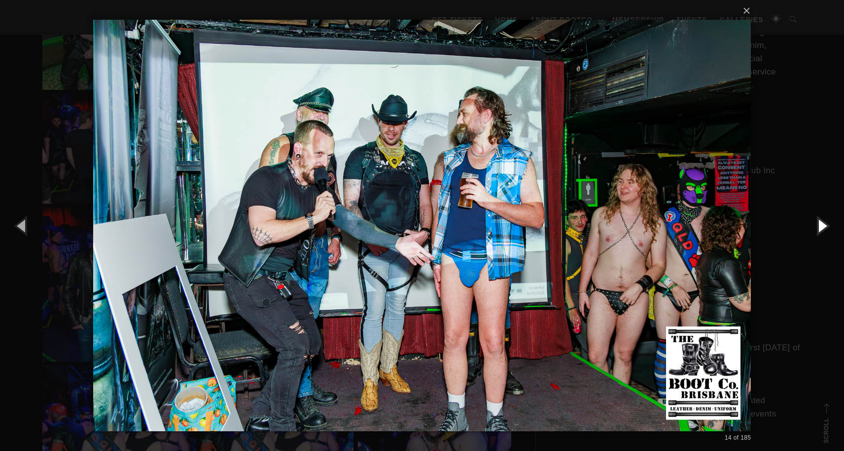
click at [819, 225] on button "button" at bounding box center [822, 225] width 44 height 54
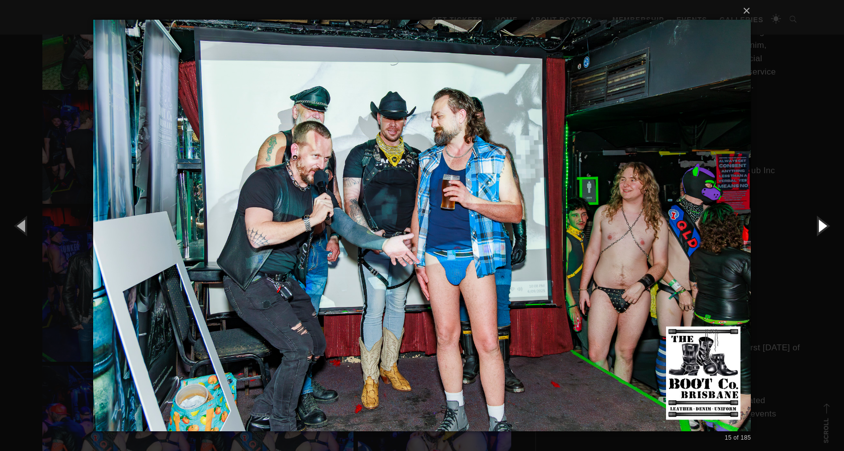
click at [819, 225] on button "button" at bounding box center [822, 225] width 44 height 54
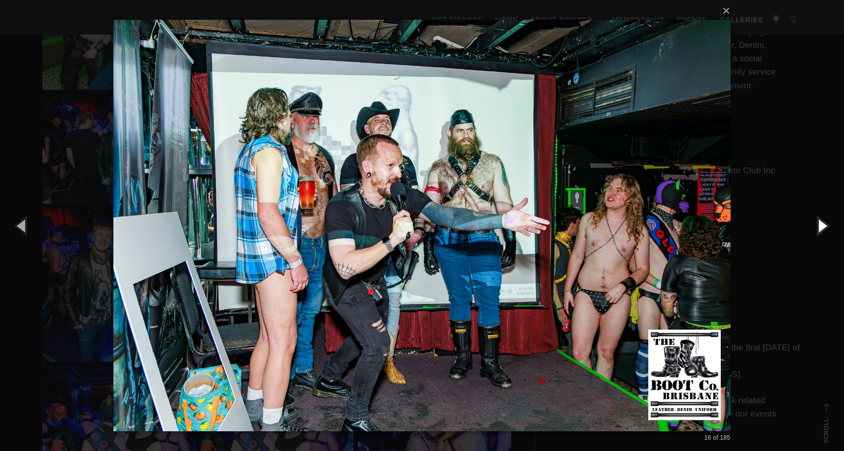
click at [819, 225] on button "button" at bounding box center [822, 225] width 44 height 54
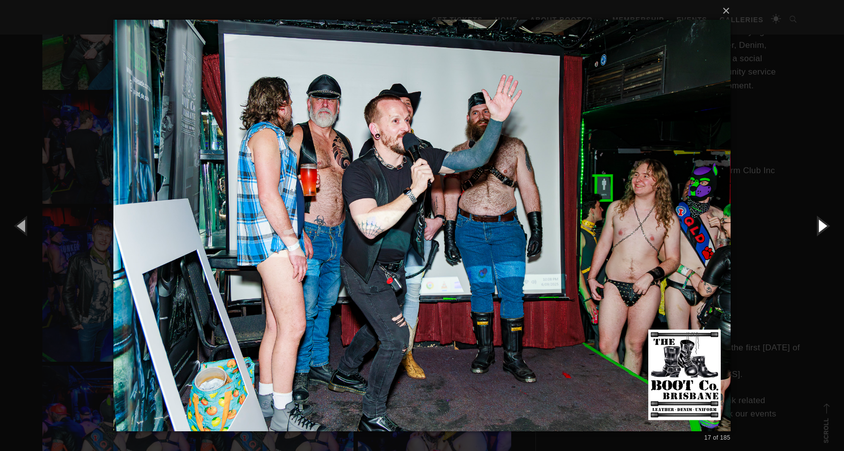
click at [819, 225] on button "button" at bounding box center [822, 225] width 44 height 54
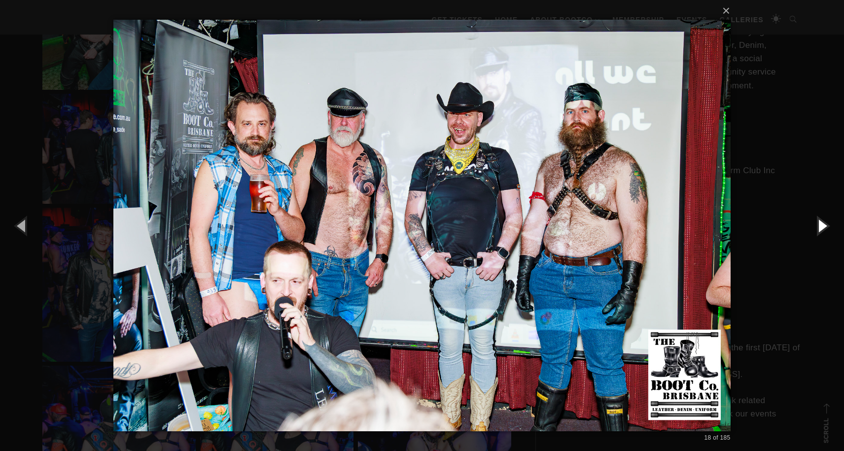
click at [819, 225] on button "button" at bounding box center [822, 225] width 44 height 54
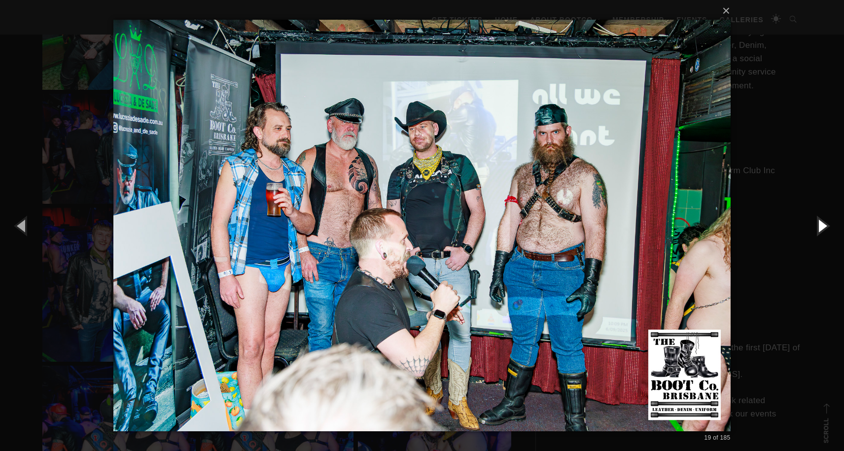
click at [819, 225] on button "button" at bounding box center [822, 225] width 44 height 54
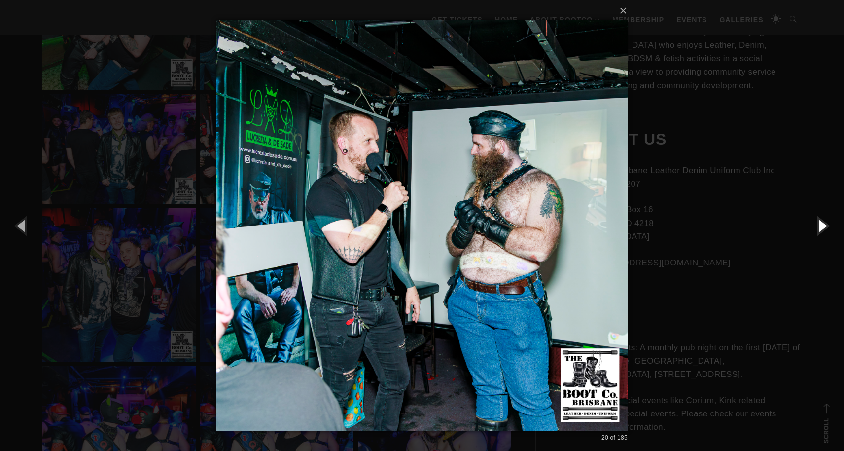
click at [819, 225] on button "button" at bounding box center [822, 225] width 44 height 54
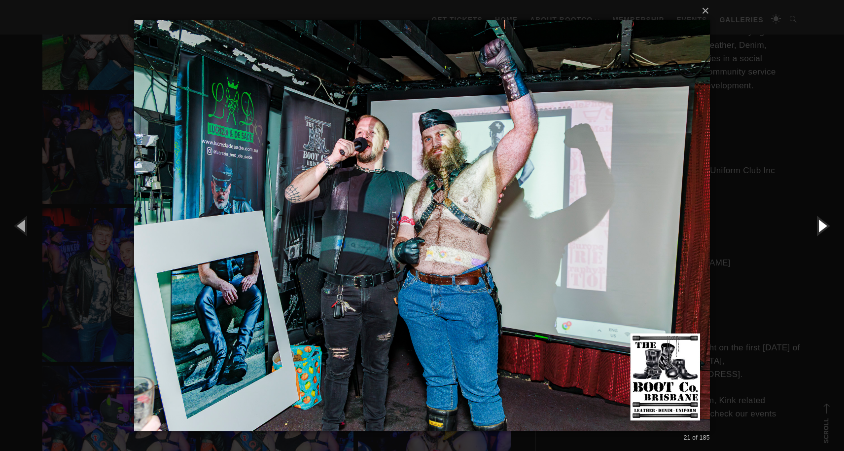
click at [820, 222] on button "button" at bounding box center [822, 225] width 44 height 54
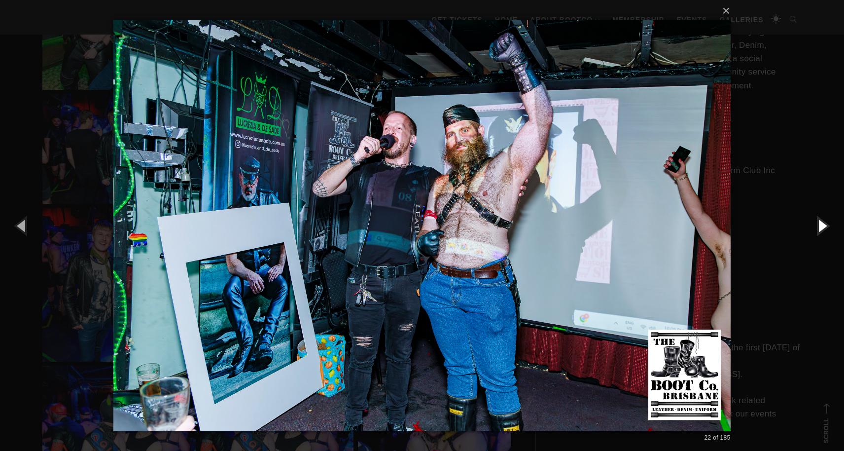
click at [820, 222] on button "button" at bounding box center [822, 225] width 44 height 54
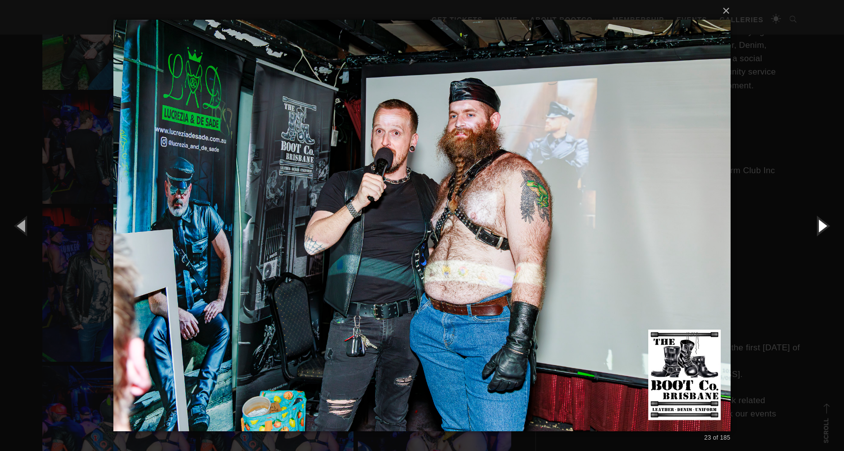
click at [820, 222] on button "button" at bounding box center [822, 225] width 44 height 54
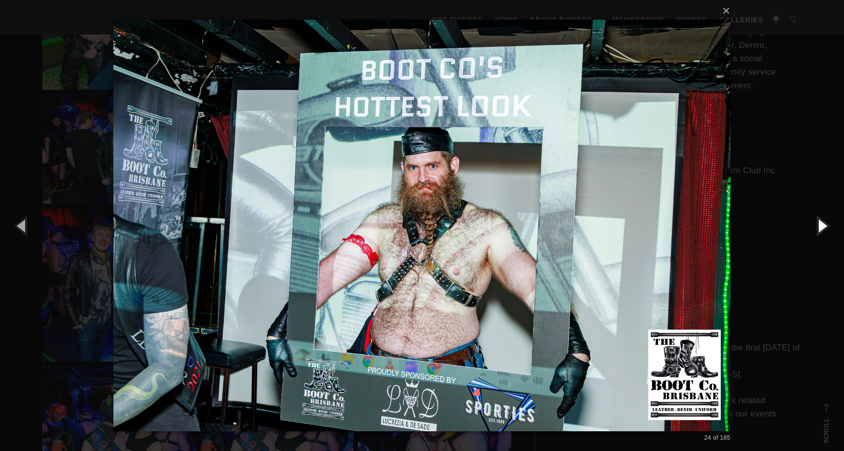
click at [820, 222] on button "button" at bounding box center [822, 225] width 44 height 54
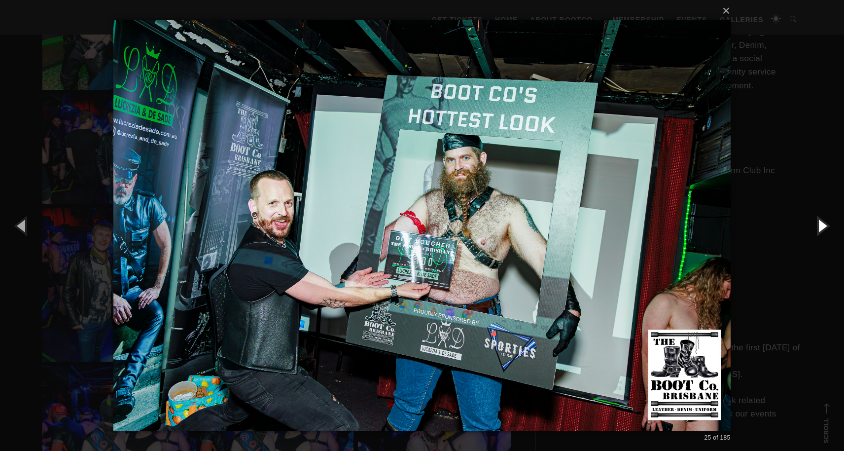
click at [820, 222] on button "button" at bounding box center [822, 225] width 44 height 54
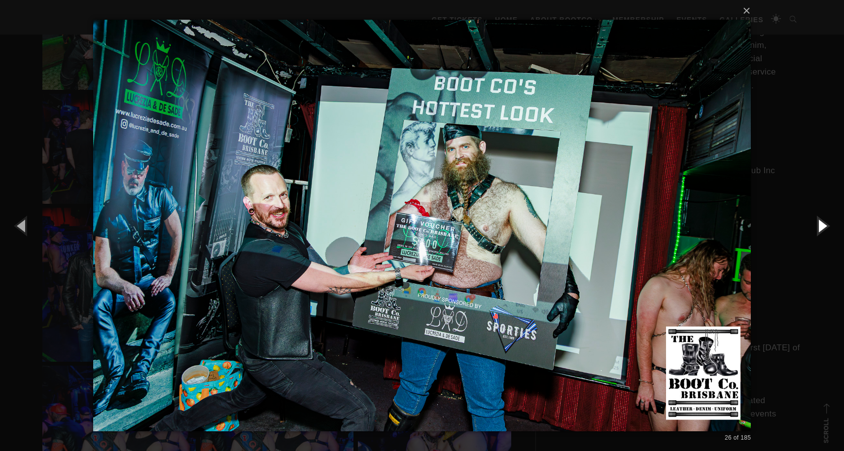
click at [820, 222] on button "button" at bounding box center [822, 225] width 44 height 54
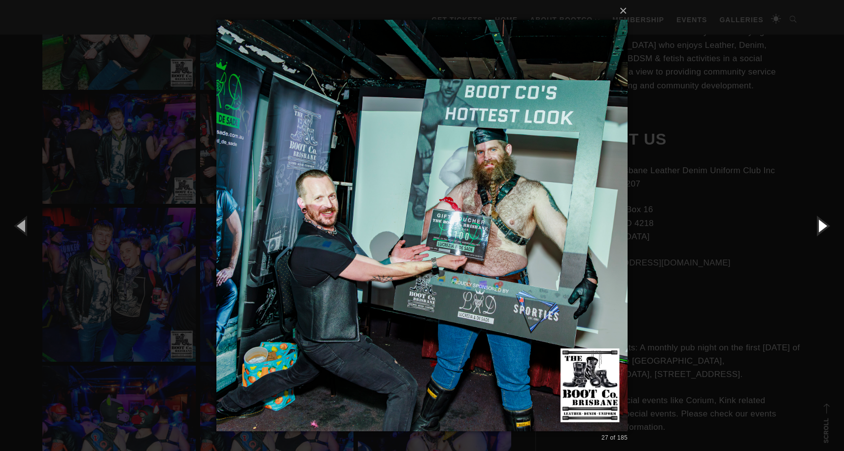
click at [820, 222] on button "button" at bounding box center [822, 225] width 44 height 54
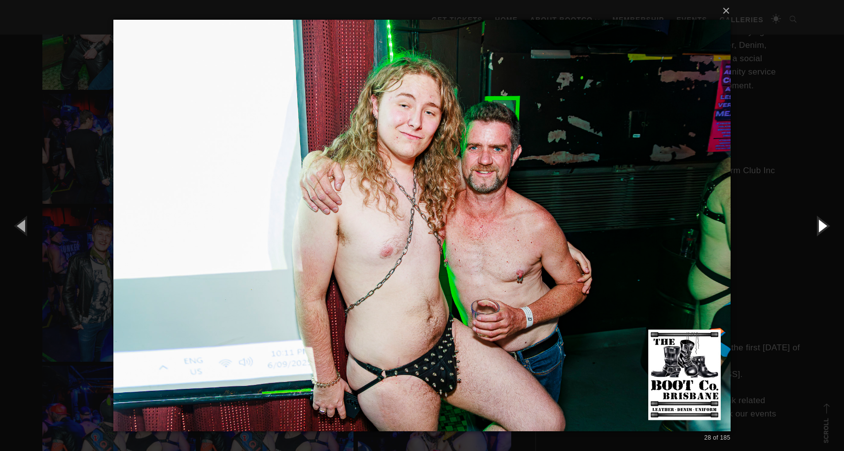
click at [820, 222] on button "button" at bounding box center [822, 225] width 44 height 54
